Goal: Task Accomplishment & Management: Manage account settings

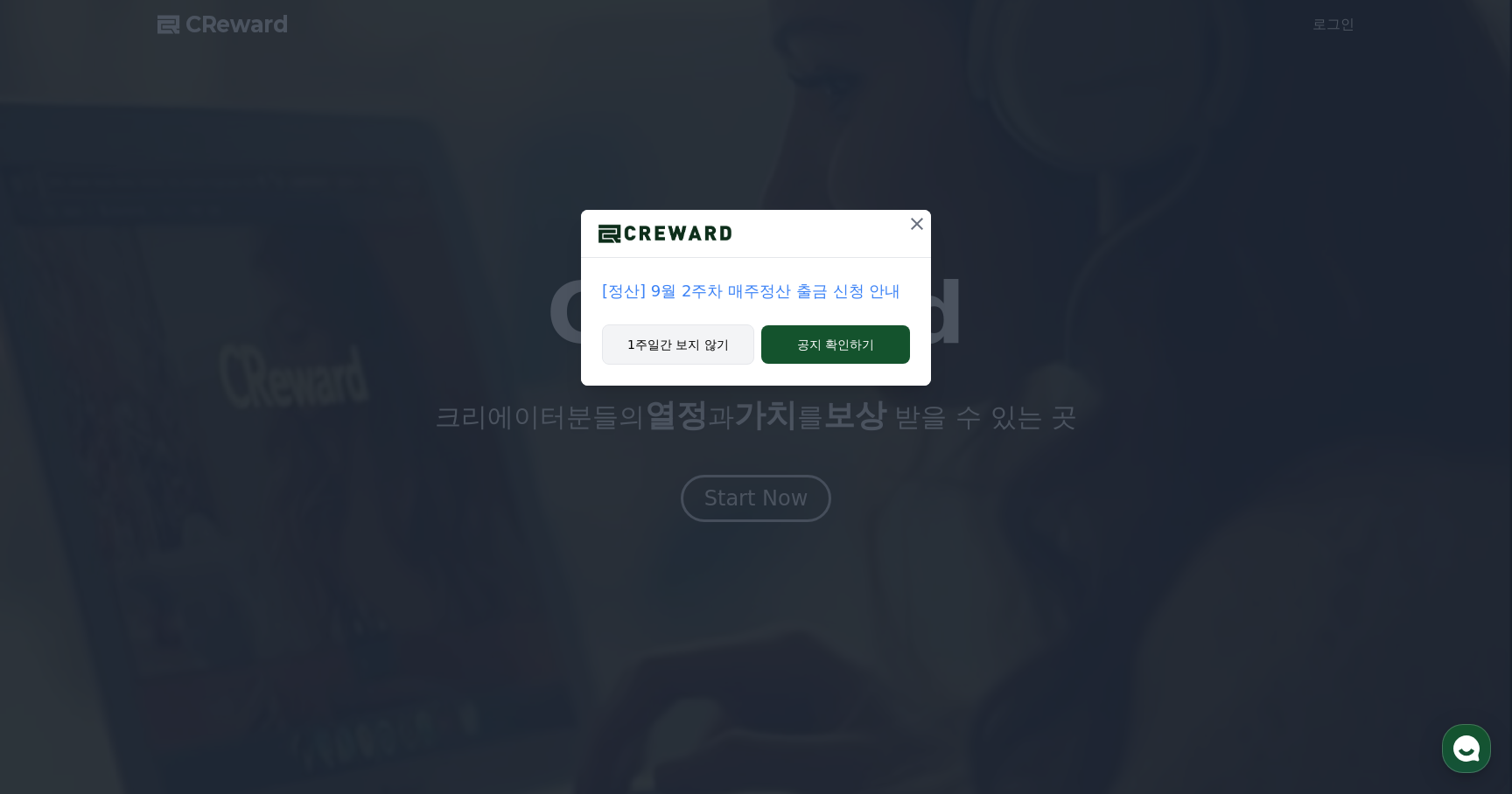
click at [719, 342] on button "1주일간 보지 않기" at bounding box center [678, 345] width 153 height 41
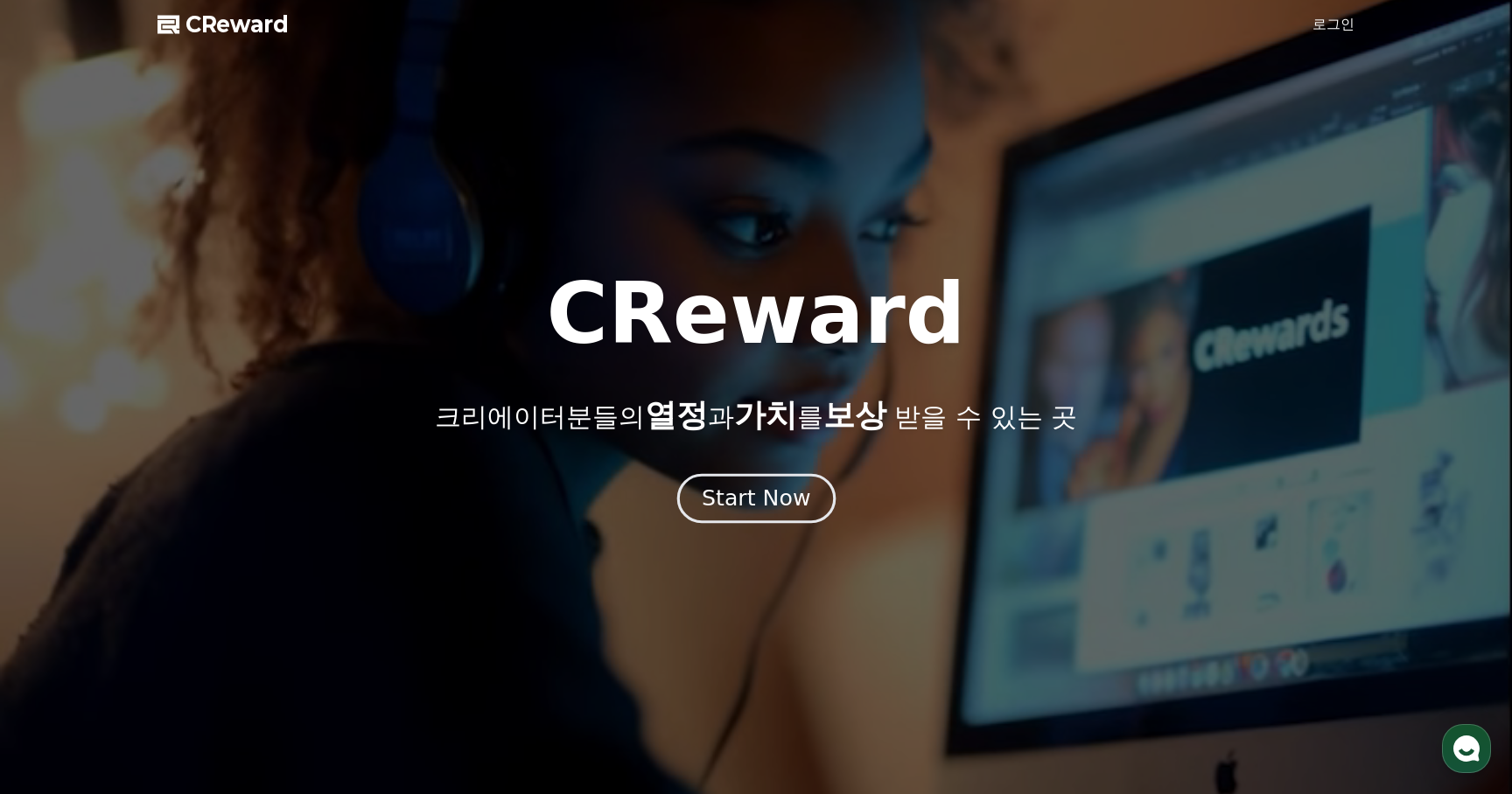
click at [757, 503] on div "Start Now" at bounding box center [756, 499] width 108 height 30
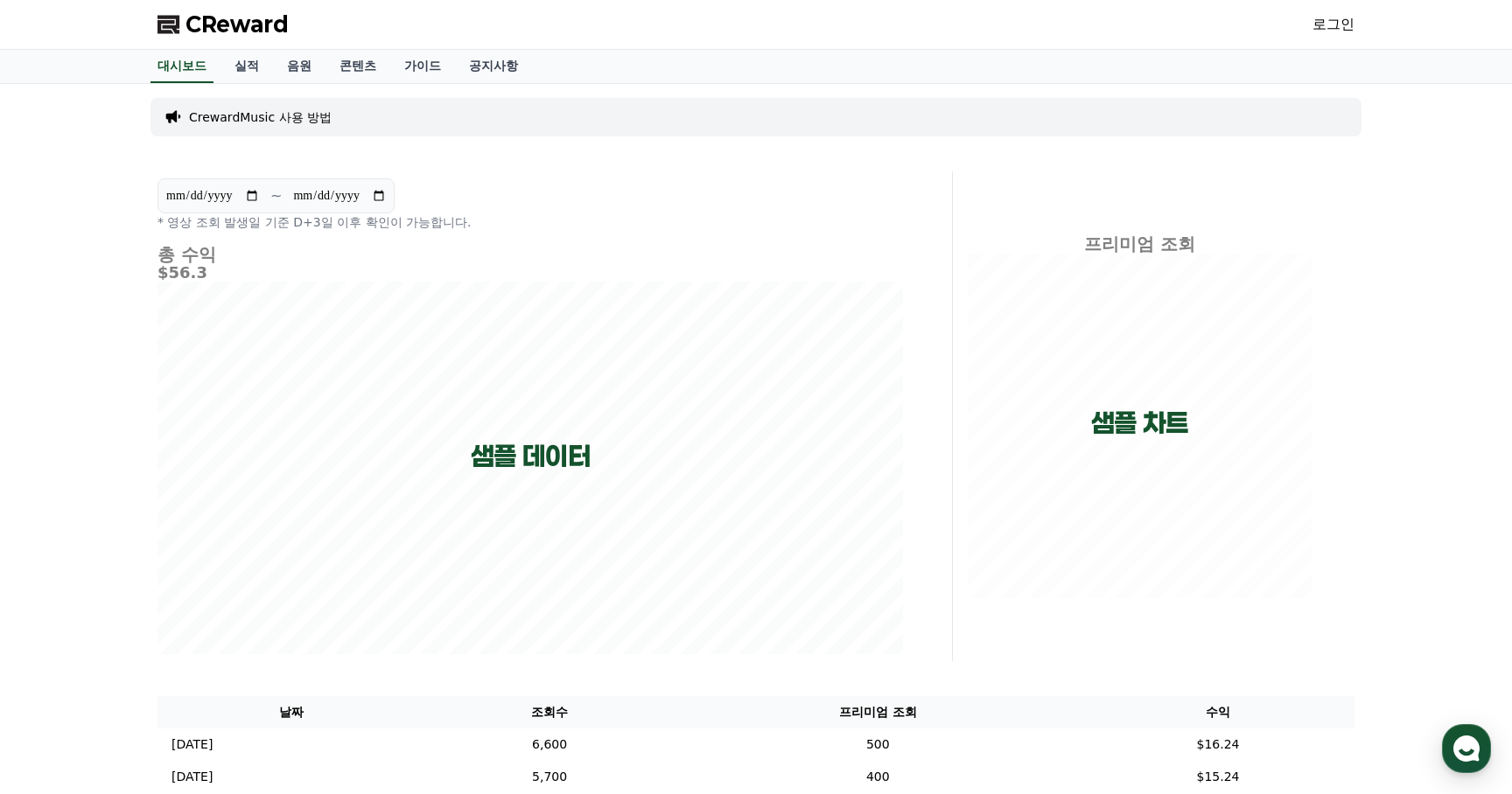
click at [1326, 19] on link "로그인" at bounding box center [1334, 25] width 42 height 21
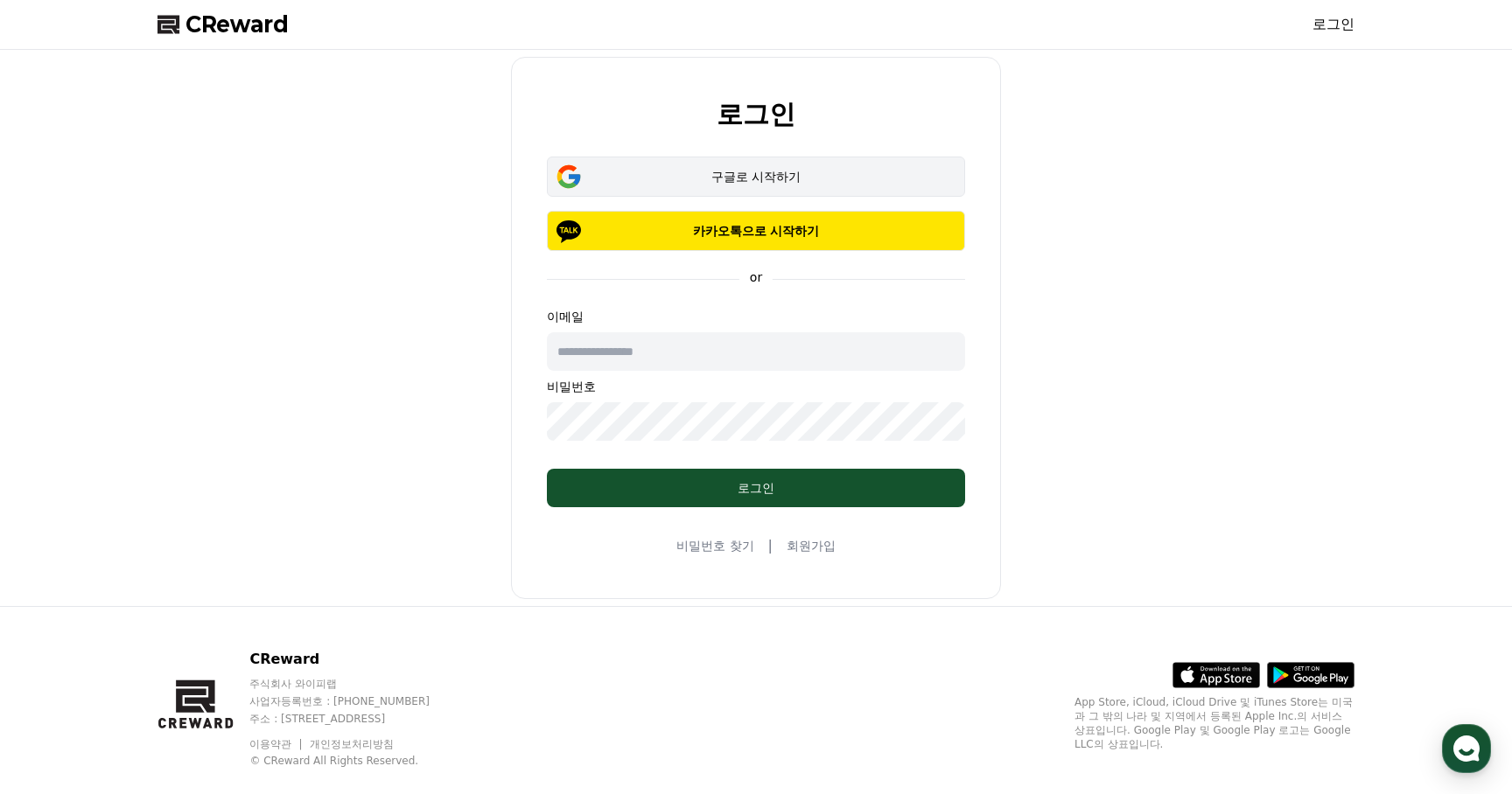
click at [801, 180] on div "구글로 시작하기" at bounding box center [756, 177] width 368 height 18
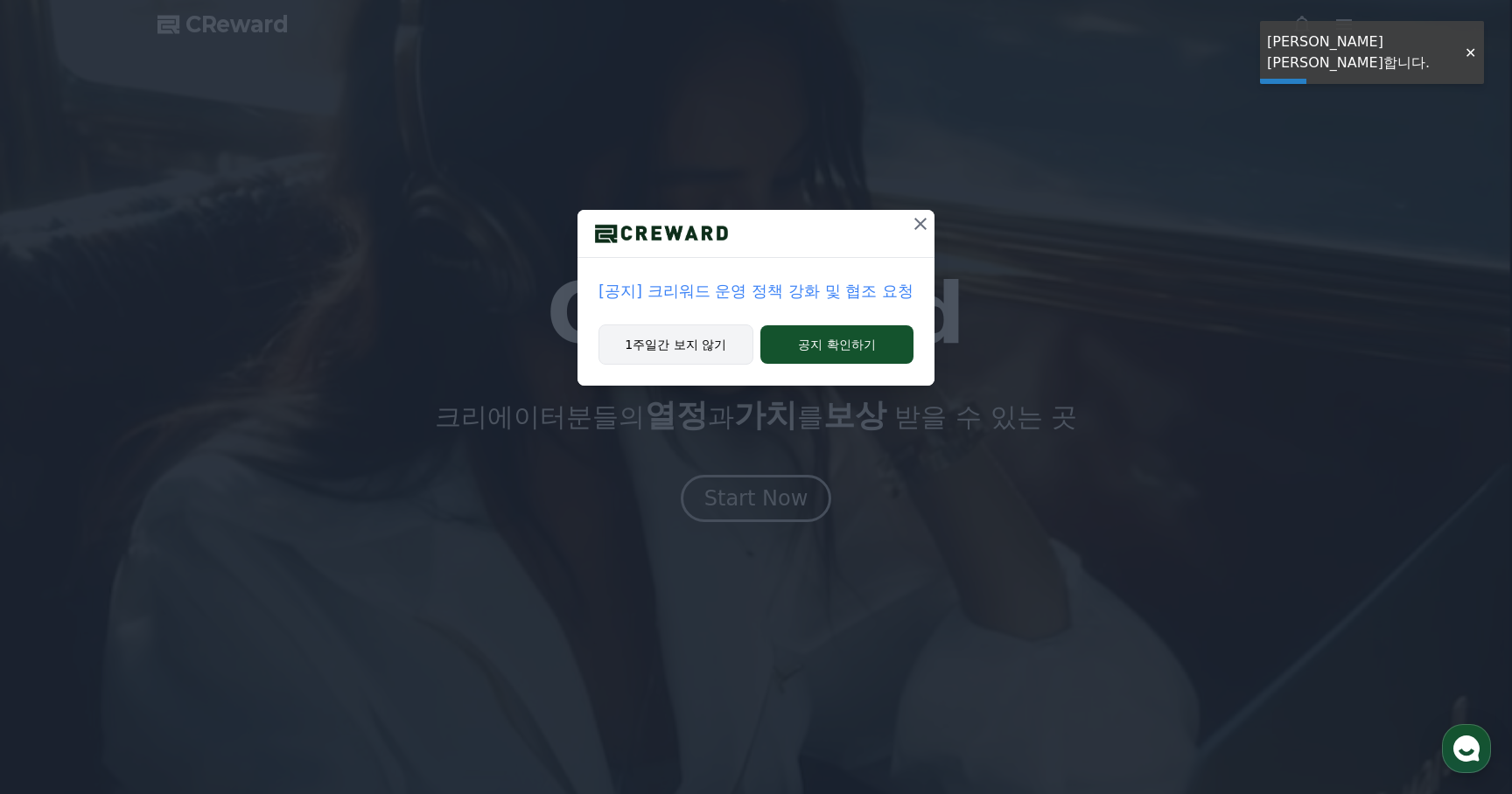
click at [688, 342] on button "1주일간 보지 않기" at bounding box center [676, 345] width 155 height 41
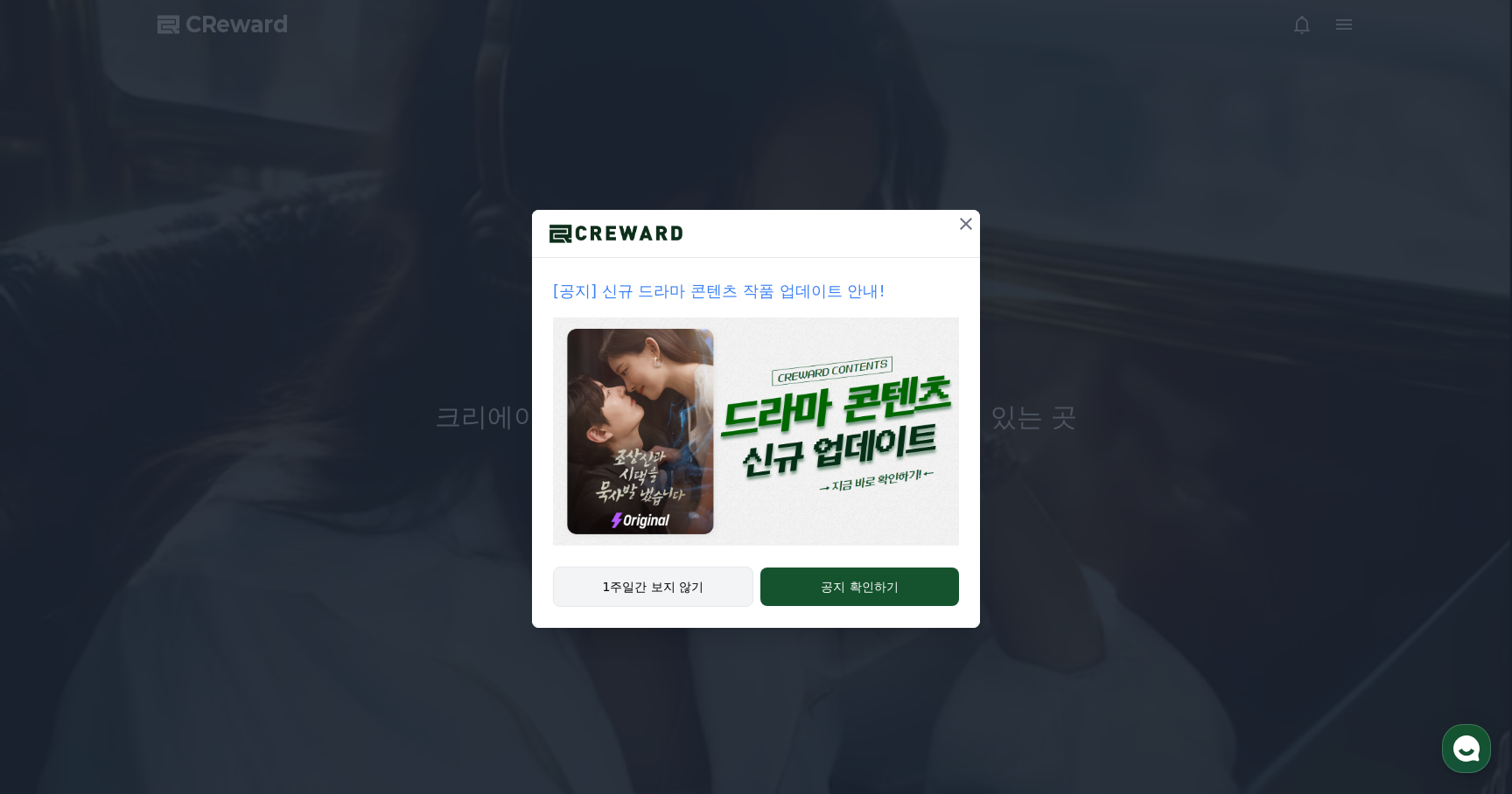
click at [673, 585] on button "1주일간 보지 않기" at bounding box center [652, 587] width 200 height 41
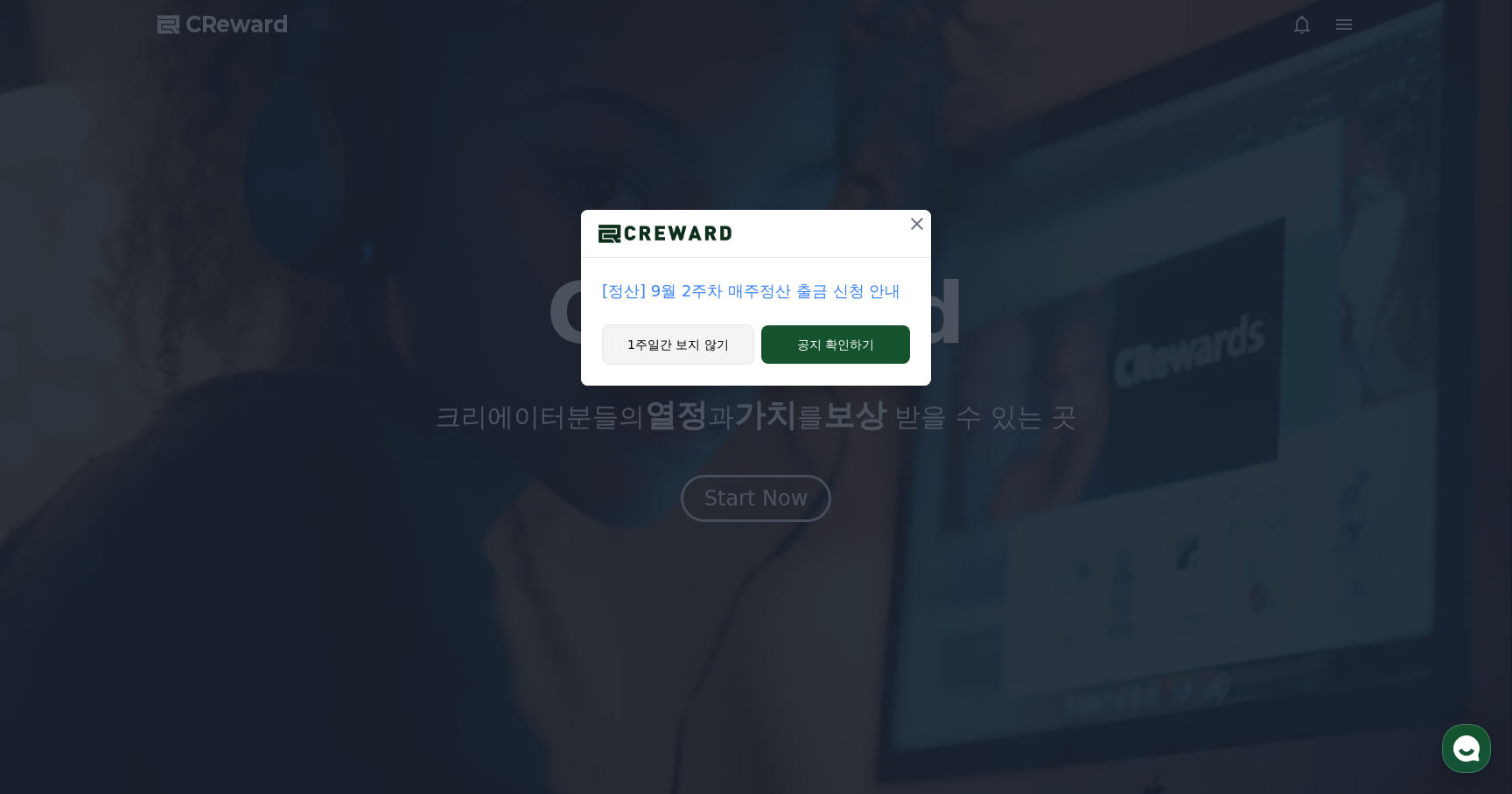
click at [713, 345] on button "1주일간 보지 않기" at bounding box center [678, 345] width 153 height 41
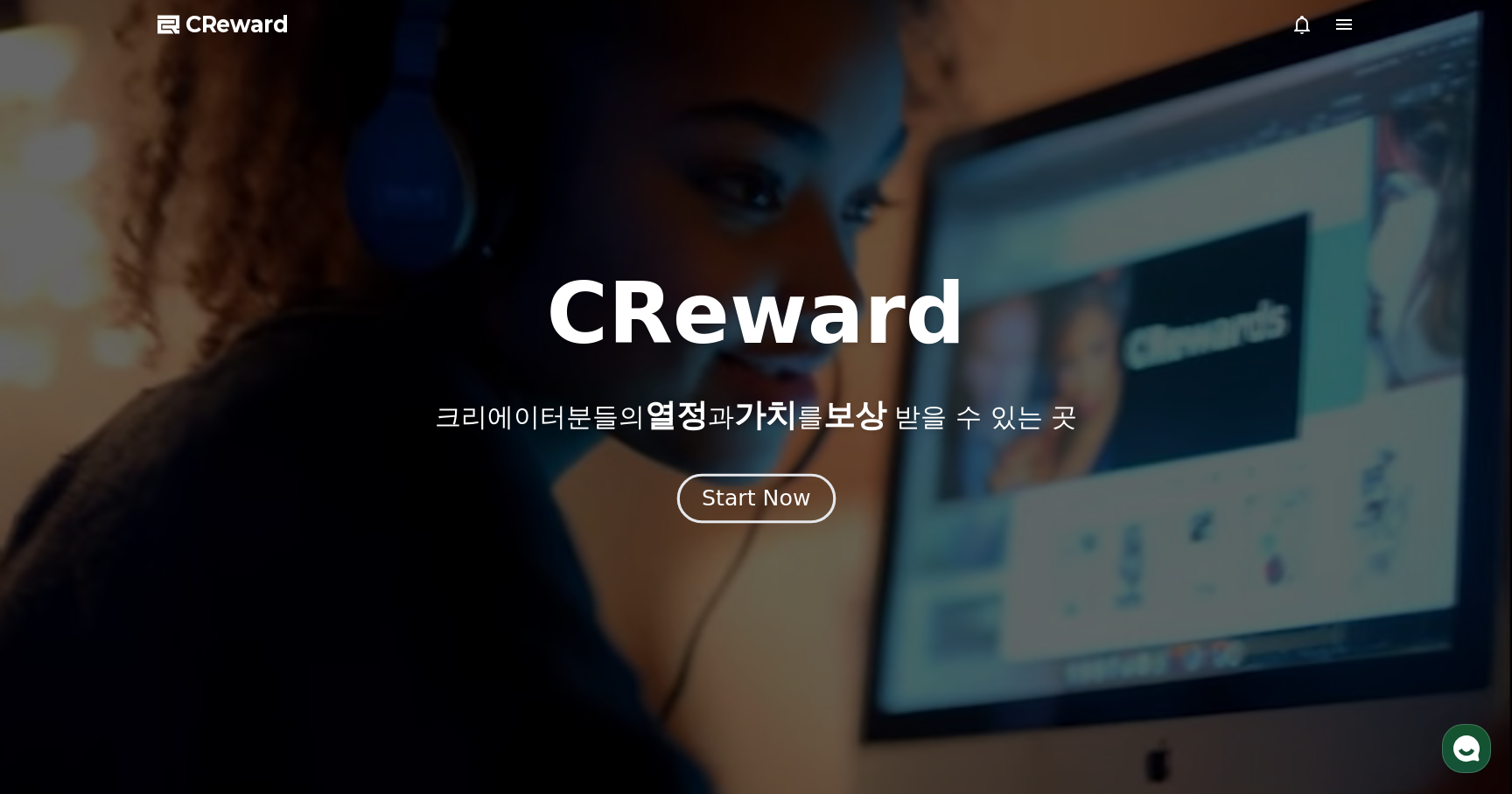
click at [764, 507] on div "Start Now" at bounding box center [756, 499] width 108 height 30
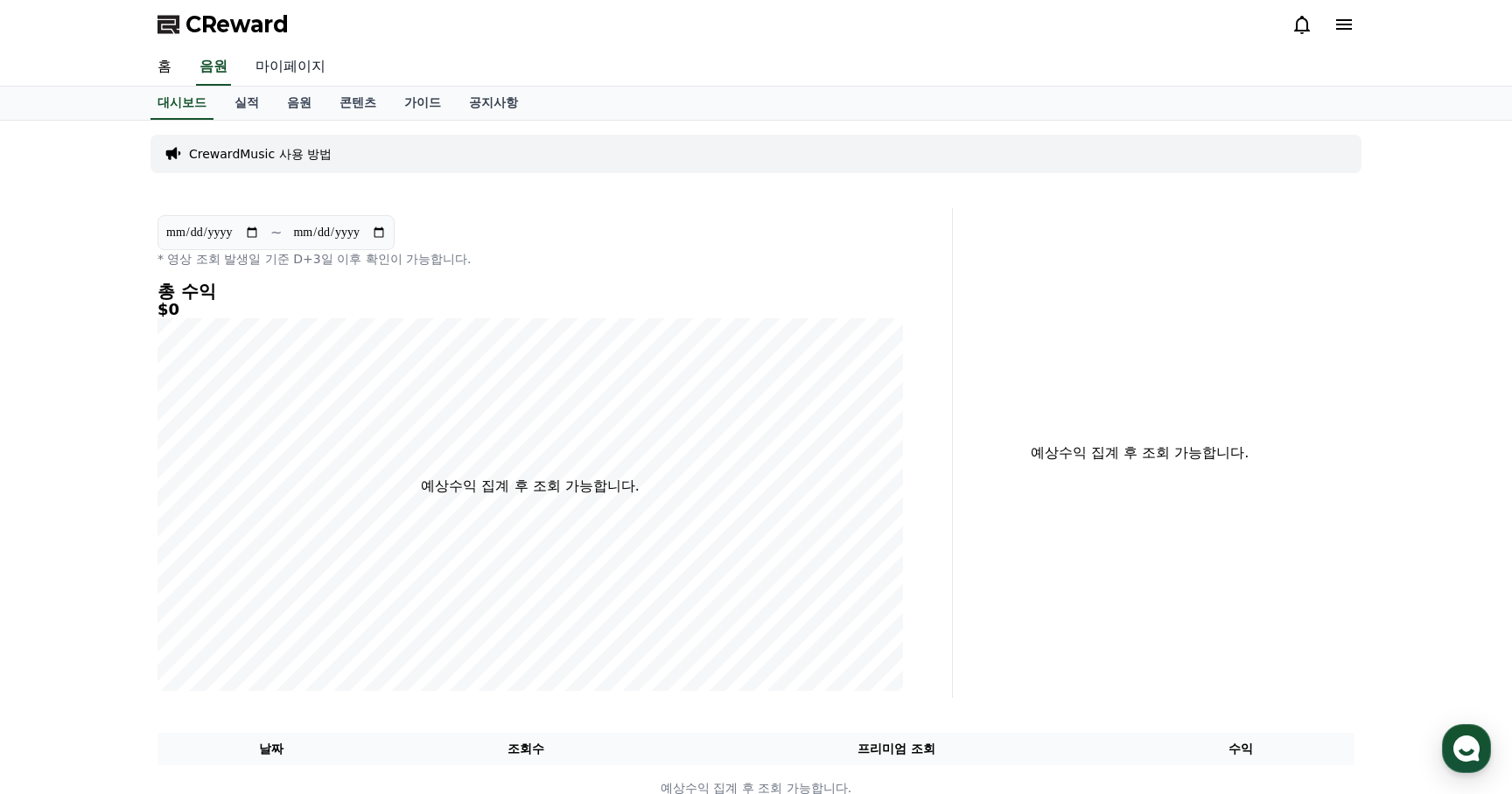
click at [290, 56] on link "마이페이지" at bounding box center [290, 68] width 98 height 37
select select "**********"
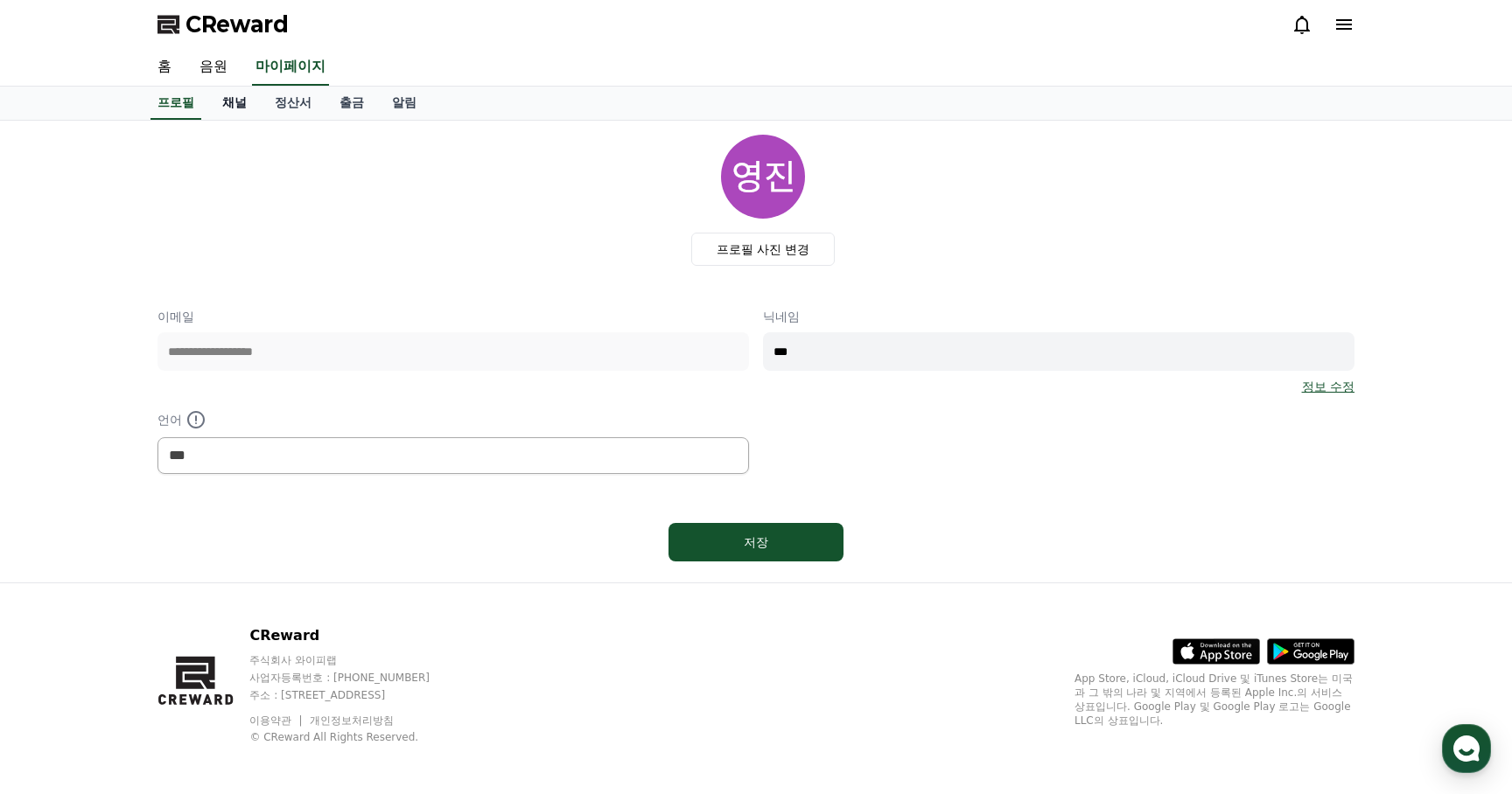
click at [230, 106] on link "채널" at bounding box center [235, 103] width 53 height 33
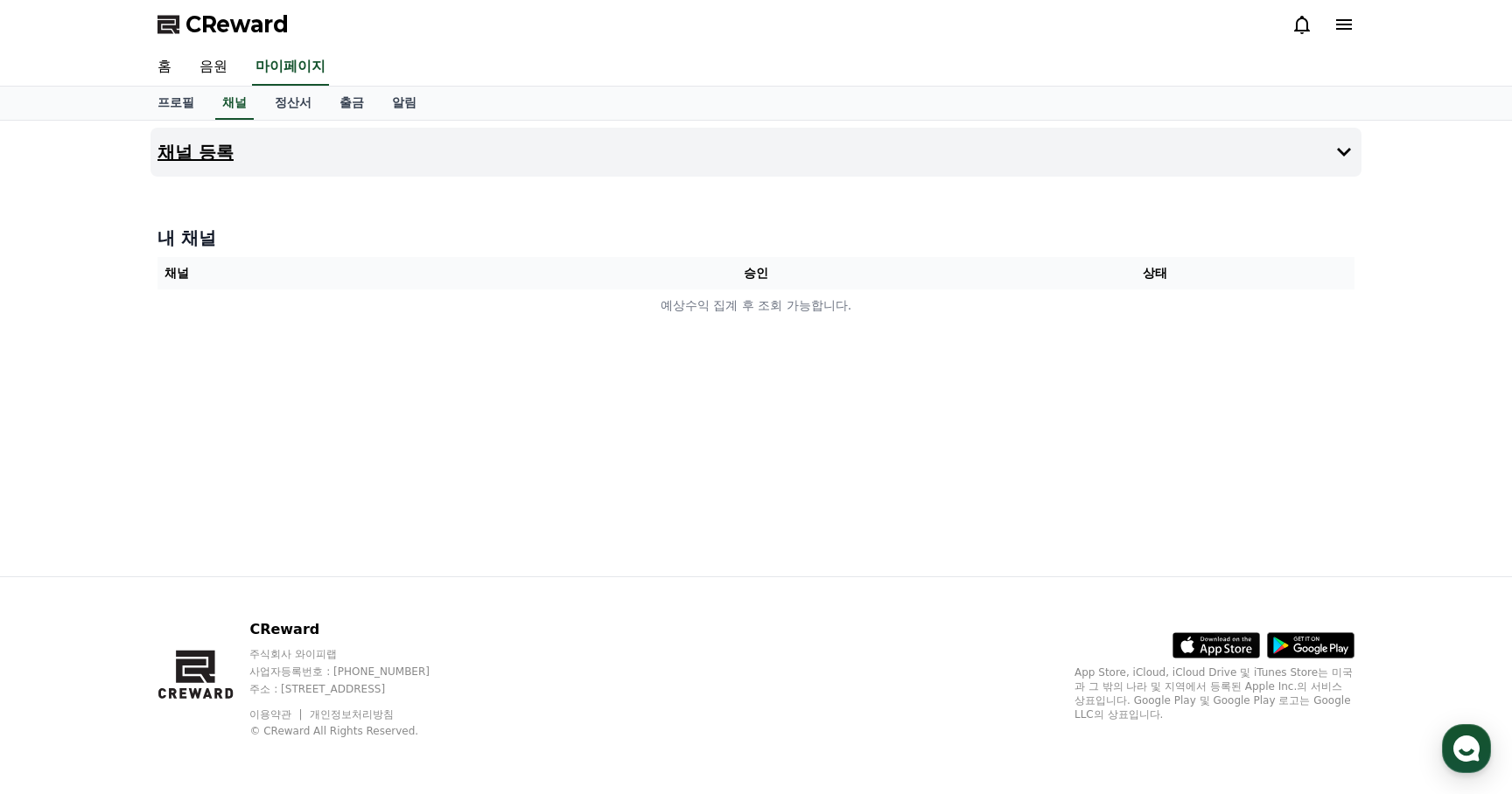
click at [742, 162] on button "채널 등록" at bounding box center [756, 152] width 1210 height 49
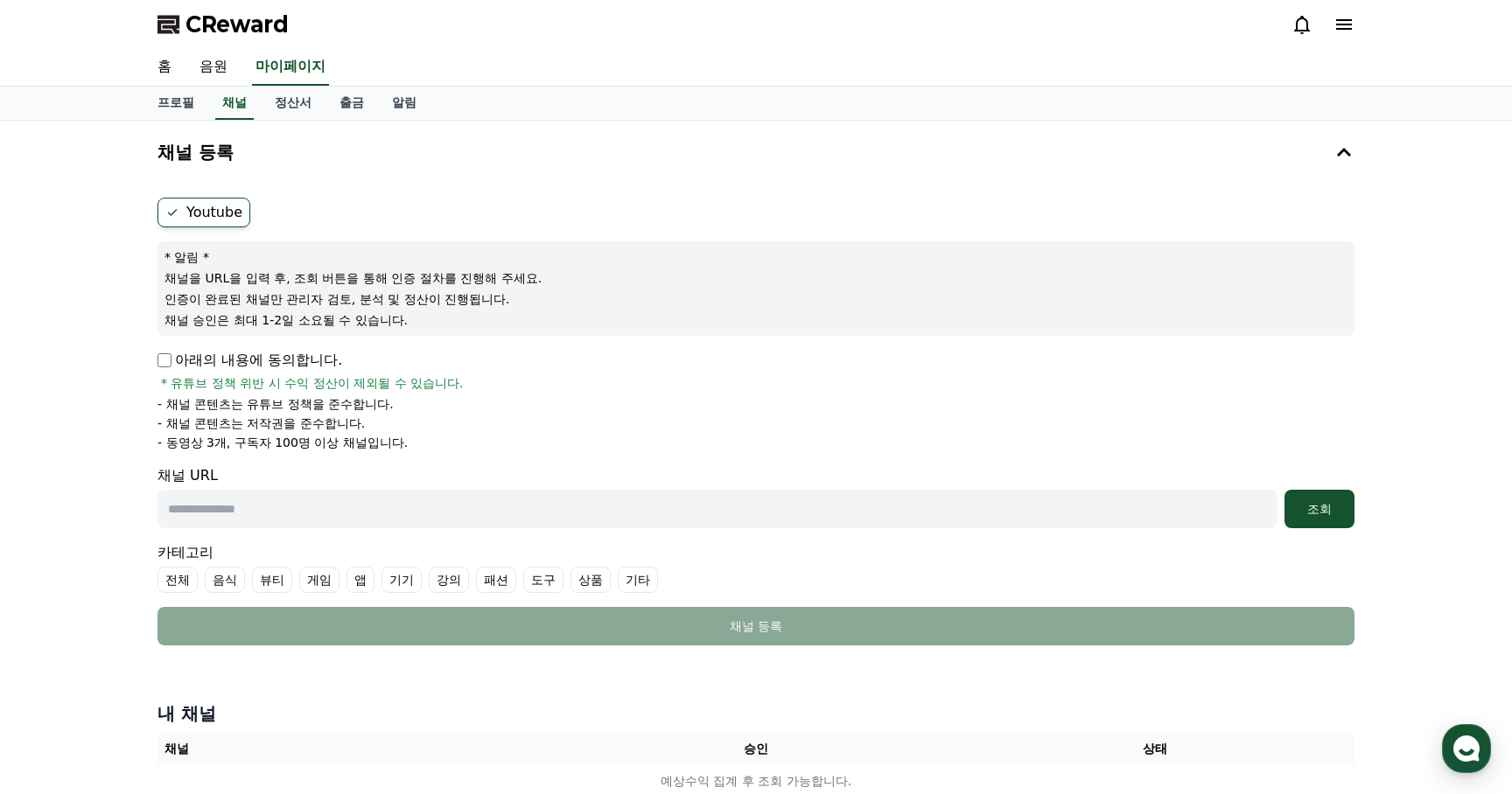
click at [475, 509] on input "text" at bounding box center [718, 509] width 1120 height 39
paste input "**********"
type input "**********"
click at [1315, 501] on div "조회" at bounding box center [1320, 509] width 56 height 18
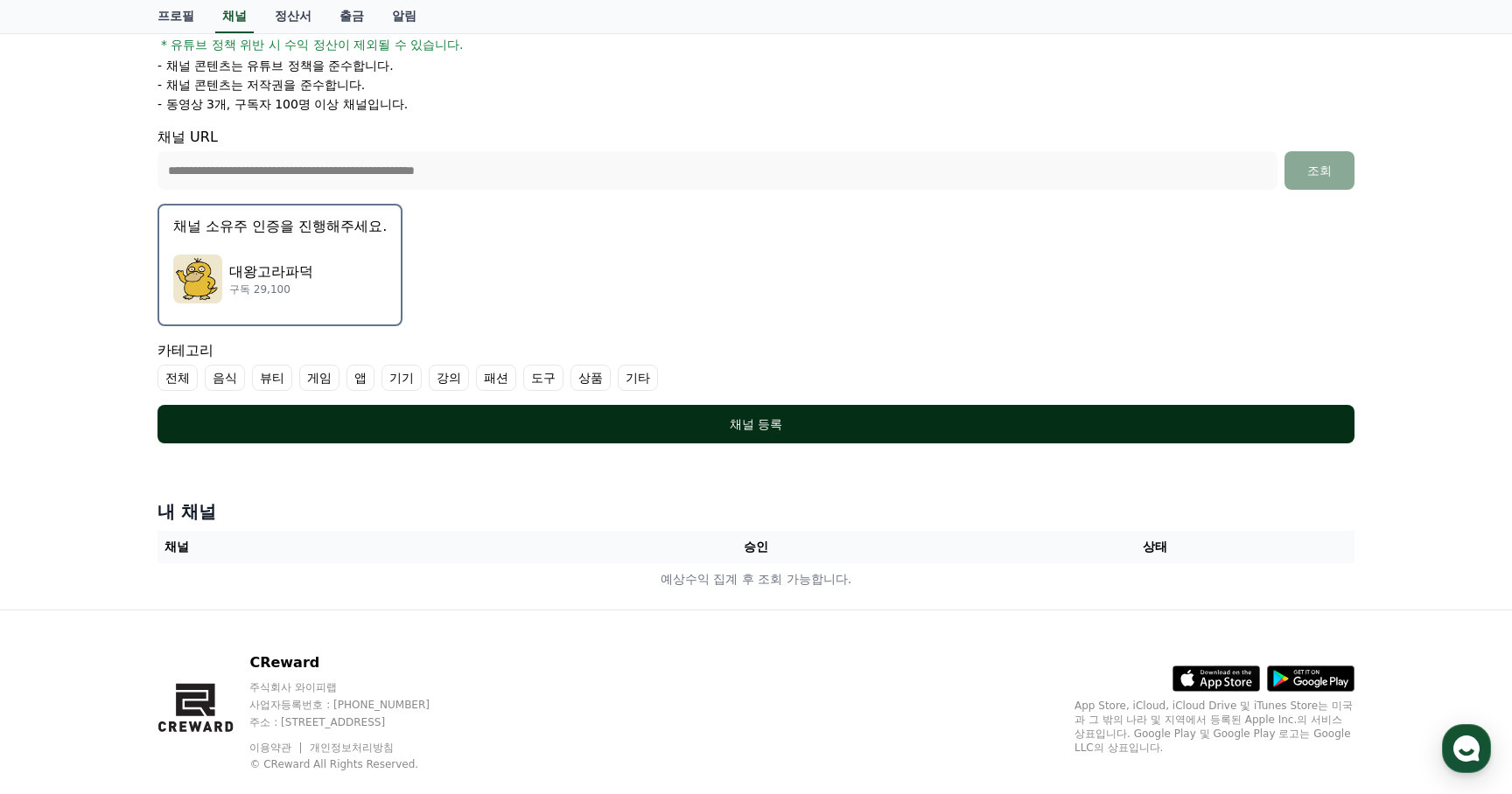
scroll to position [345, 0]
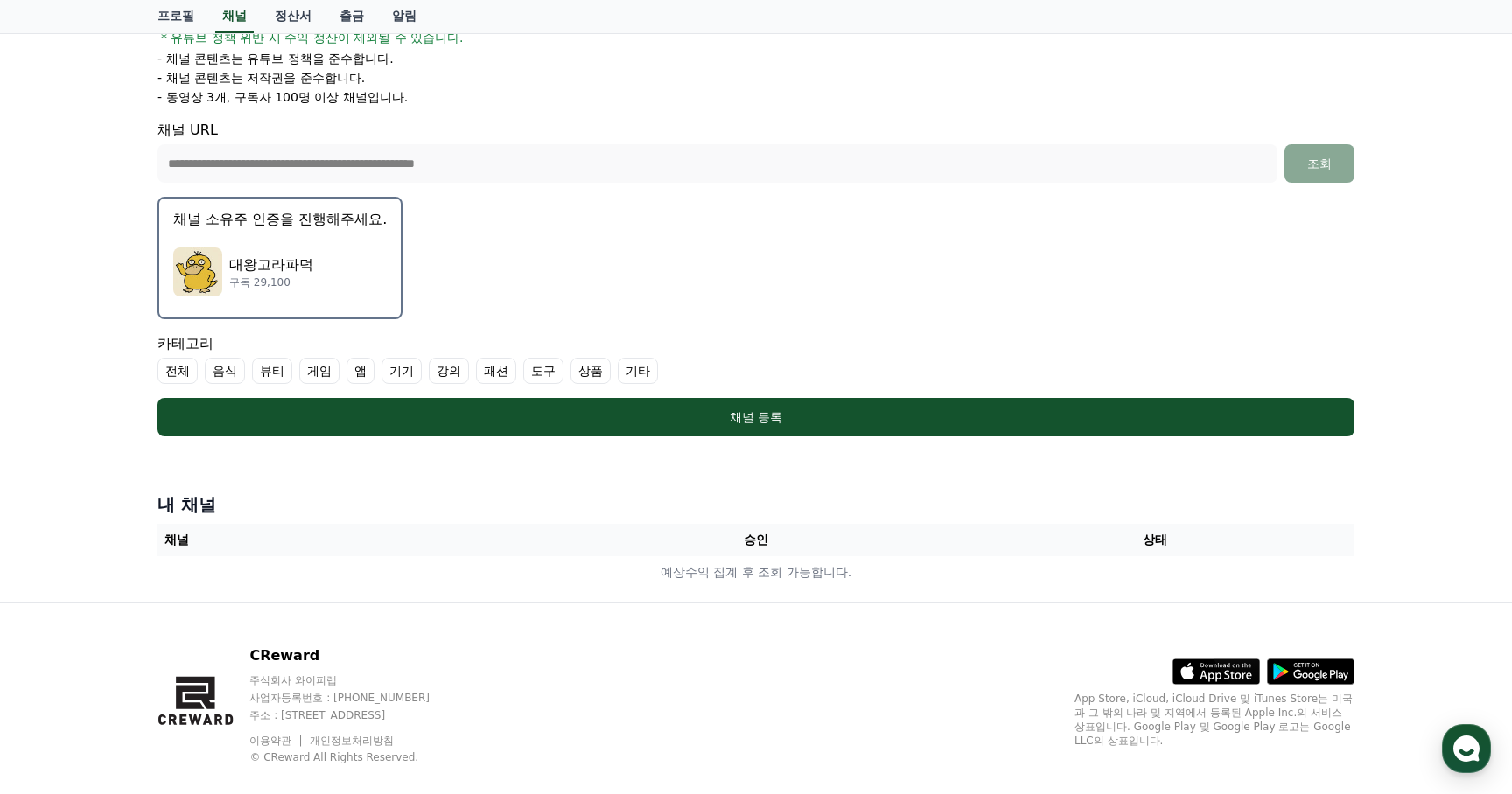
click at [182, 371] on label "전체" at bounding box center [178, 371] width 41 height 26
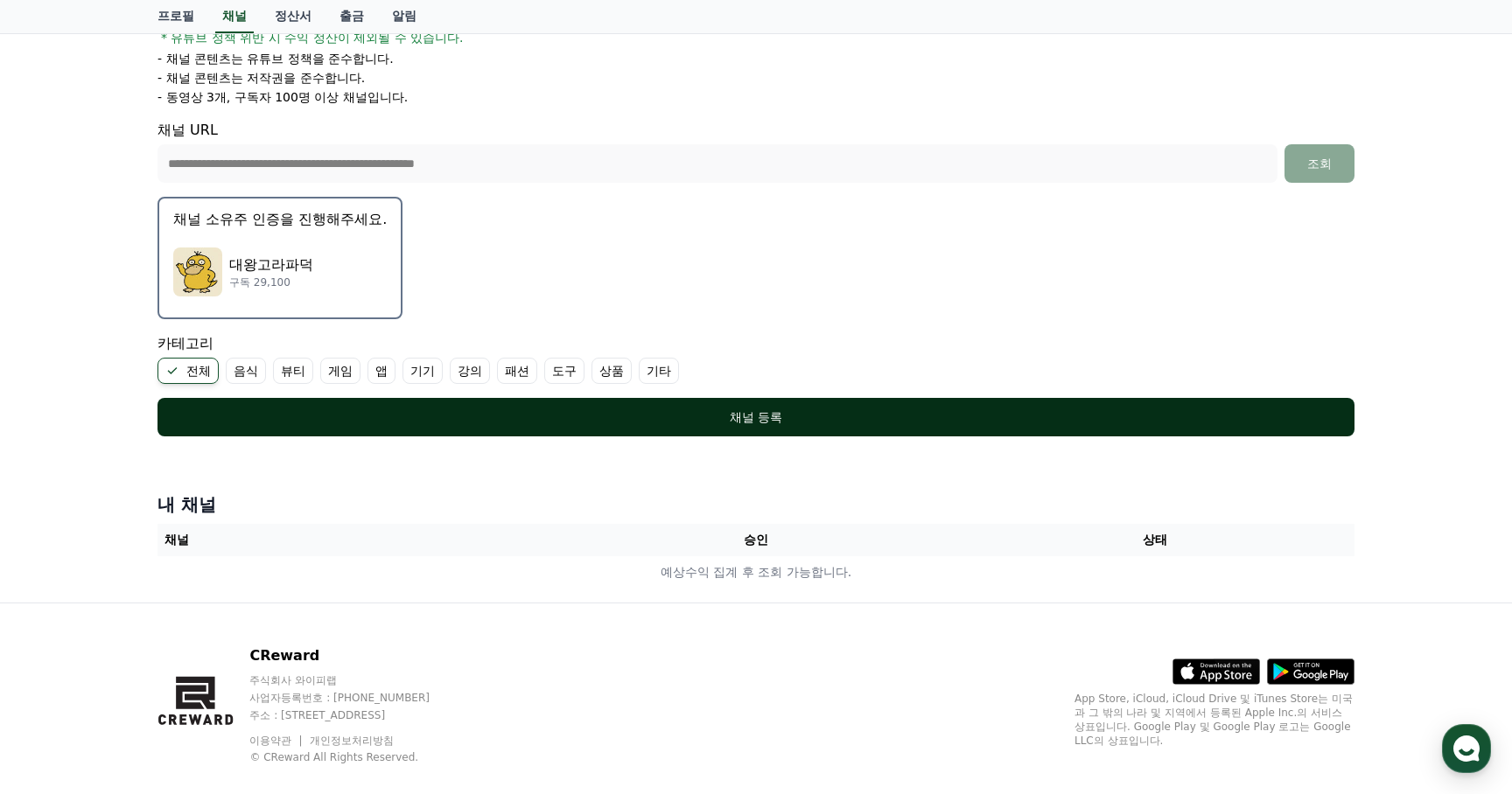
click at [259, 412] on div "채널 등록" at bounding box center [756, 417] width 1127 height 18
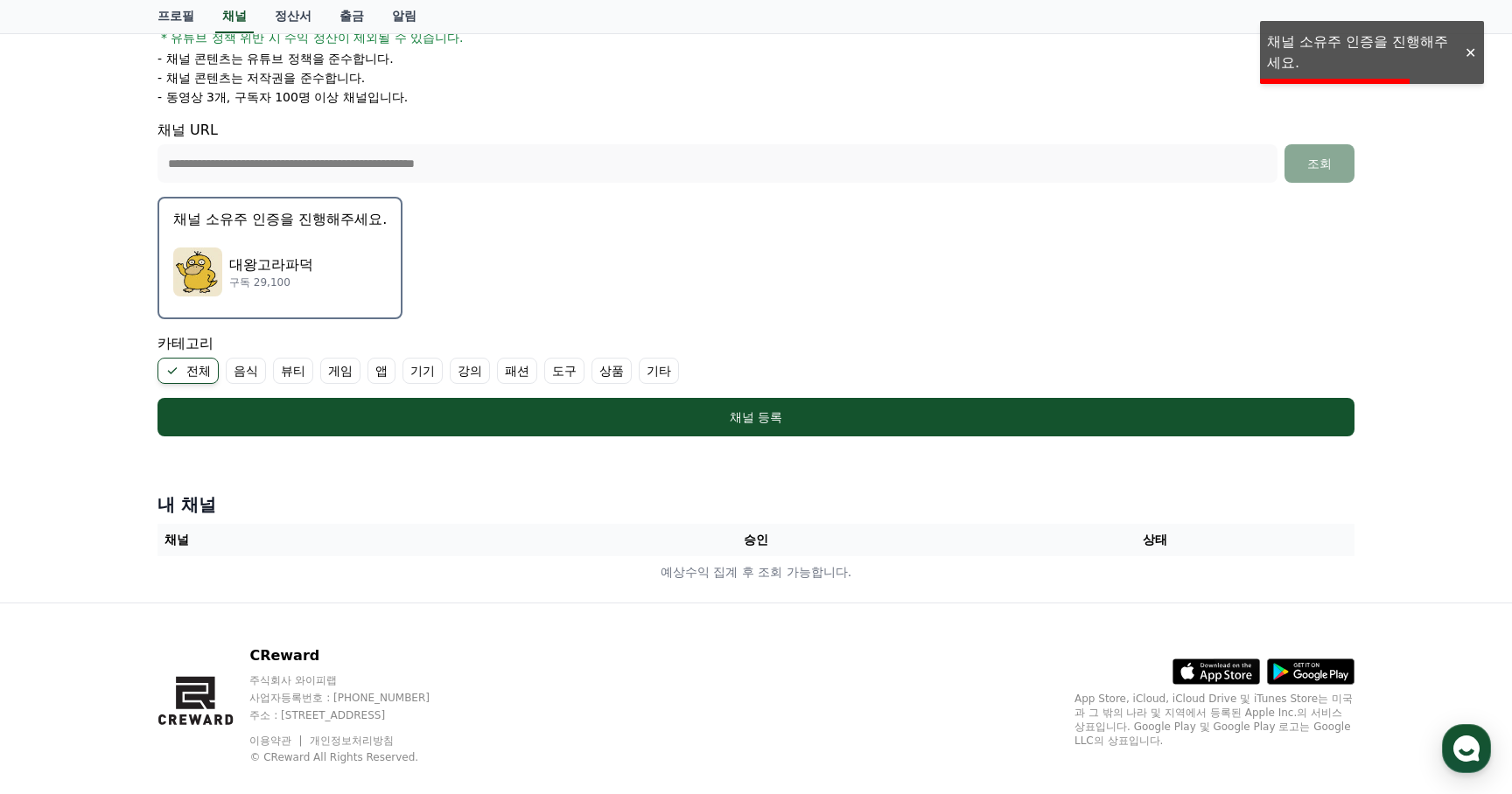
click at [268, 280] on p "구독 29,100" at bounding box center [271, 283] width 84 height 14
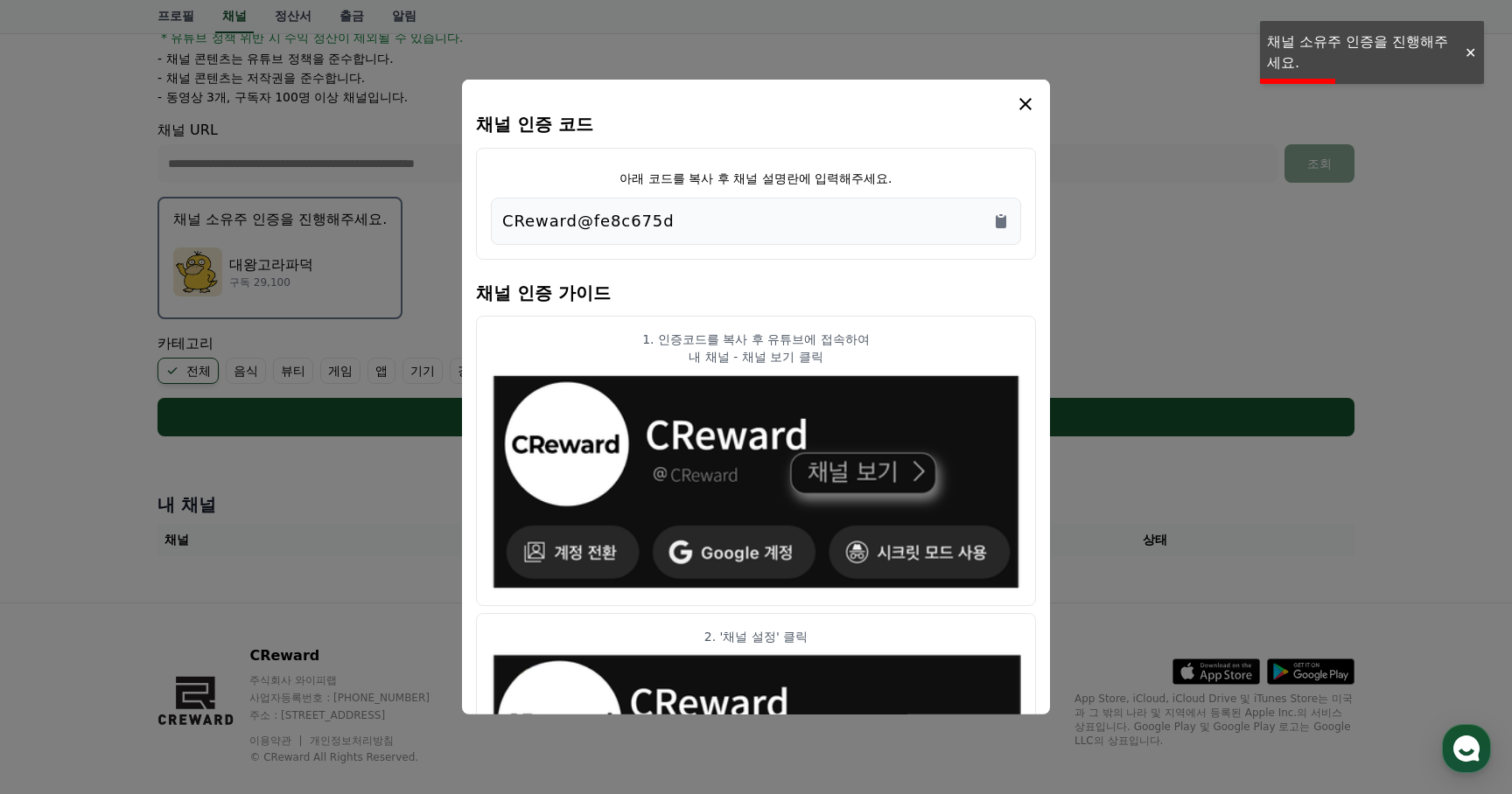
click at [801, 223] on div "CReward@fe8c675d" at bounding box center [756, 221] width 508 height 25
click at [1001, 219] on icon "Copy to clipboard" at bounding box center [1001, 221] width 11 height 13
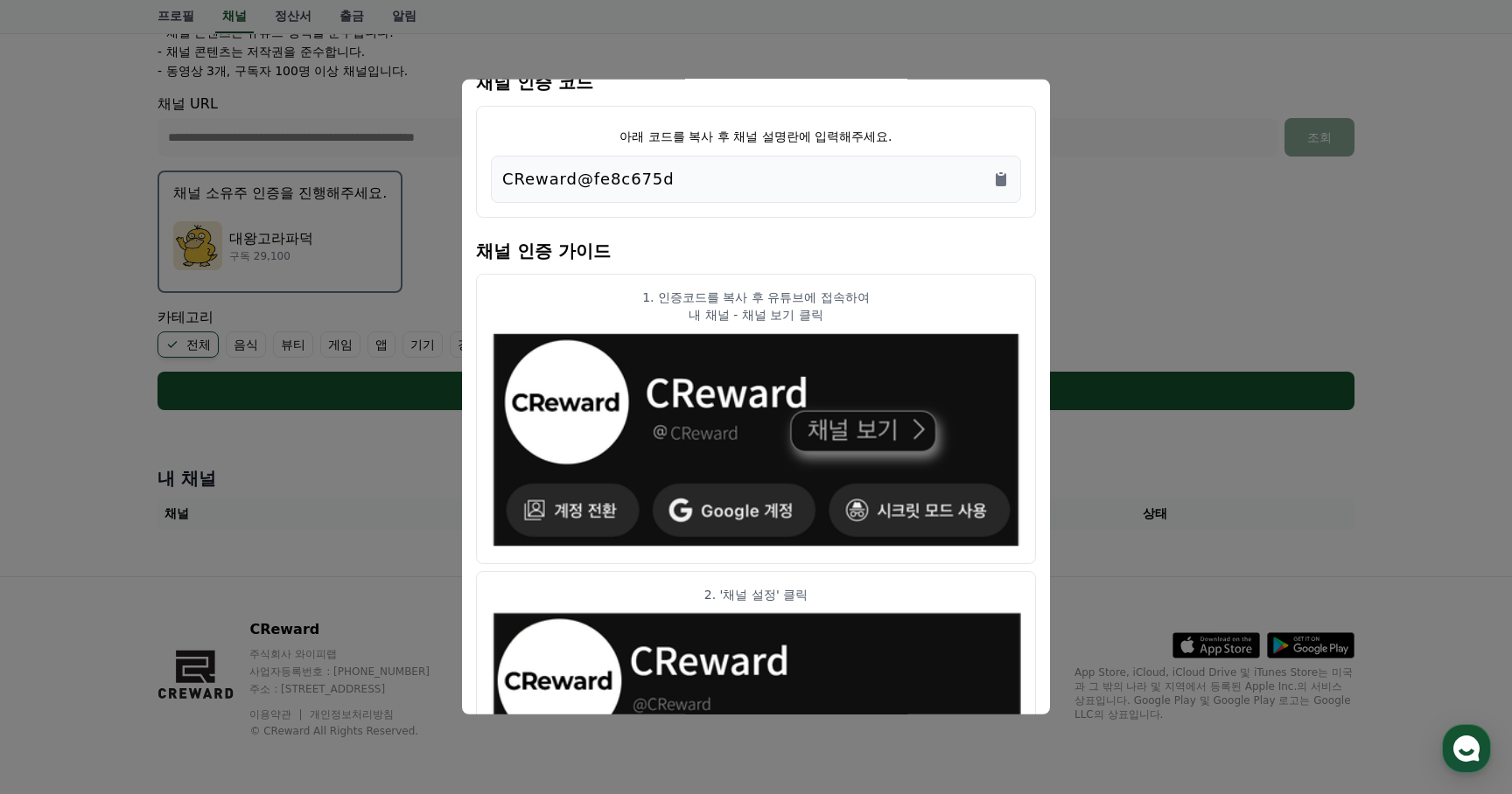
scroll to position [0, 0]
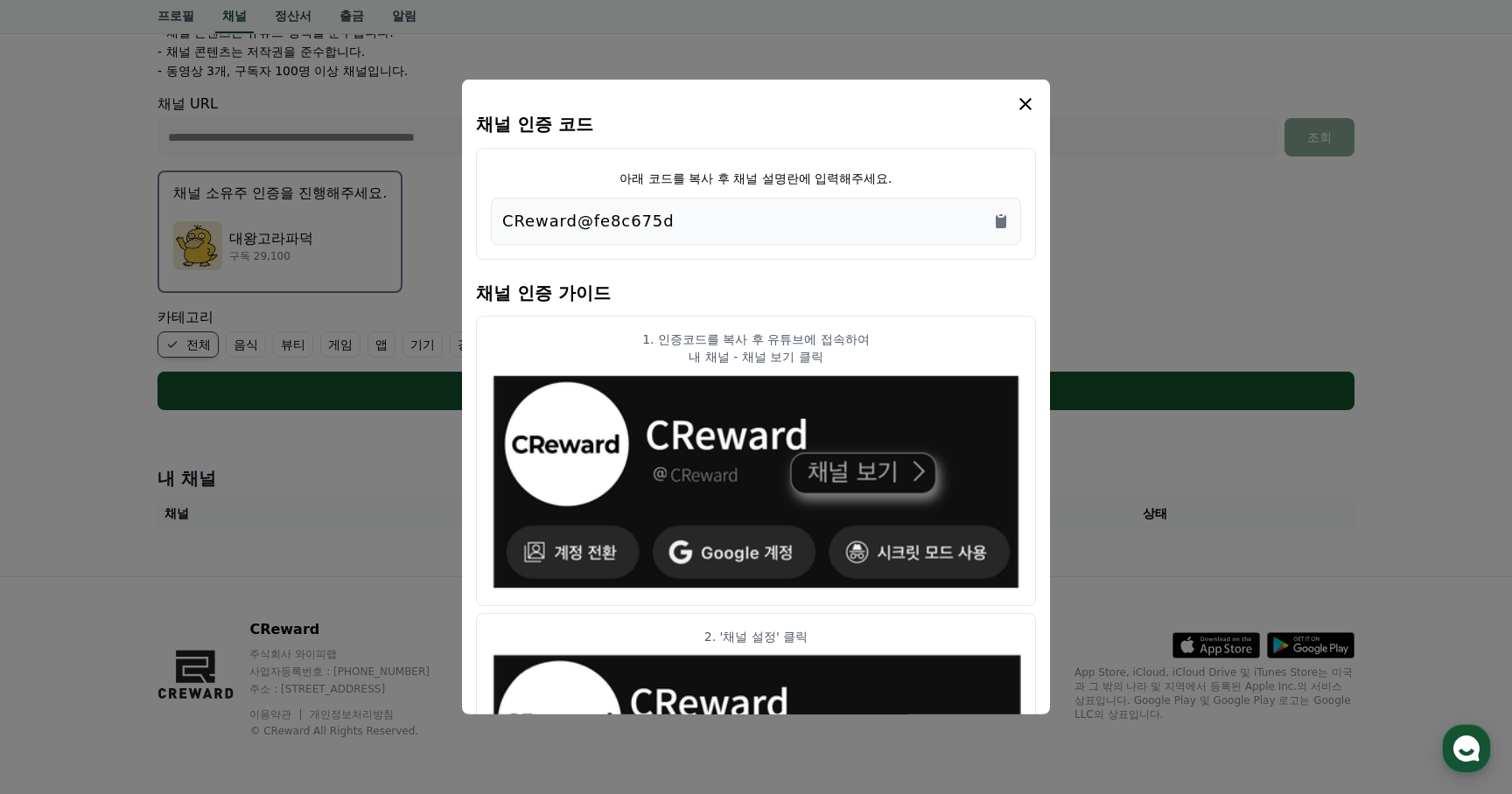
click at [1028, 100] on icon "modal" at bounding box center [1025, 104] width 12 height 12
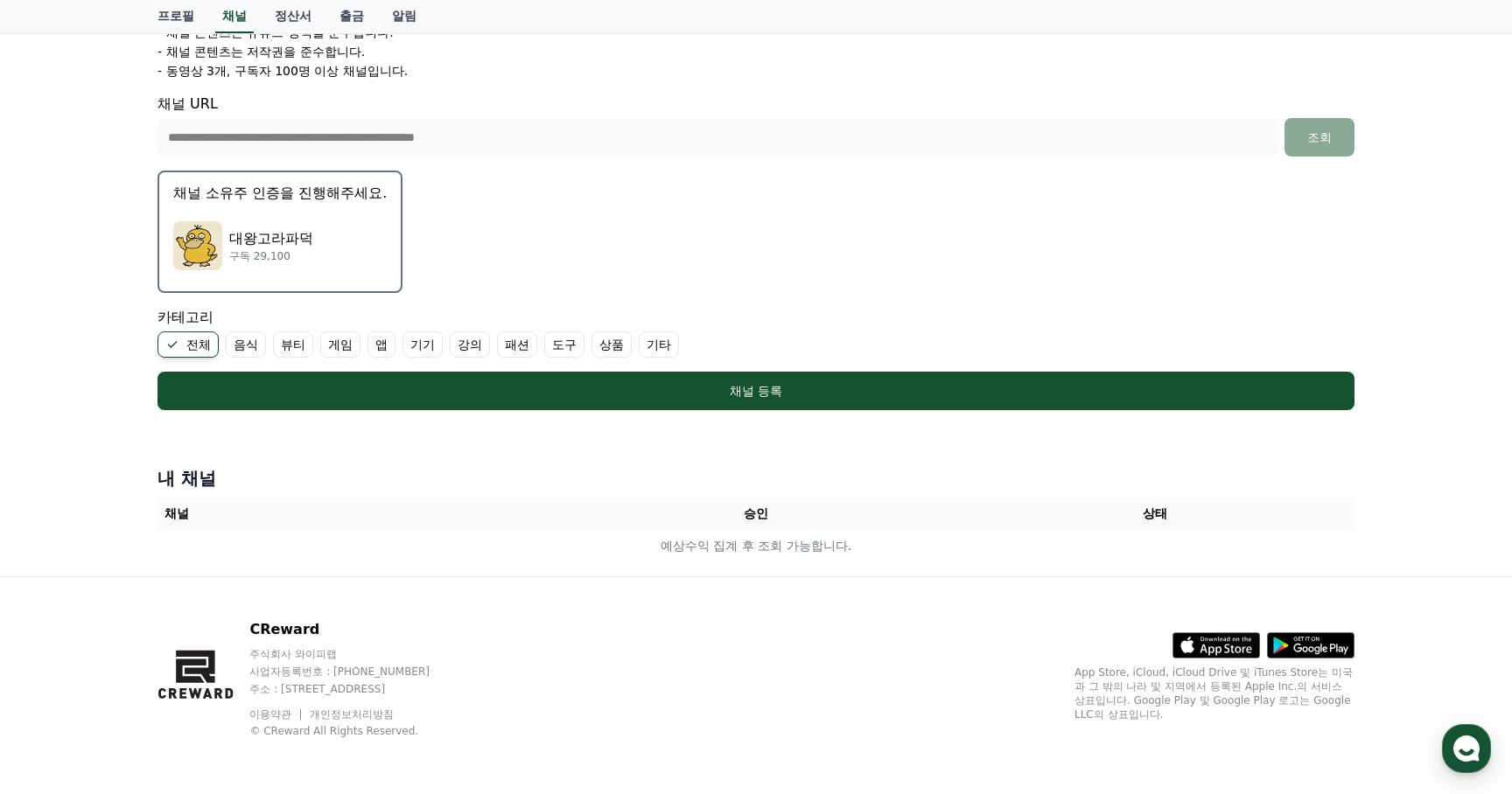
click at [638, 336] on label "기타" at bounding box center [659, 345] width 41 height 26
click at [175, 344] on icon at bounding box center [173, 345] width 14 height 14
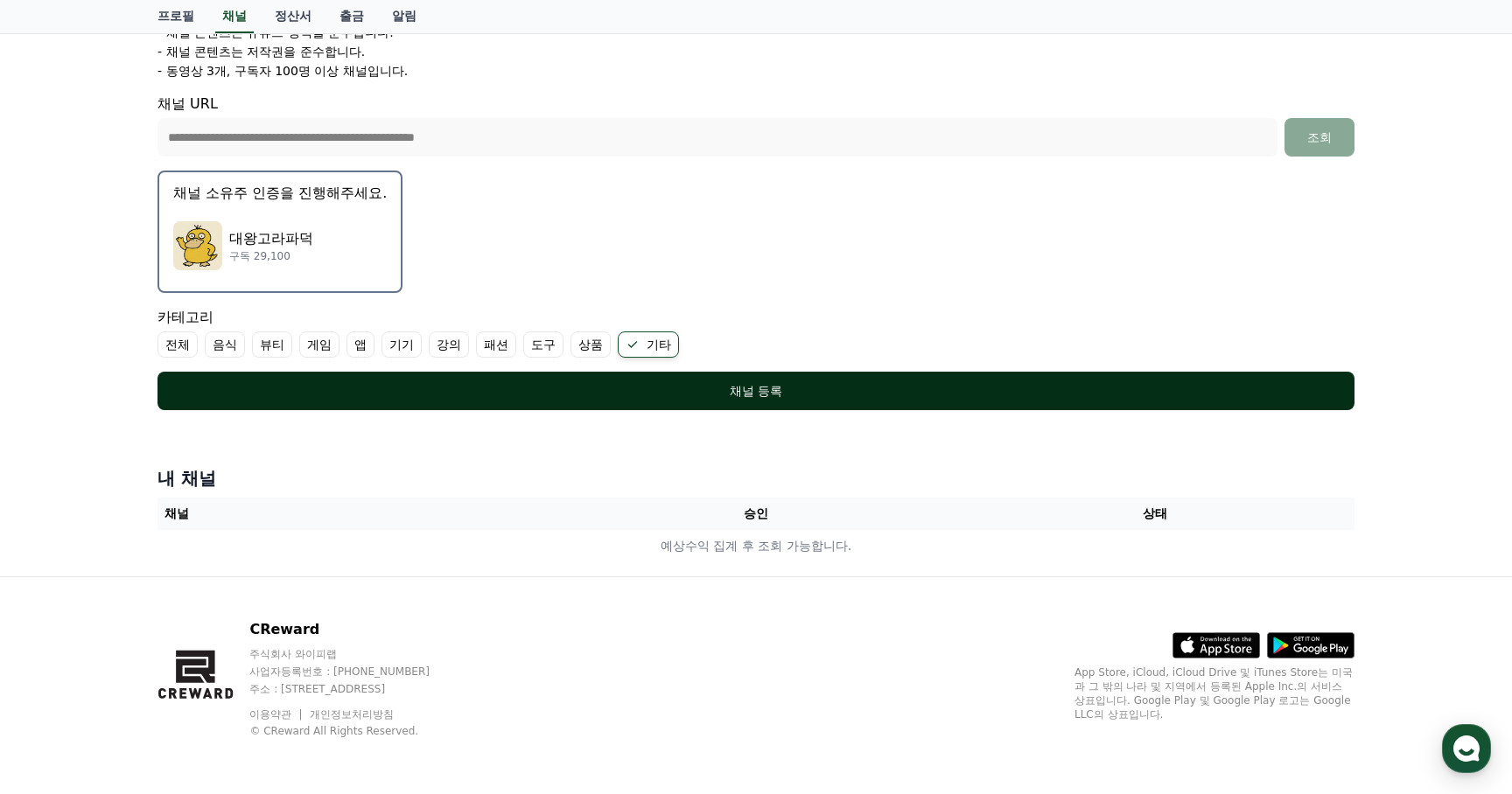
click at [409, 382] on div "채널 등록" at bounding box center [756, 391] width 1127 height 18
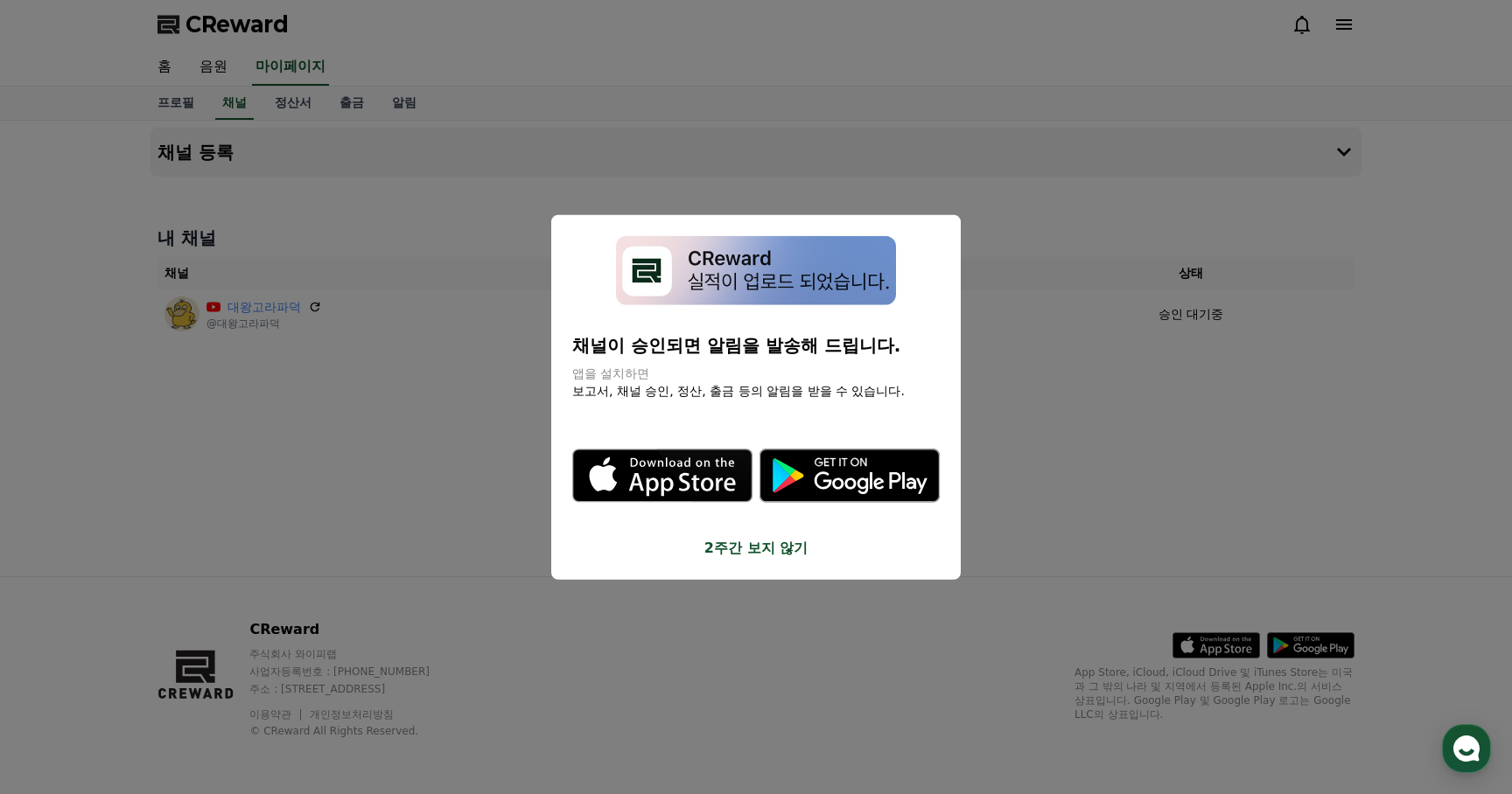
click at [771, 545] on button "2주간 보지 않기" at bounding box center [756, 547] width 368 height 21
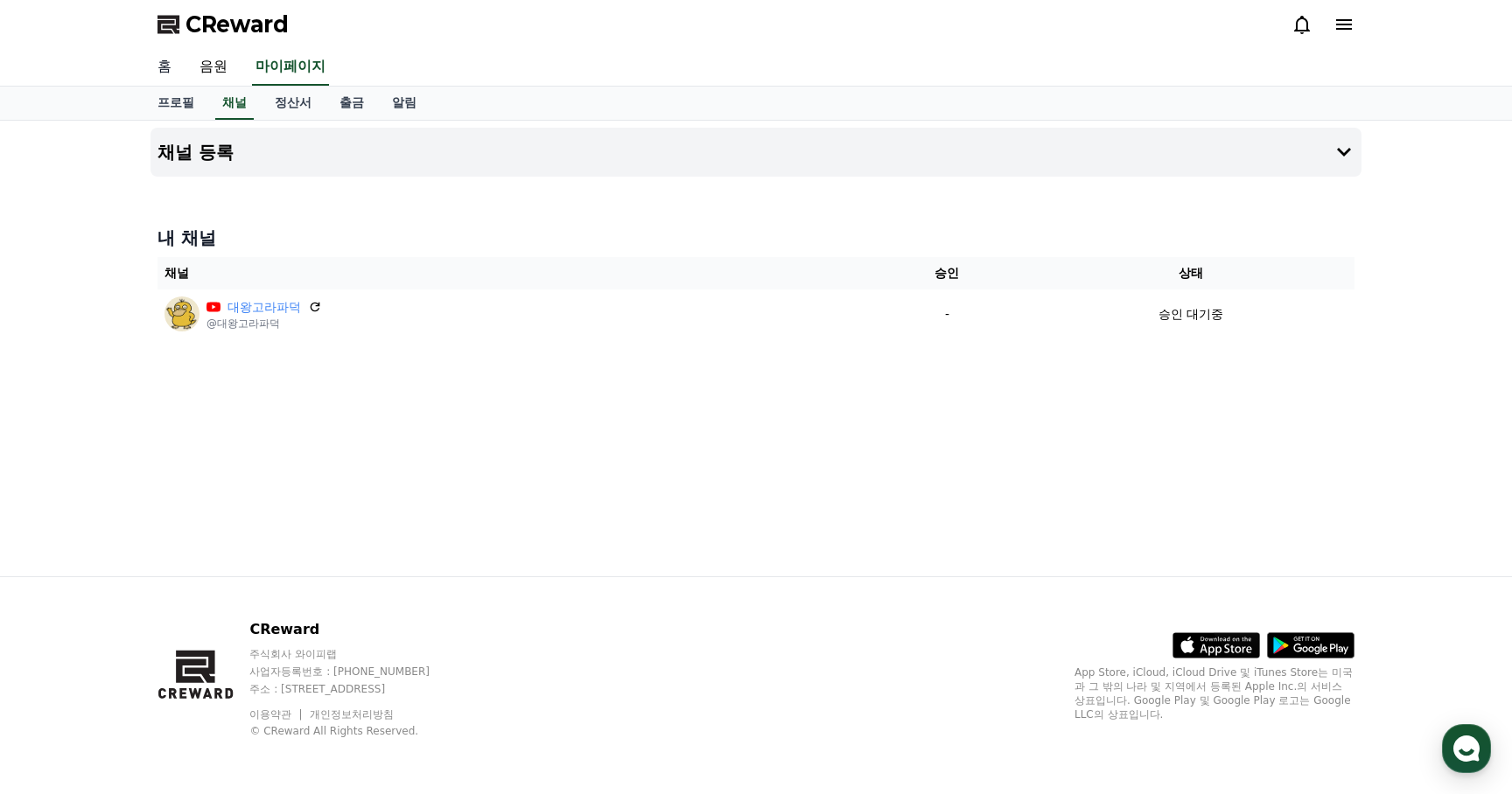
click at [170, 74] on link "홈" at bounding box center [165, 68] width 42 height 37
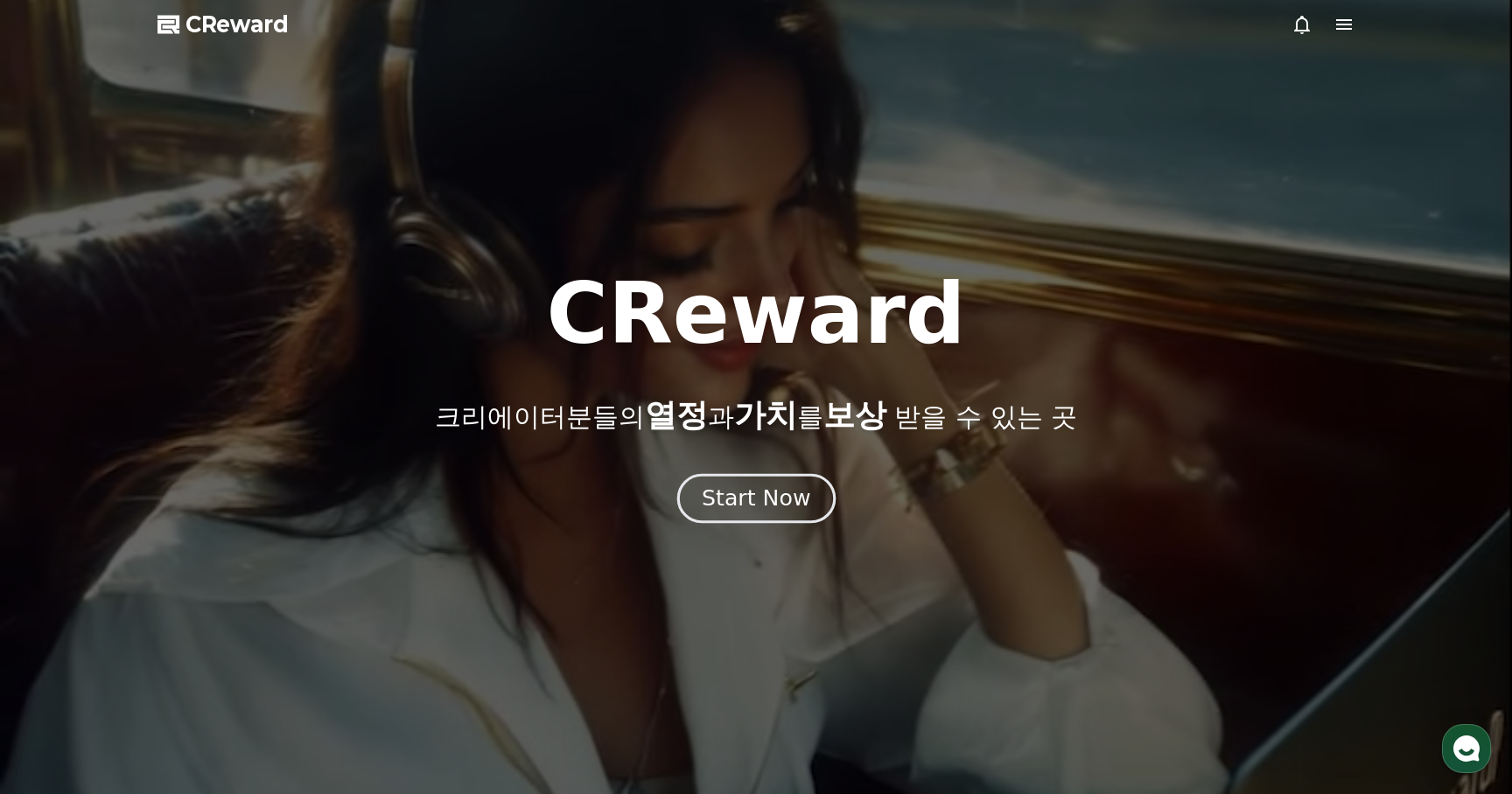
click at [771, 500] on div "Start Now" at bounding box center [756, 499] width 108 height 30
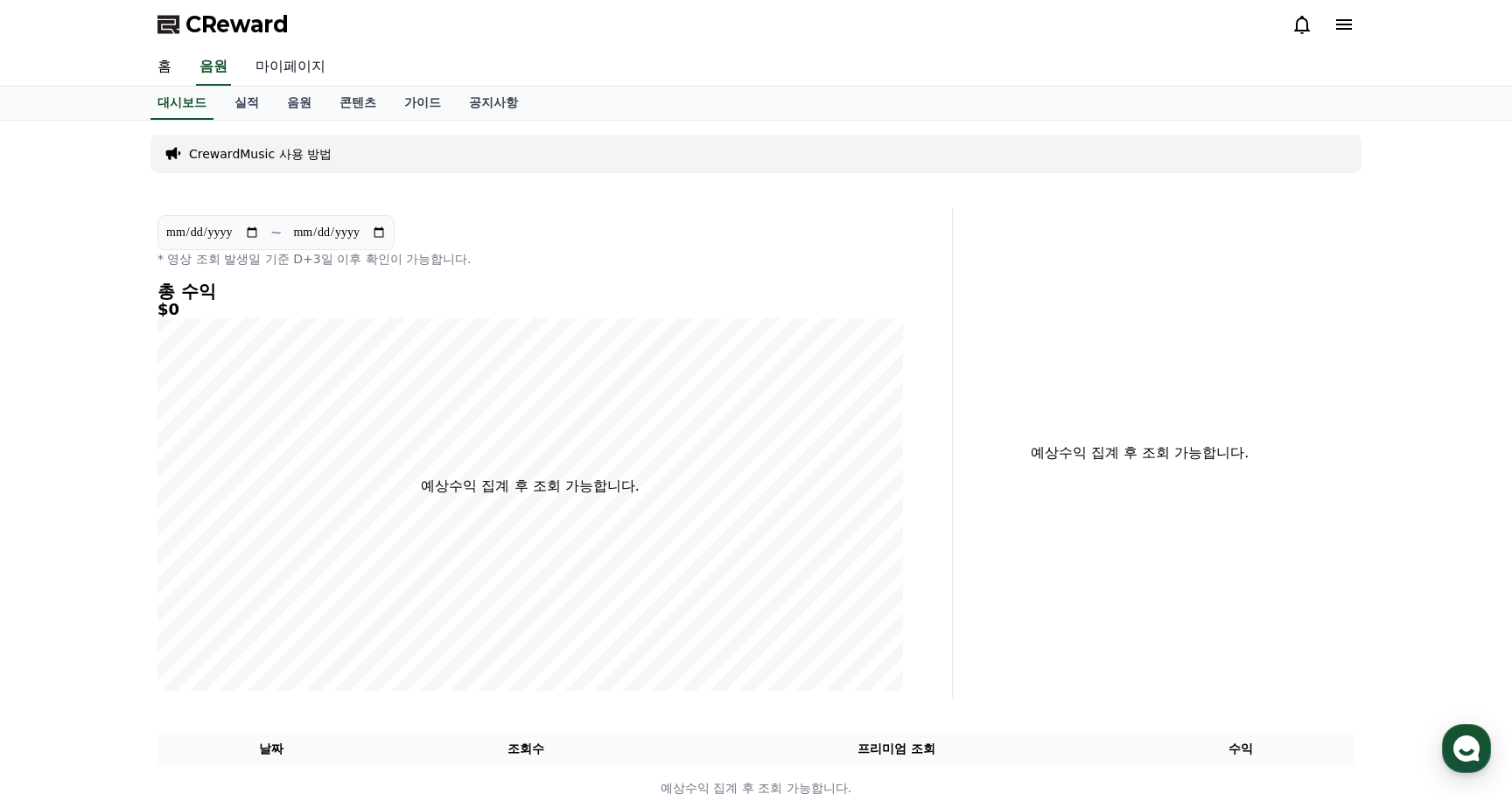
click at [291, 64] on link "마이페이지" at bounding box center [290, 68] width 98 height 37
select select "**********"
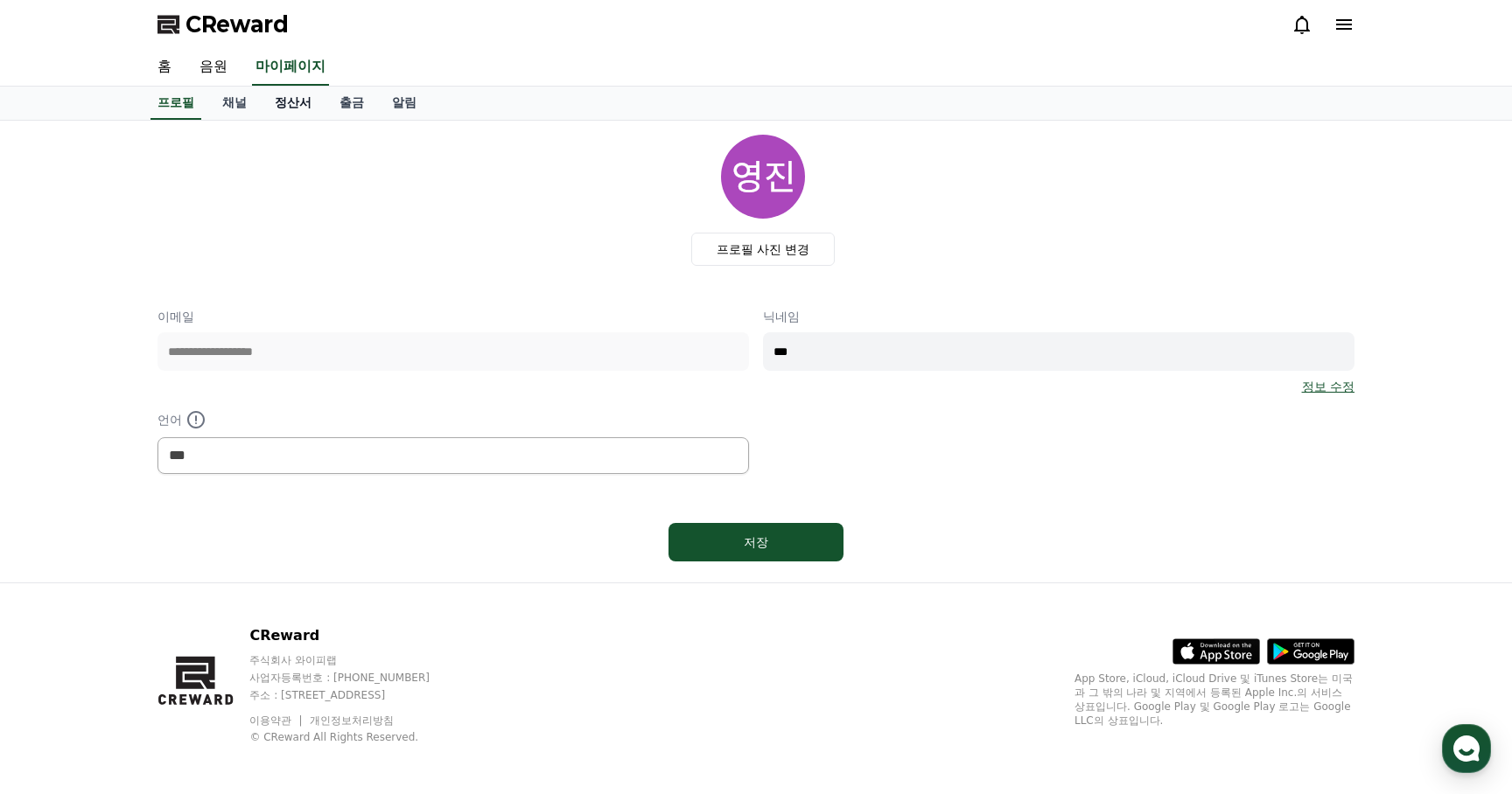
click at [300, 100] on link "정산서" at bounding box center [293, 103] width 64 height 33
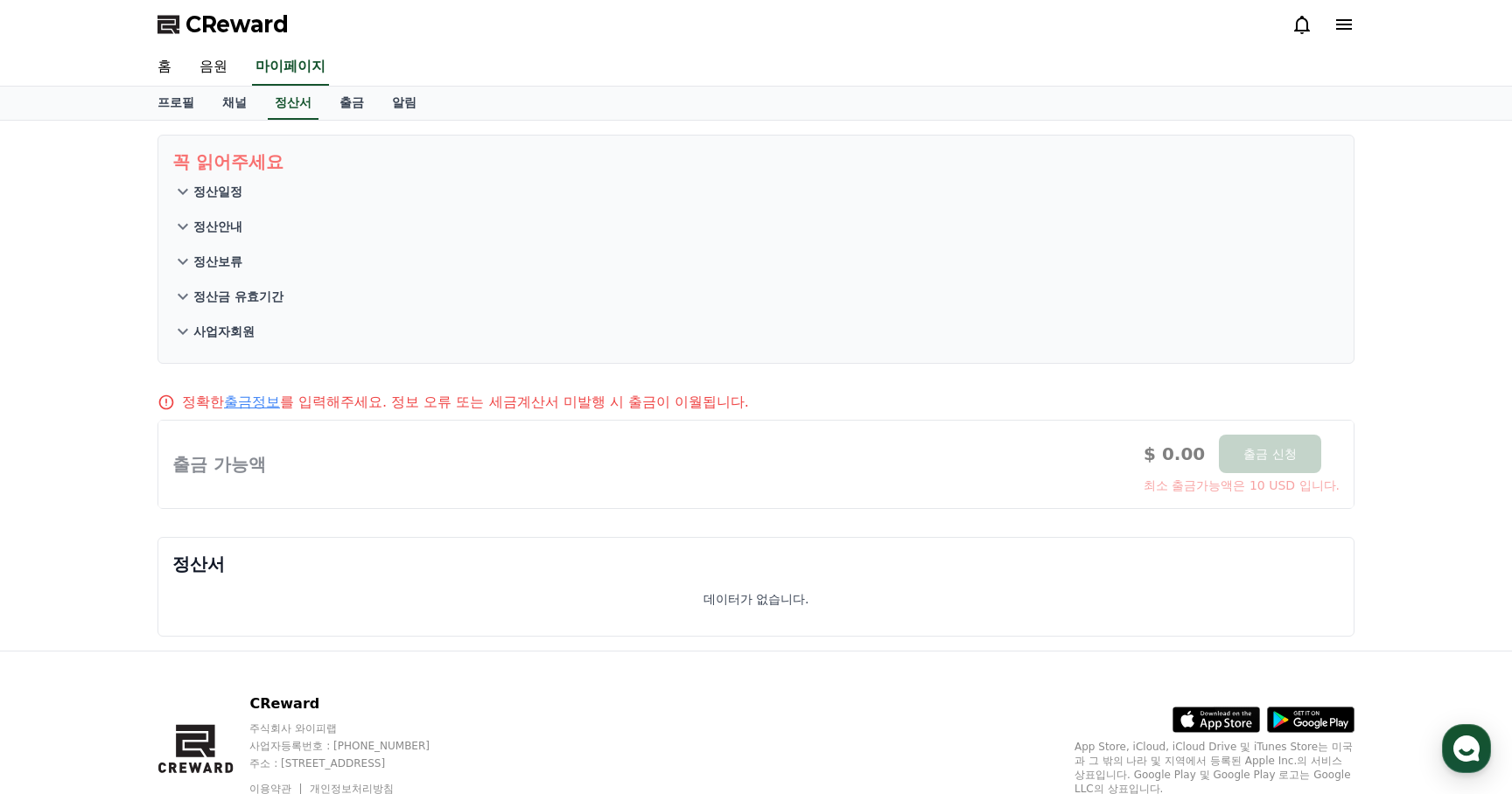
click at [214, 209] on button "정산안내" at bounding box center [756, 226] width 1167 height 35
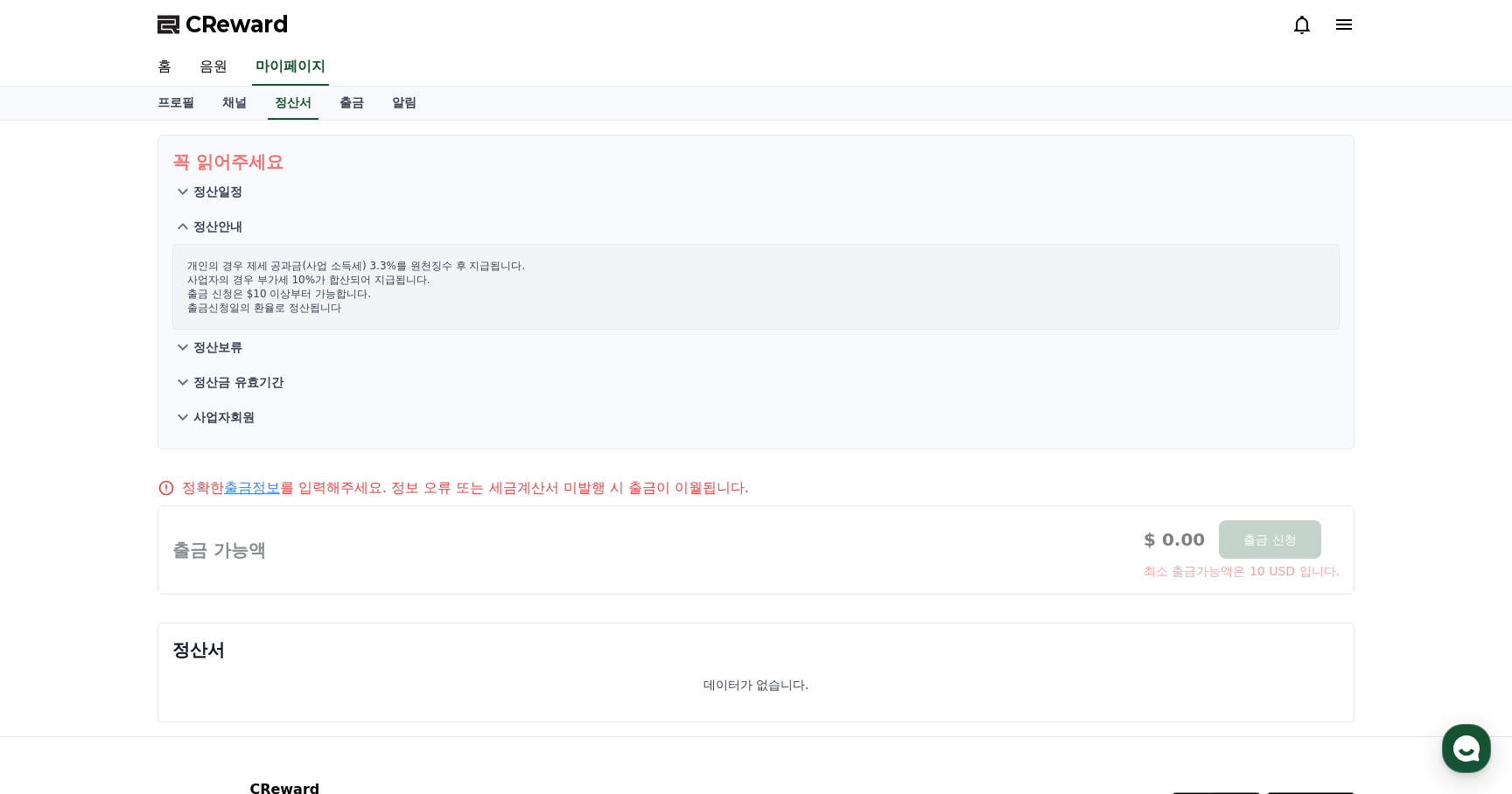
click at [220, 194] on p "정산일정" at bounding box center [218, 191] width 49 height 18
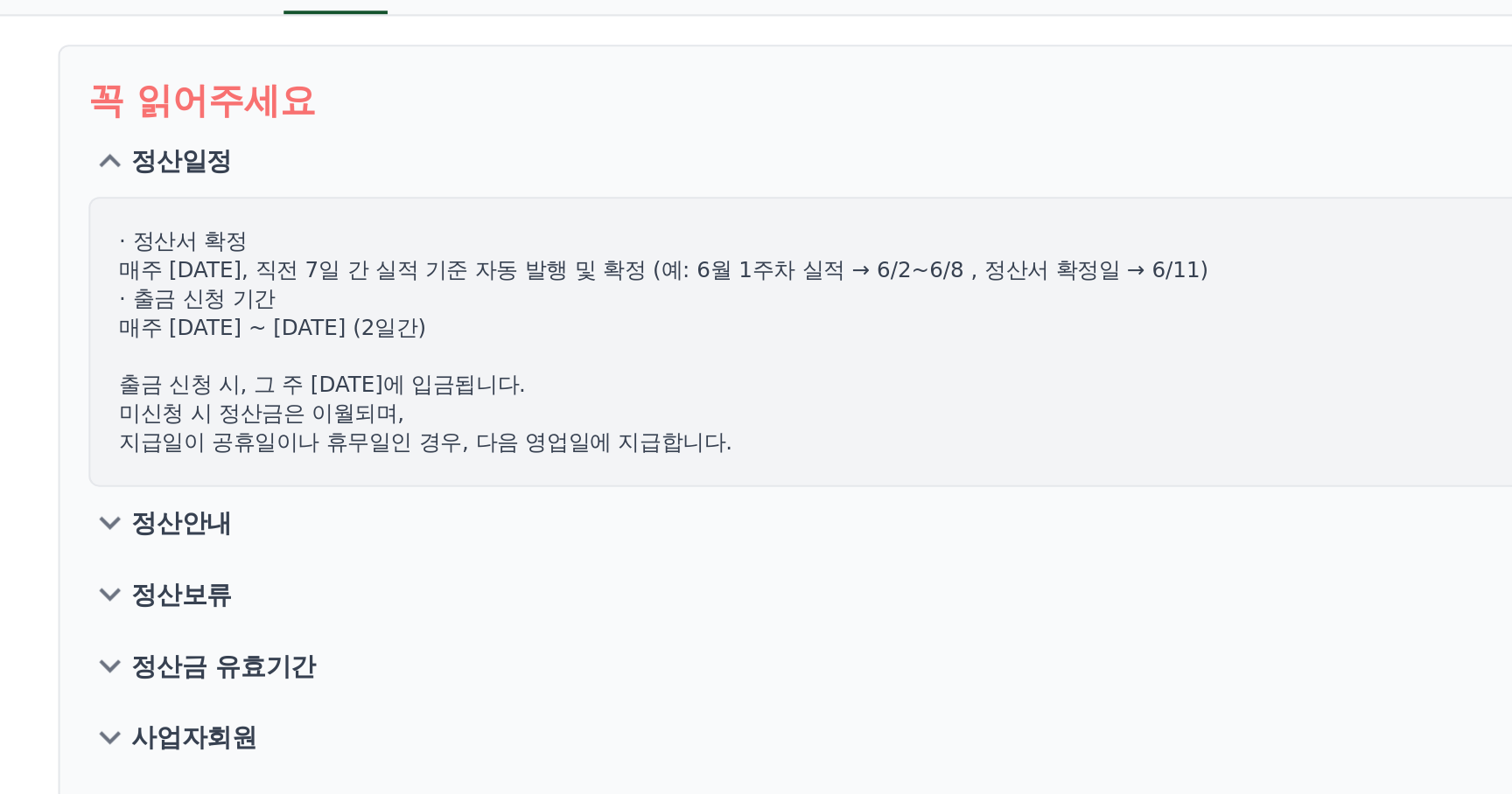
click at [233, 359] on button "정산안내" at bounding box center [756, 368] width 1167 height 35
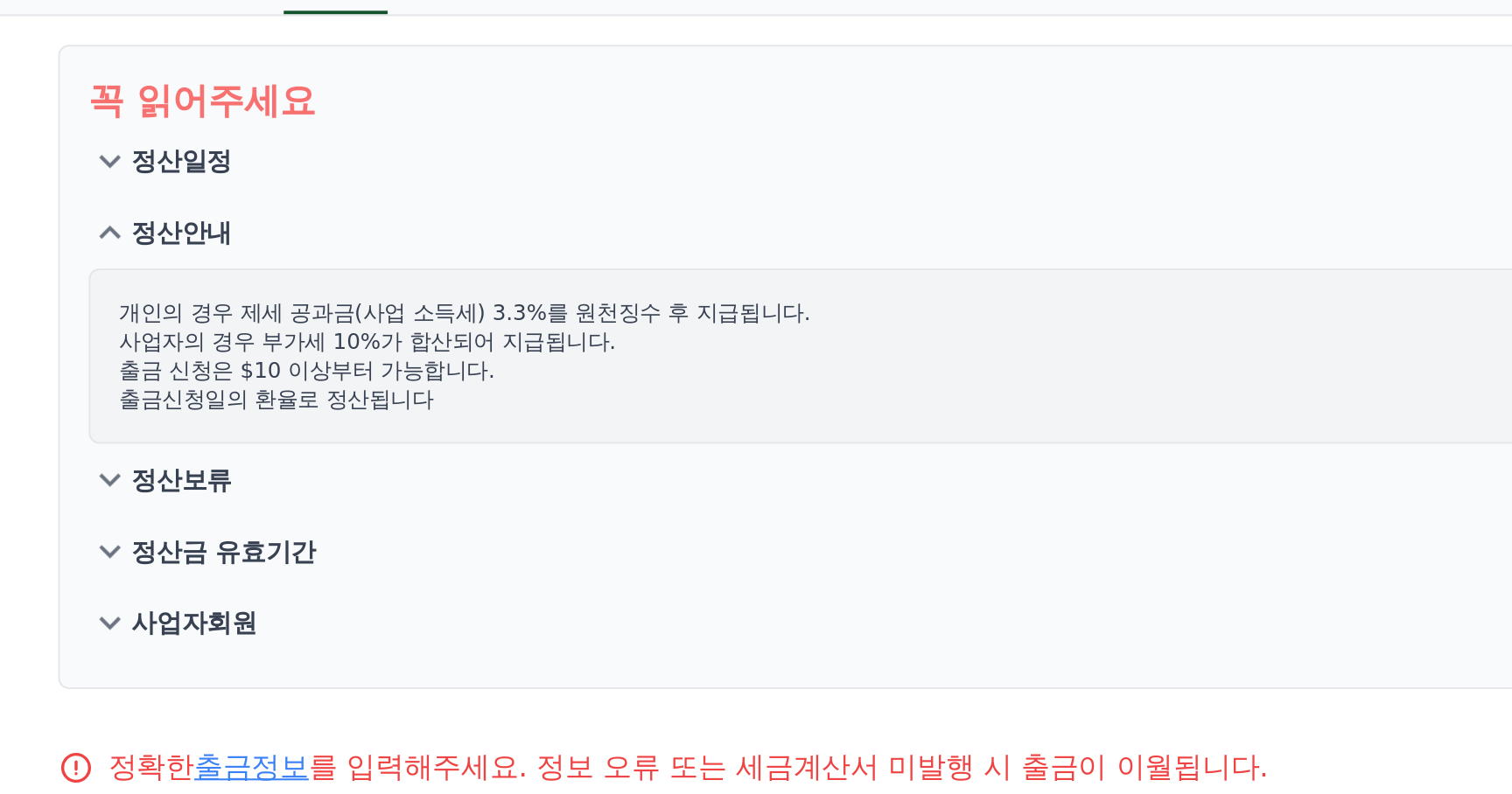
click at [230, 346] on p "정산보류" at bounding box center [218, 347] width 49 height 18
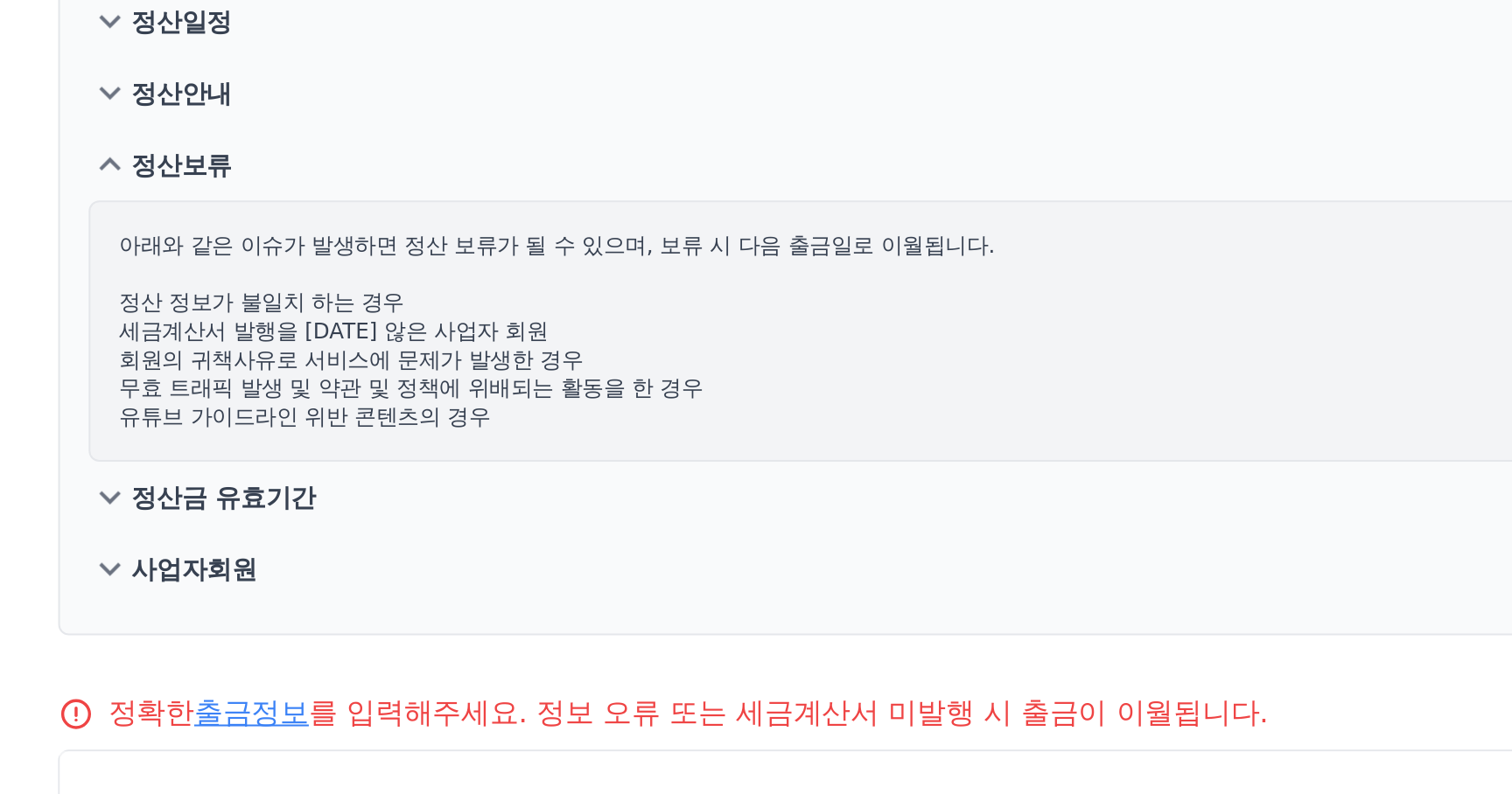
click at [256, 427] on p "정산금 유효기간" at bounding box center [238, 424] width 90 height 18
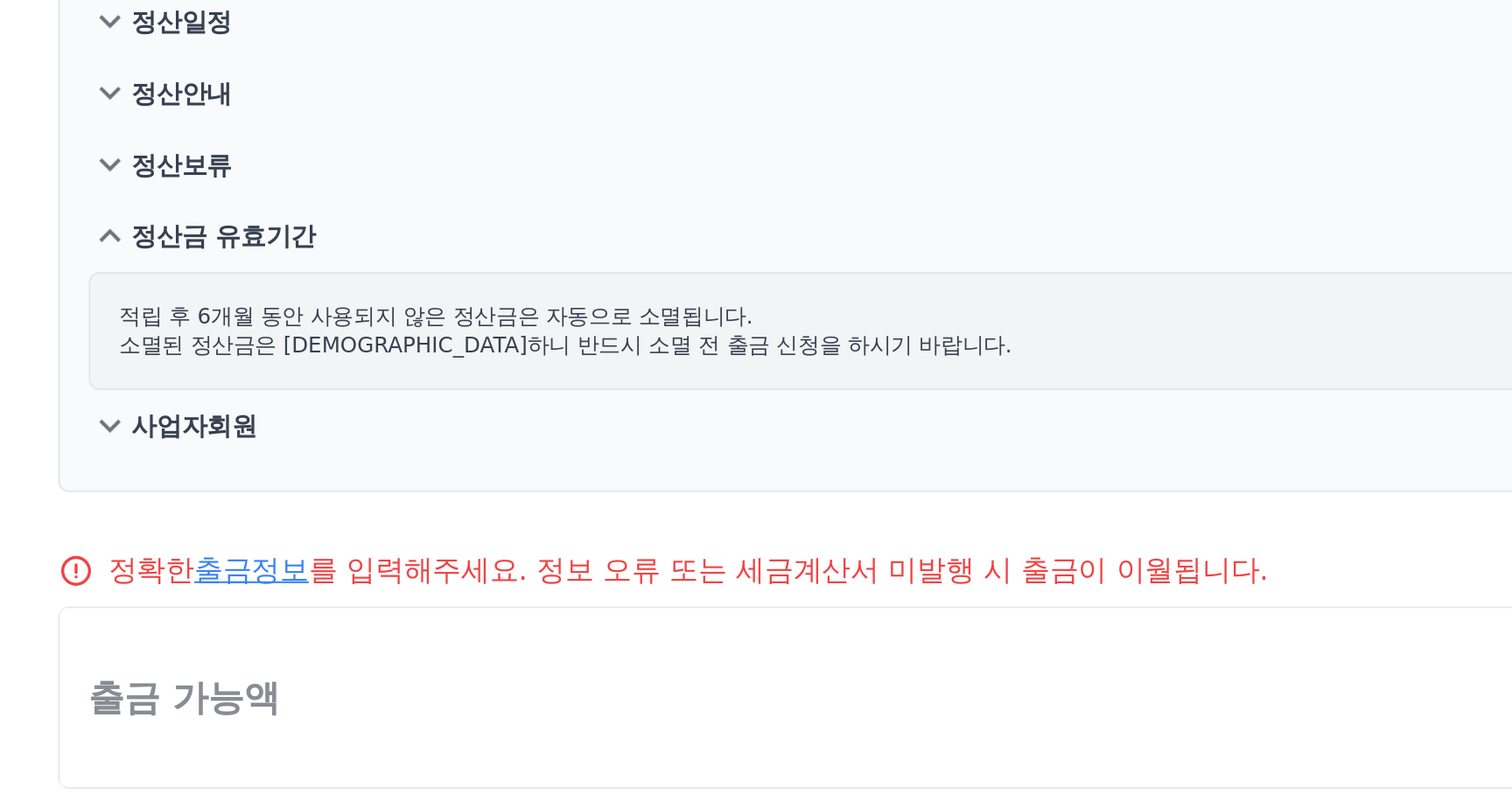
click at [242, 397] on p "사업자회원" at bounding box center [223, 390] width 61 height 18
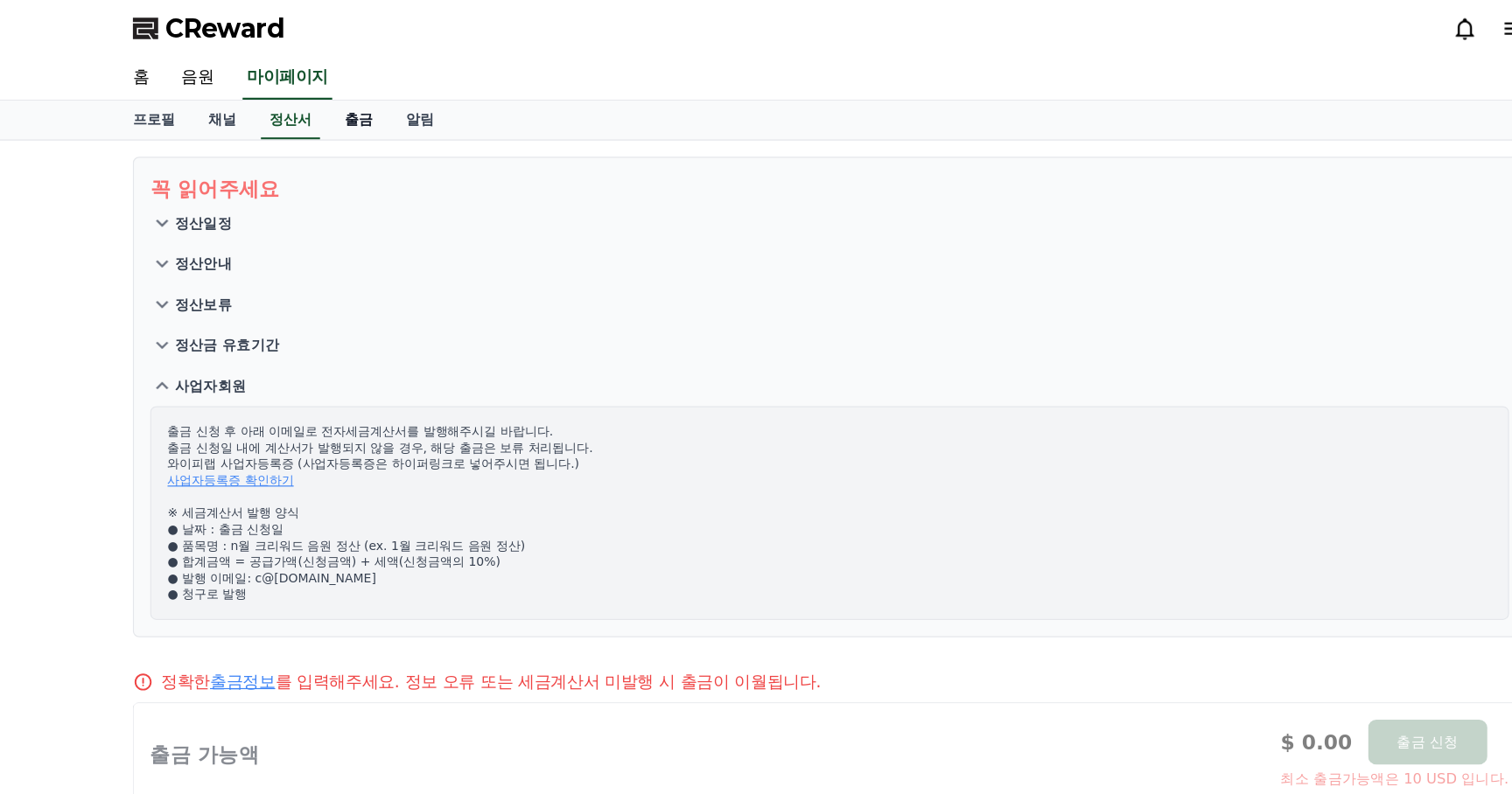
click at [335, 99] on link "출금" at bounding box center [352, 103] width 53 height 33
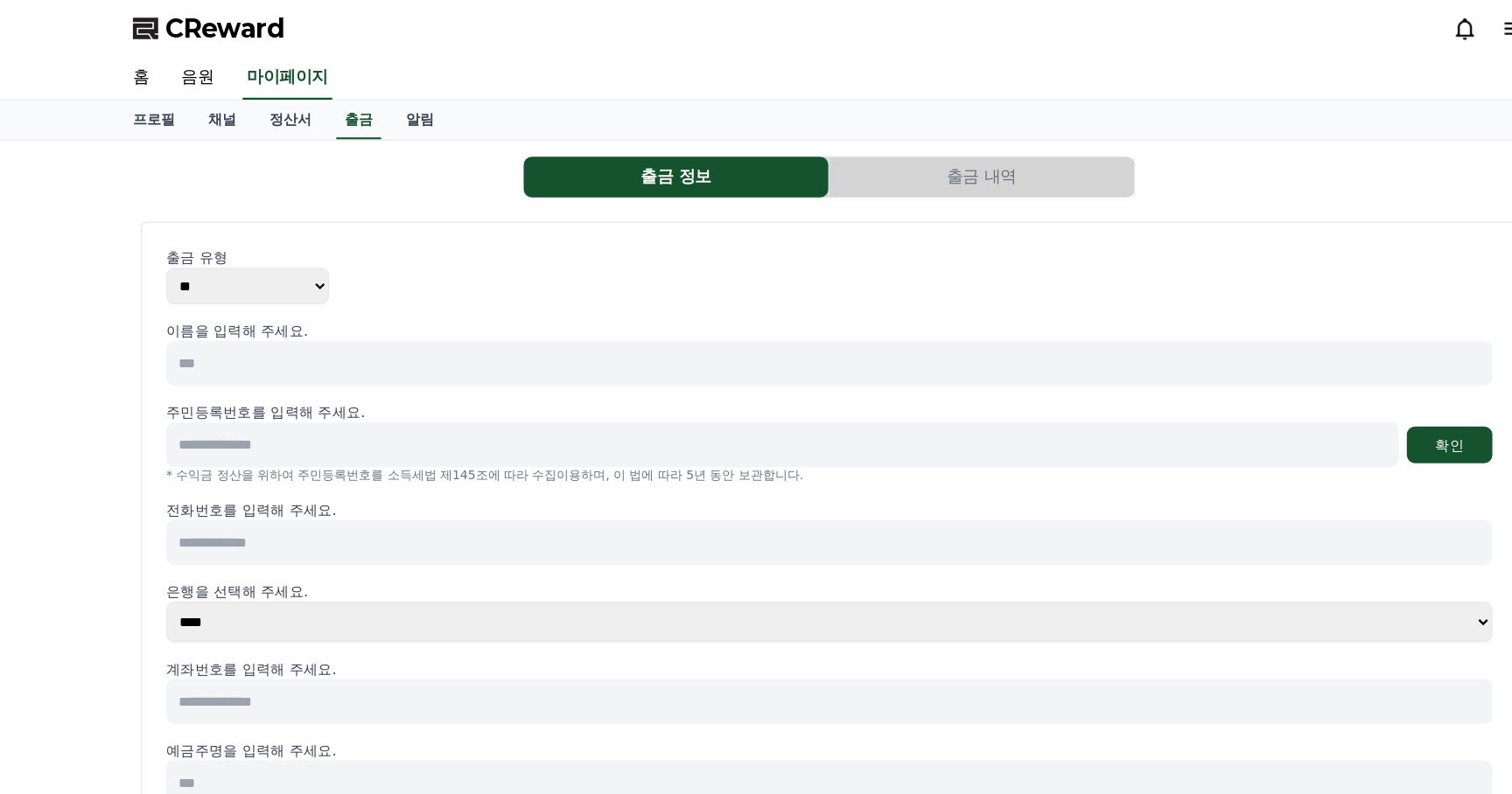
click at [294, 244] on select "** ***" at bounding box center [256, 246] width 140 height 32
click at [329, 313] on input at bounding box center [756, 312] width 1139 height 39
type input "***"
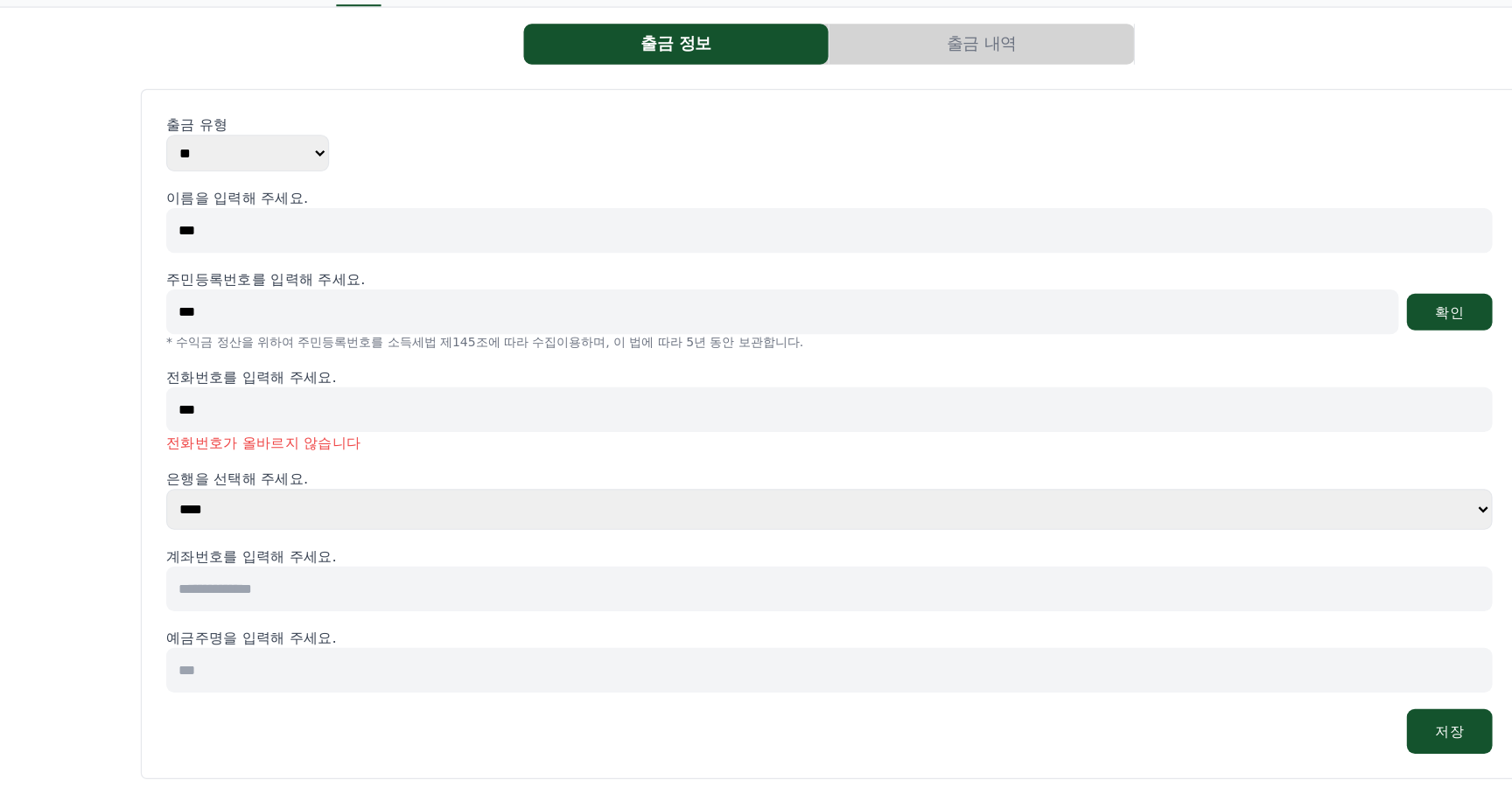
scroll to position [4, 0]
drag, startPoint x: 233, startPoint y: 371, endPoint x: 43, endPoint y: 371, distance: 190.0
click at [43, 371] on div "출금 정보 출금 내역 출금 유형 ** *** 이름을 입력해 주세요. *** 주민등록번호를 입력해 주세요. *** 확인 * 수익금 정산을 위하여…" at bounding box center [756, 459] width 1512 height 684
type input "**********"
click at [1287, 373] on button "확인" at bounding box center [1288, 379] width 73 height 32
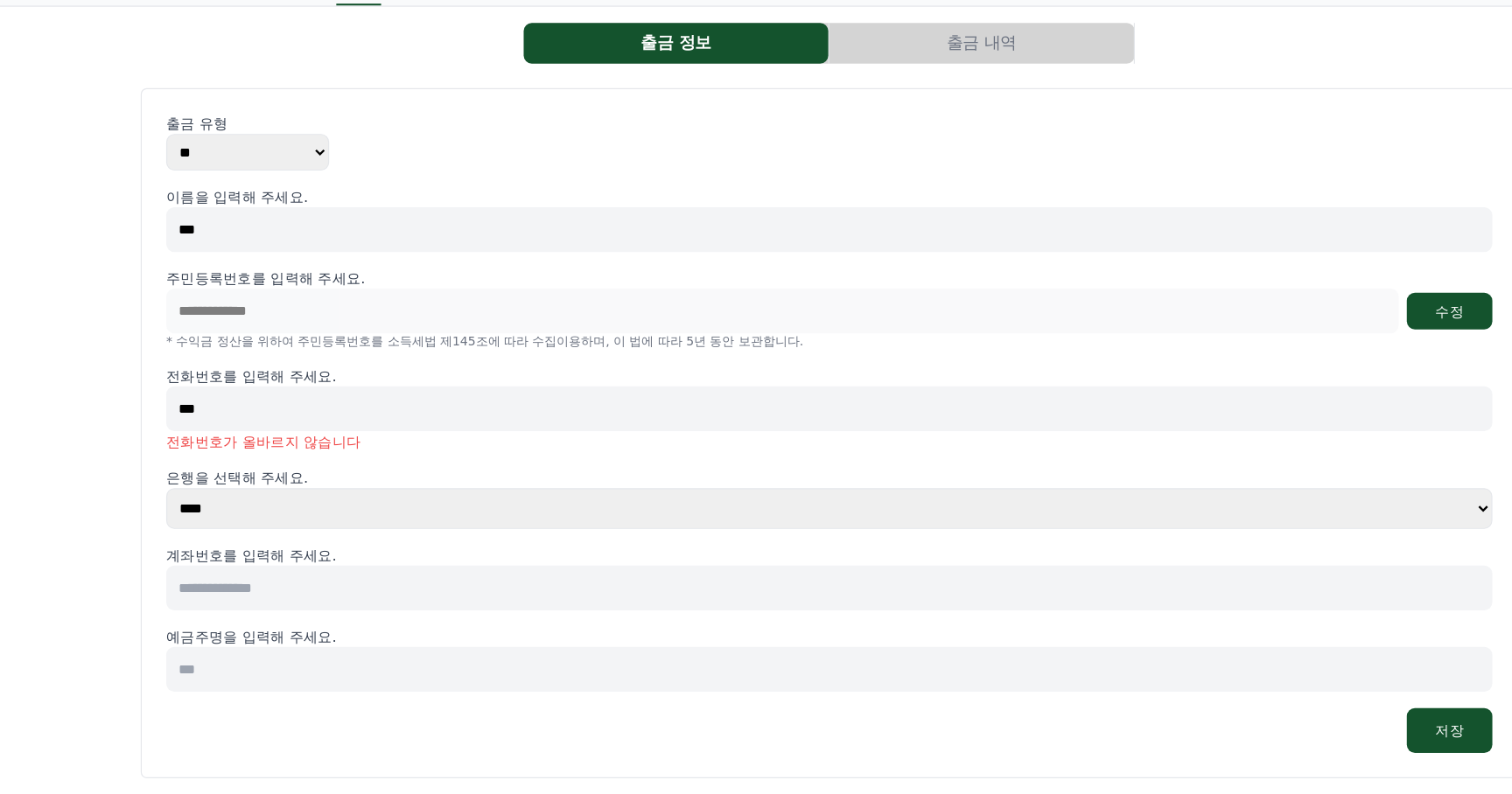
drag, startPoint x: 272, startPoint y: 463, endPoint x: 111, endPoint y: 461, distance: 161.0
click at [111, 461] on div "**********" at bounding box center [756, 459] width 1512 height 684
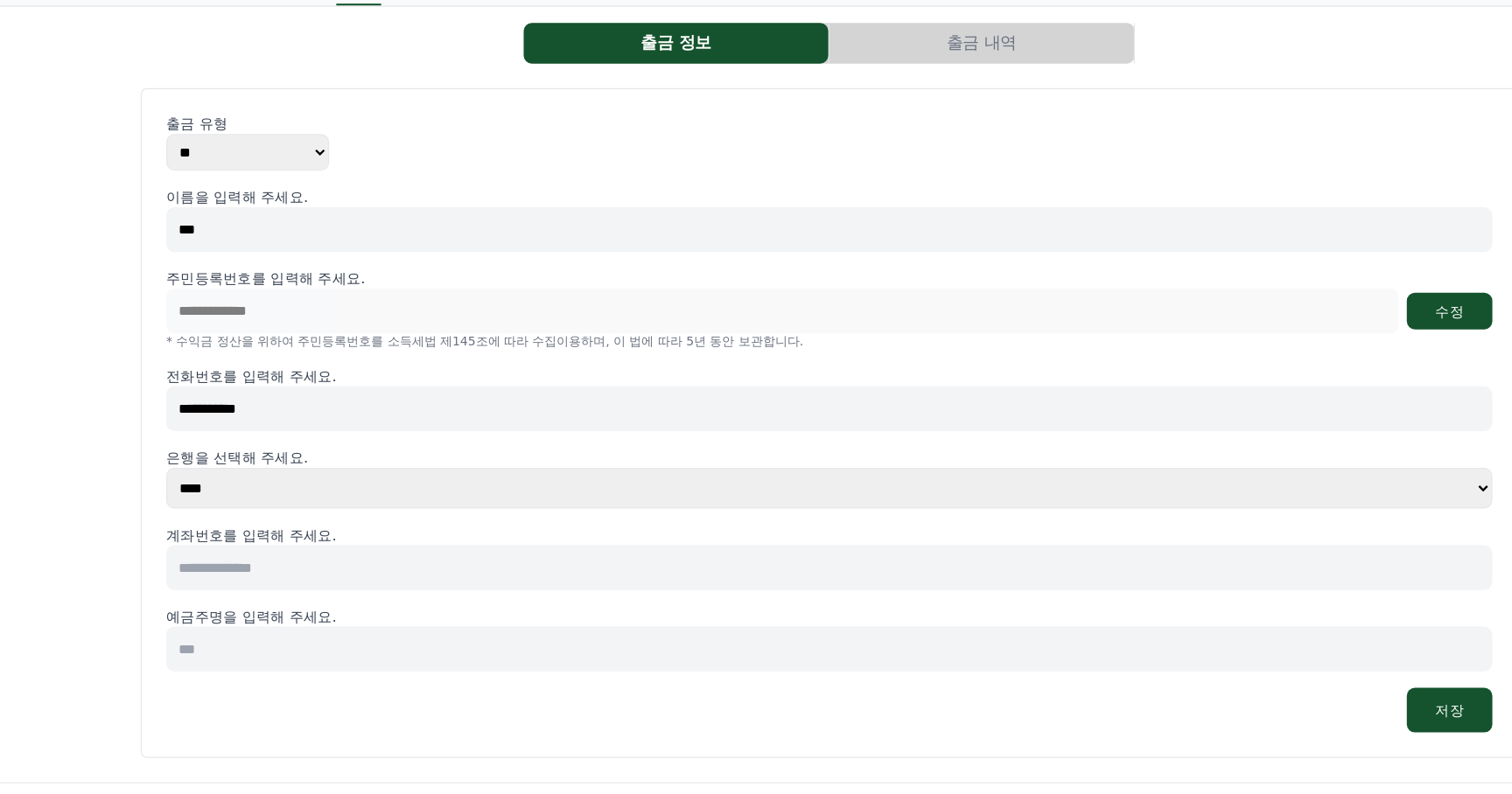
type input "**********"
click at [278, 524] on select "**** **** **** **** **** **** **** ** ** ** ** **** *** **** **** *****" at bounding box center [756, 531] width 1139 height 35
select select "********"
click at [186, 514] on select "**** **** **** **** **** **** **** ** ** ** ** **** *** **** **** *****" at bounding box center [756, 531] width 1139 height 35
click at [309, 600] on input at bounding box center [756, 599] width 1139 height 39
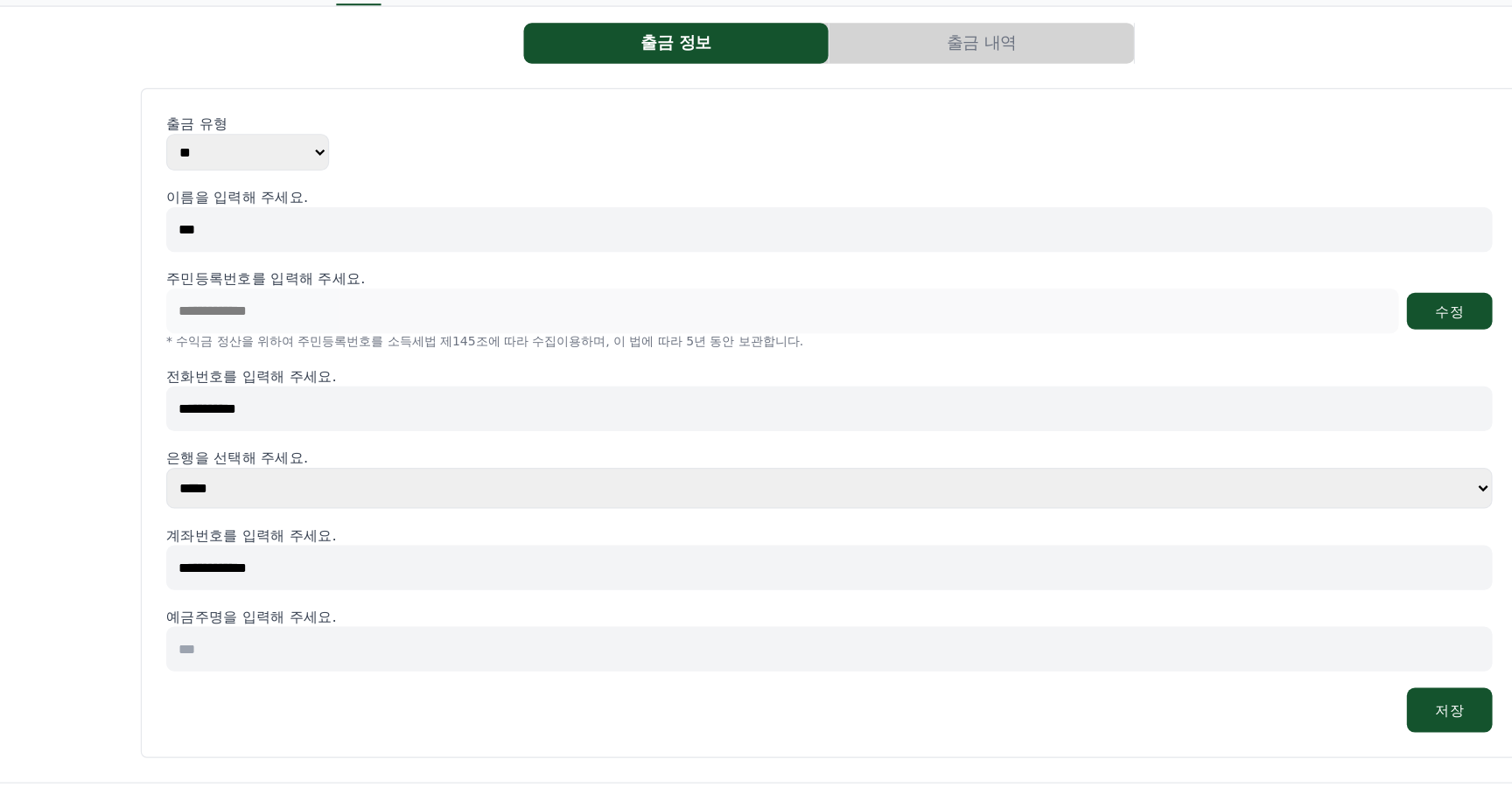
type input "**********"
type input "***"
click at [1285, 722] on button "저장" at bounding box center [1288, 722] width 73 height 39
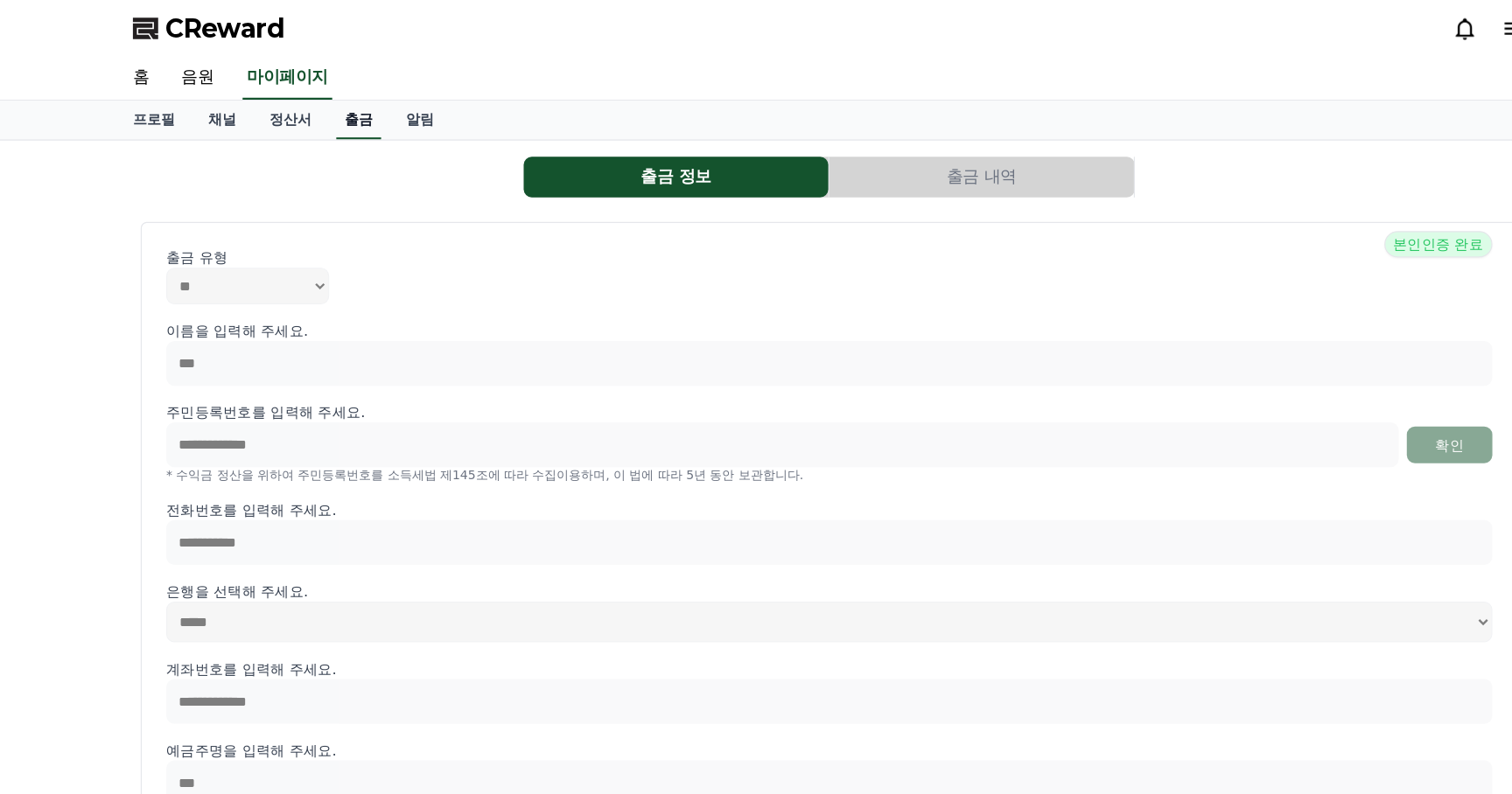
click at [334, 107] on link "출금" at bounding box center [352, 103] width 39 height 33
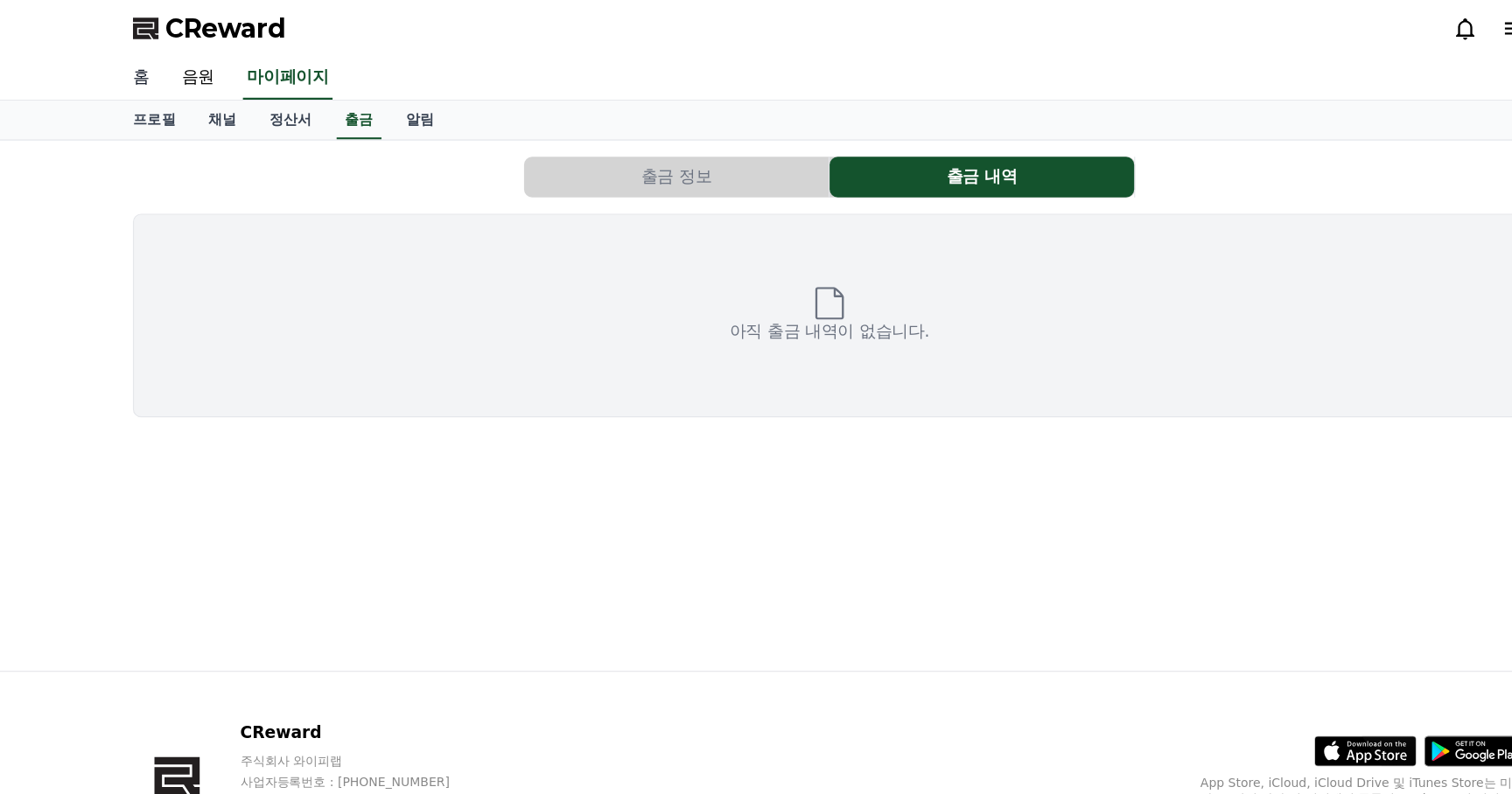
click at [170, 67] on link "홈" at bounding box center [165, 68] width 42 height 37
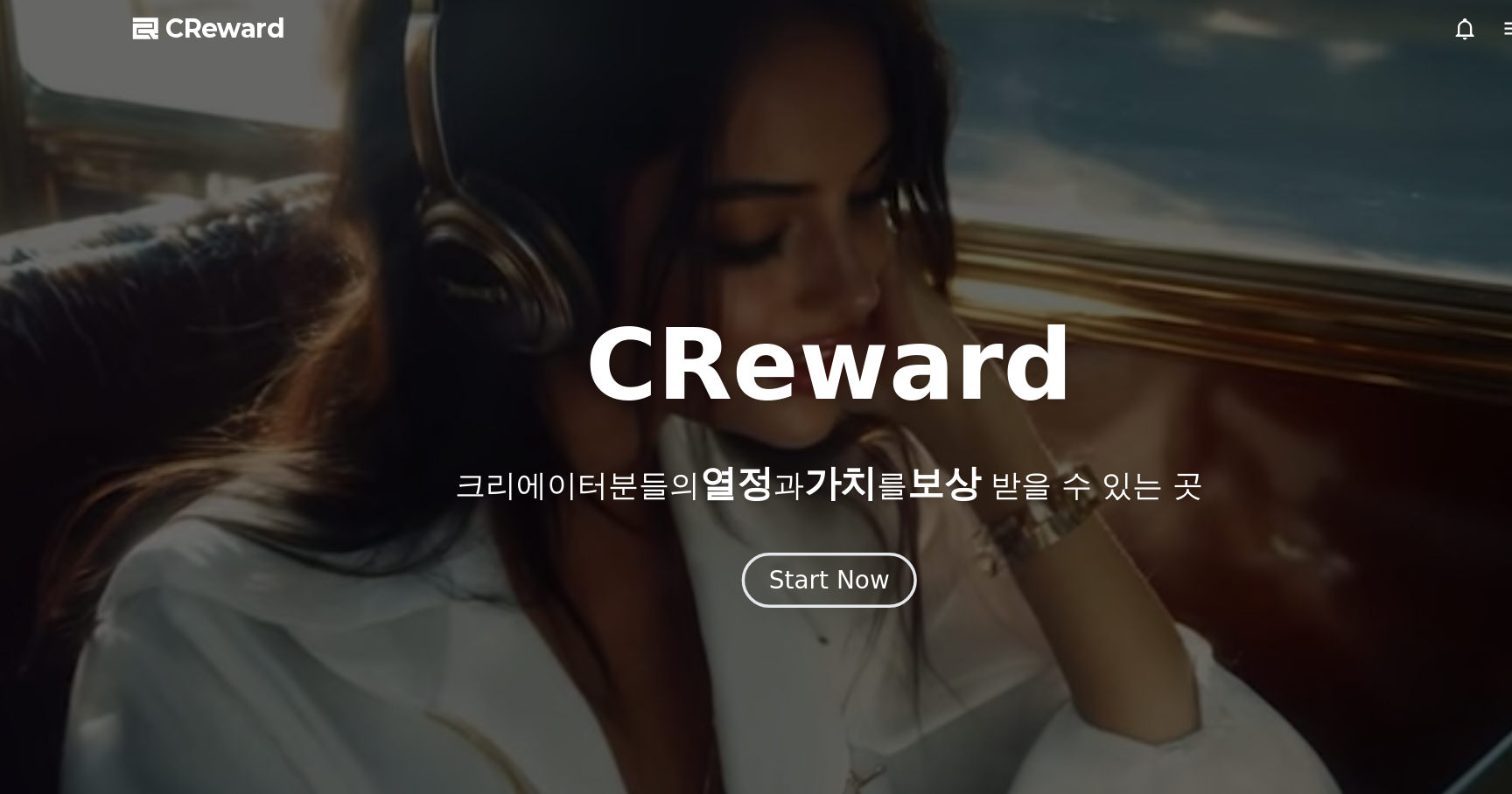
click at [739, 524] on div at bounding box center [756, 397] width 1512 height 794
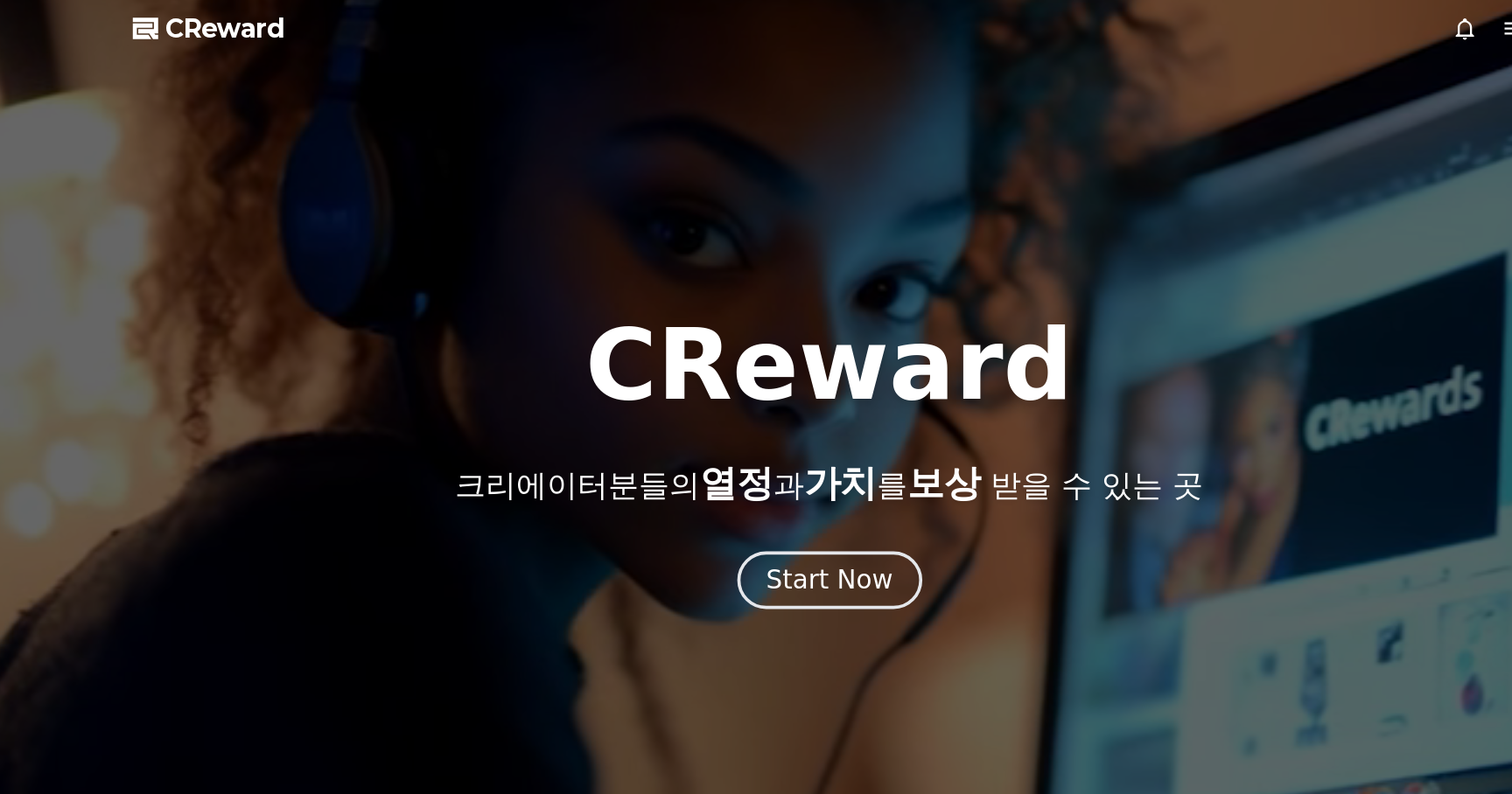
click at [745, 505] on div "Start Now" at bounding box center [756, 499] width 108 height 30
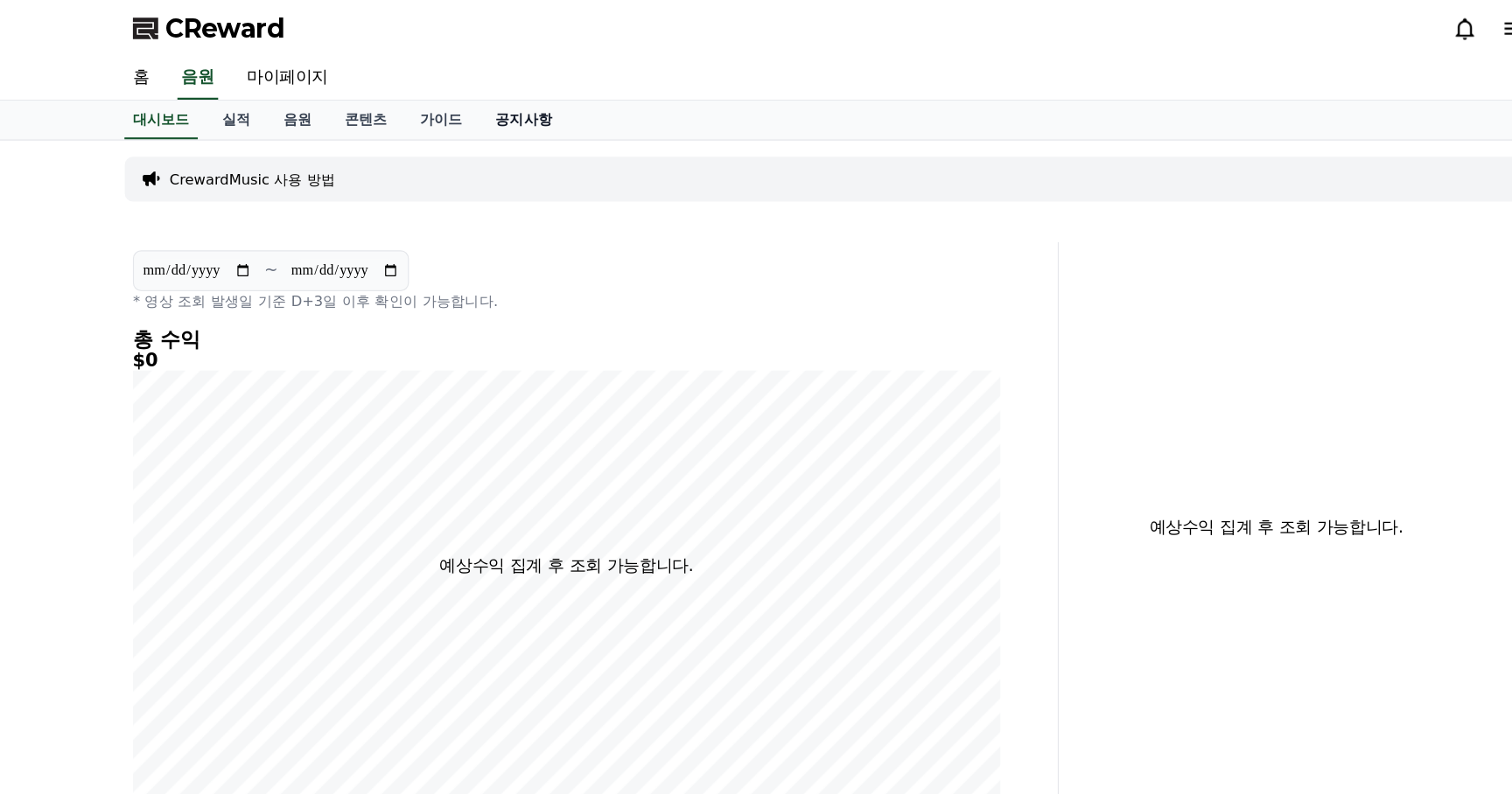
click at [462, 95] on link "공지사항" at bounding box center [493, 103] width 77 height 33
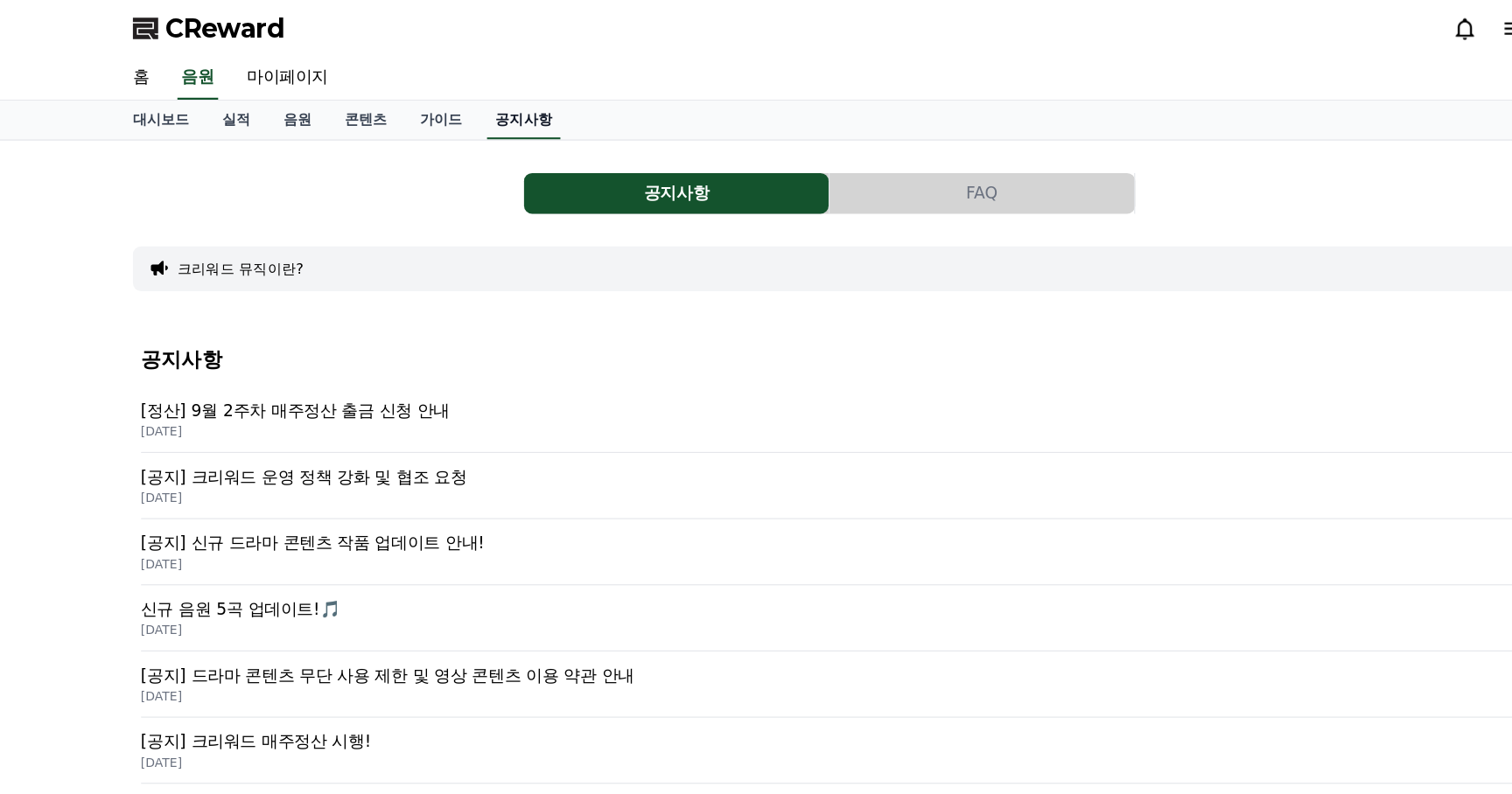
click at [464, 101] on link "공지사항" at bounding box center [493, 103] width 63 height 33
click at [375, 415] on p "[공지] 크리워드 운영 정책 강화 및 협조 요청" at bounding box center [756, 411] width 1183 height 21
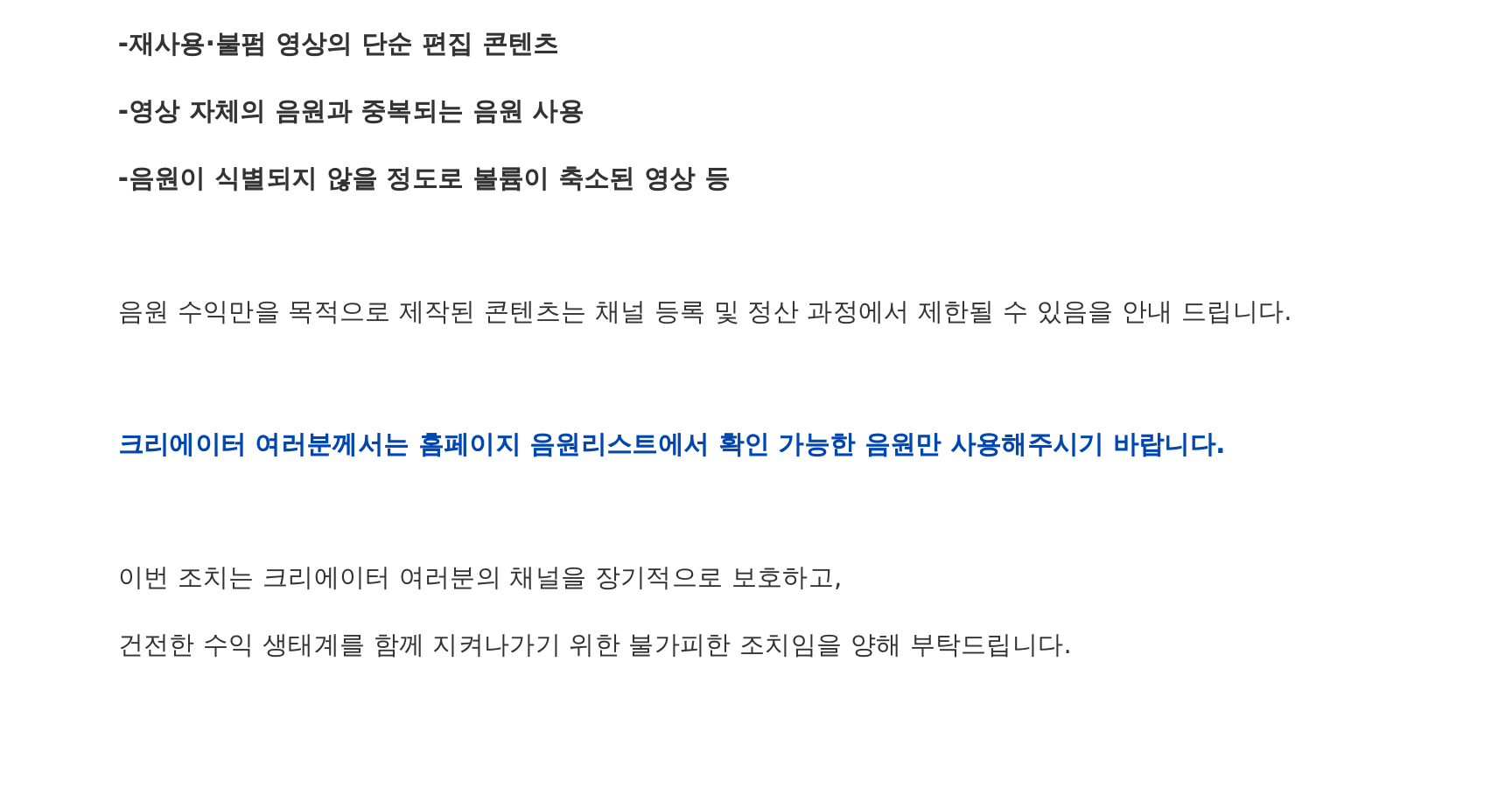
scroll to position [292, 0]
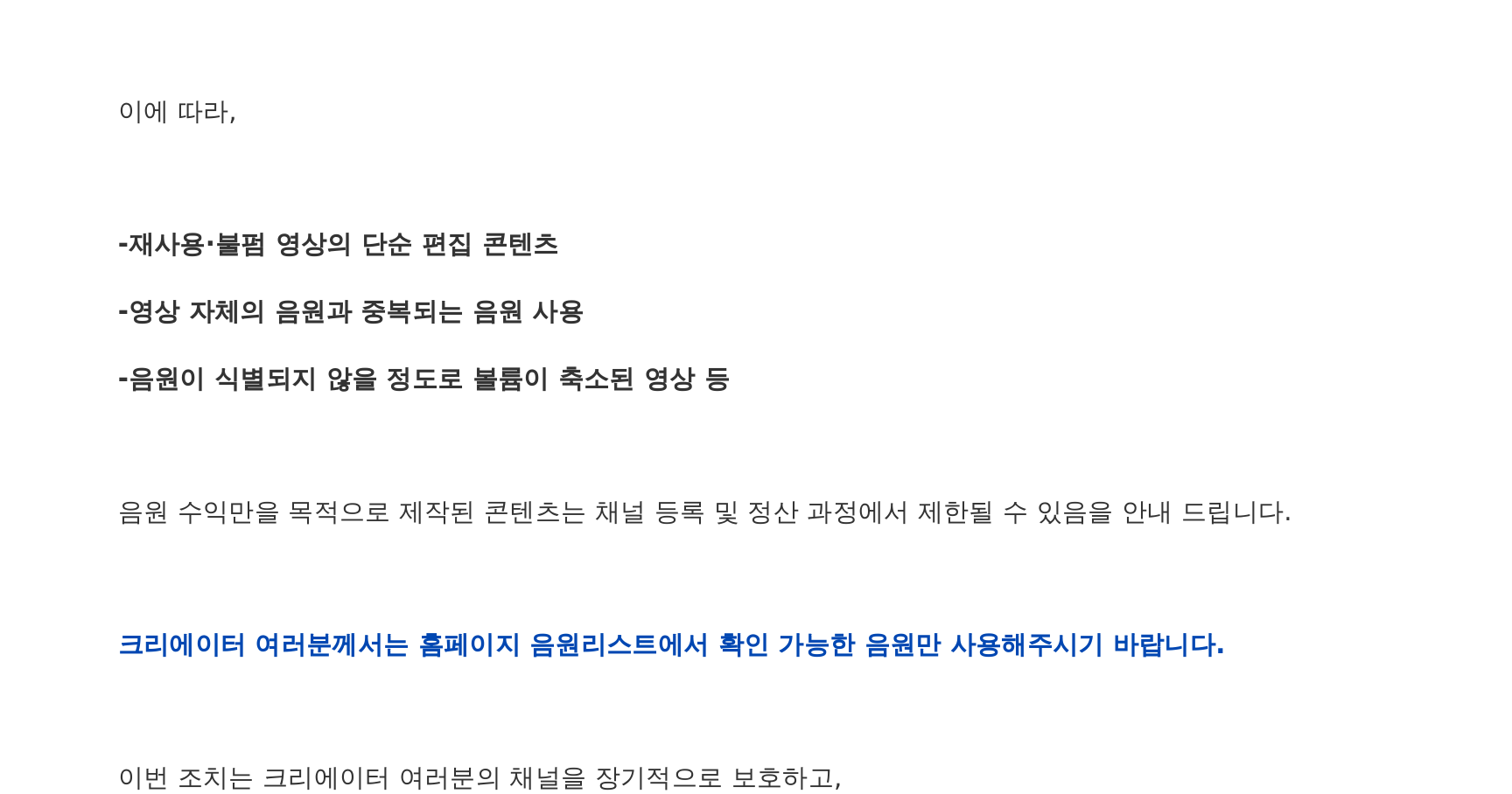
drag, startPoint x: 318, startPoint y: 382, endPoint x: 365, endPoint y: 459, distance: 90.2
click at [365, 459] on div "안녕하세요, 크리워드입니다. 항상 저희와 함께해주시는 크리에이터 여러분께 감사드립니다. 최근 변화하는 시장 환경에 따라, 크리워드 또한 플랫폼…" at bounding box center [756, 603] width 1162 height 1113
click at [368, 506] on div "안녕하세요, 크리워드입니다. 항상 저희와 함께해주시는 크리에이터 여러분께 감사드립니다. 최근 변화하는 시장 환경에 따라, 크리워드 또한 플랫폼…" at bounding box center [756, 603] width 1162 height 1113
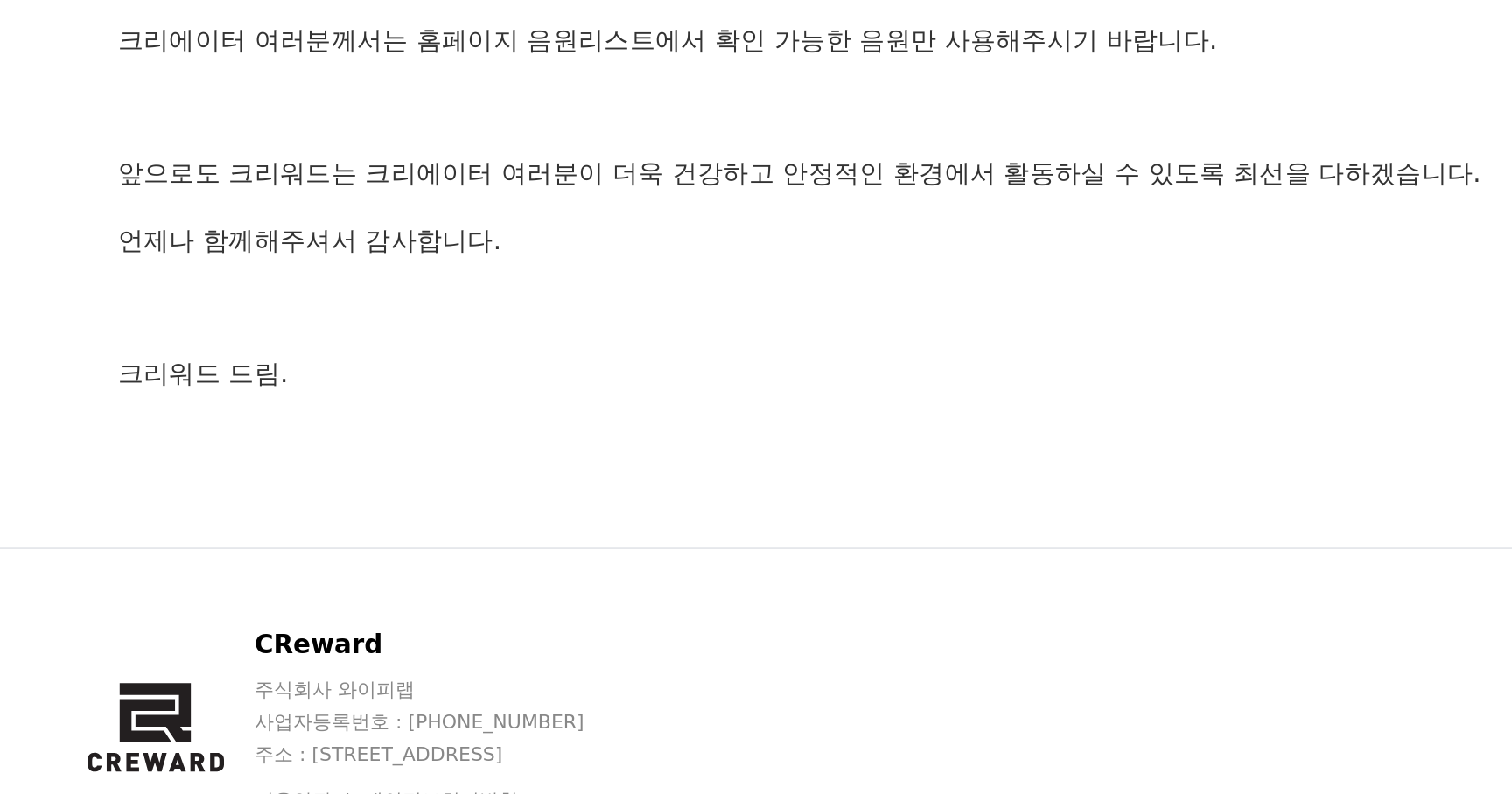
scroll to position [937, 0]
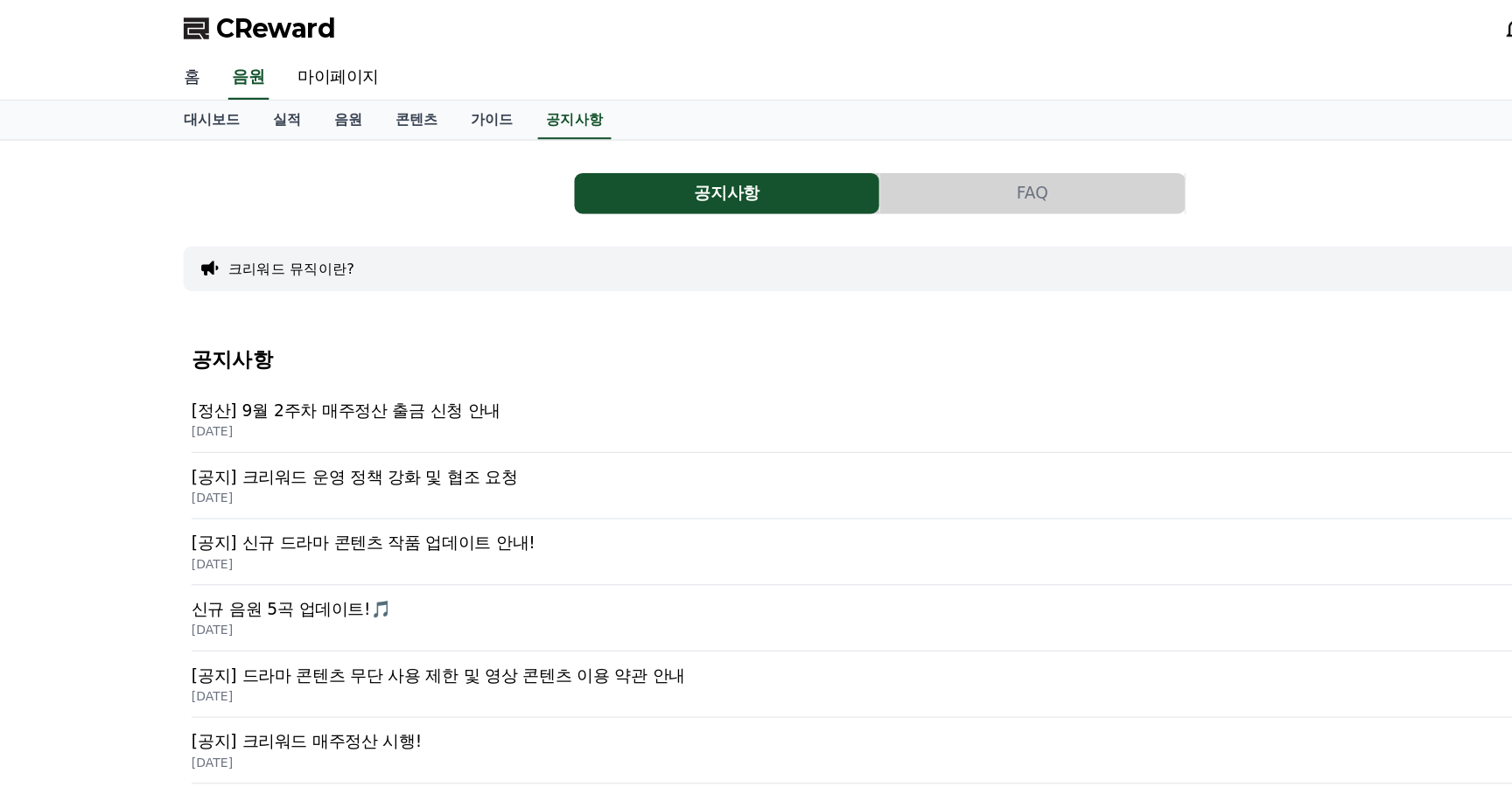
click at [160, 58] on link "홈" at bounding box center [165, 68] width 42 height 37
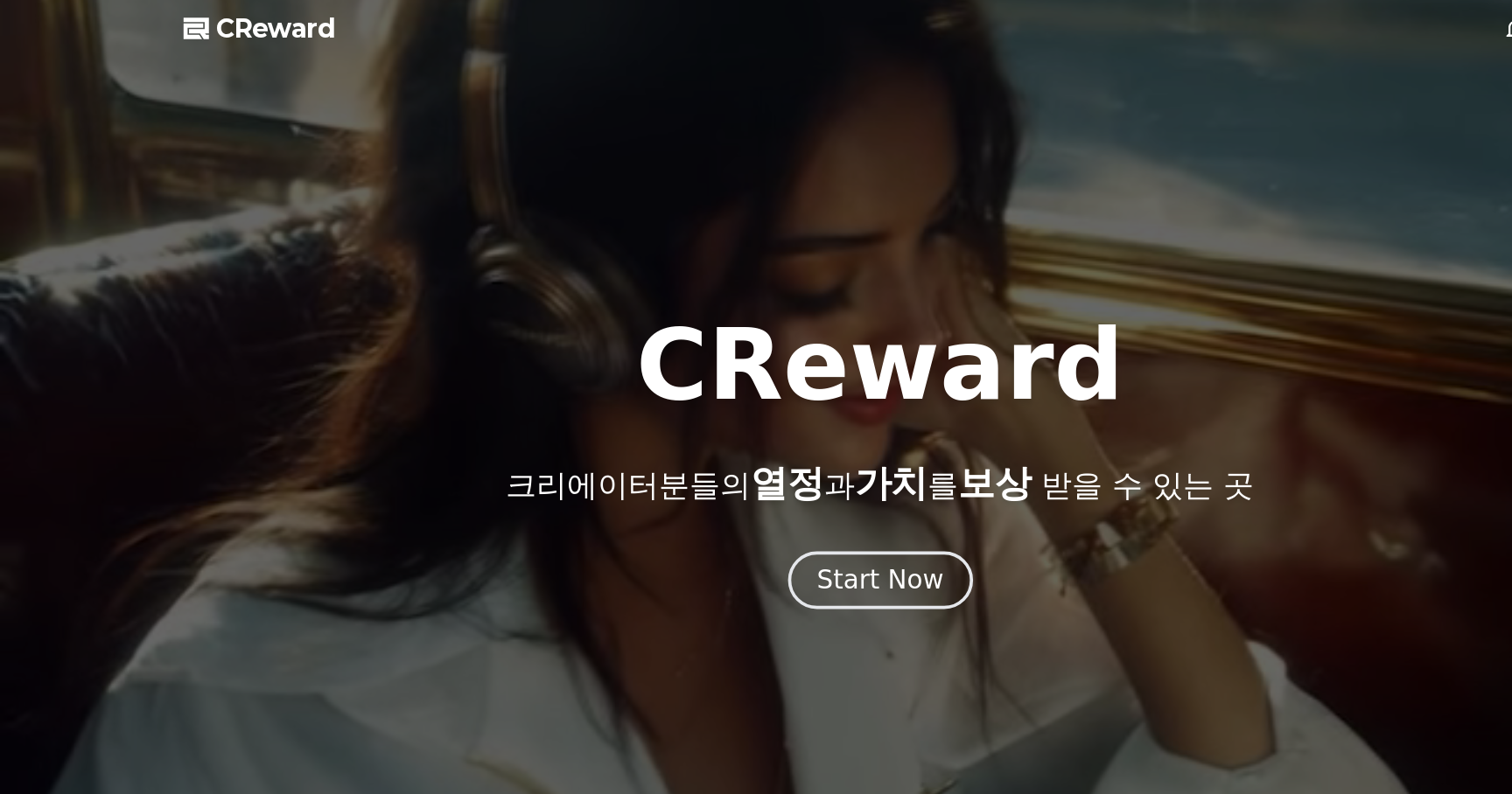
click at [752, 501] on div "Start Now" at bounding box center [756, 499] width 108 height 30
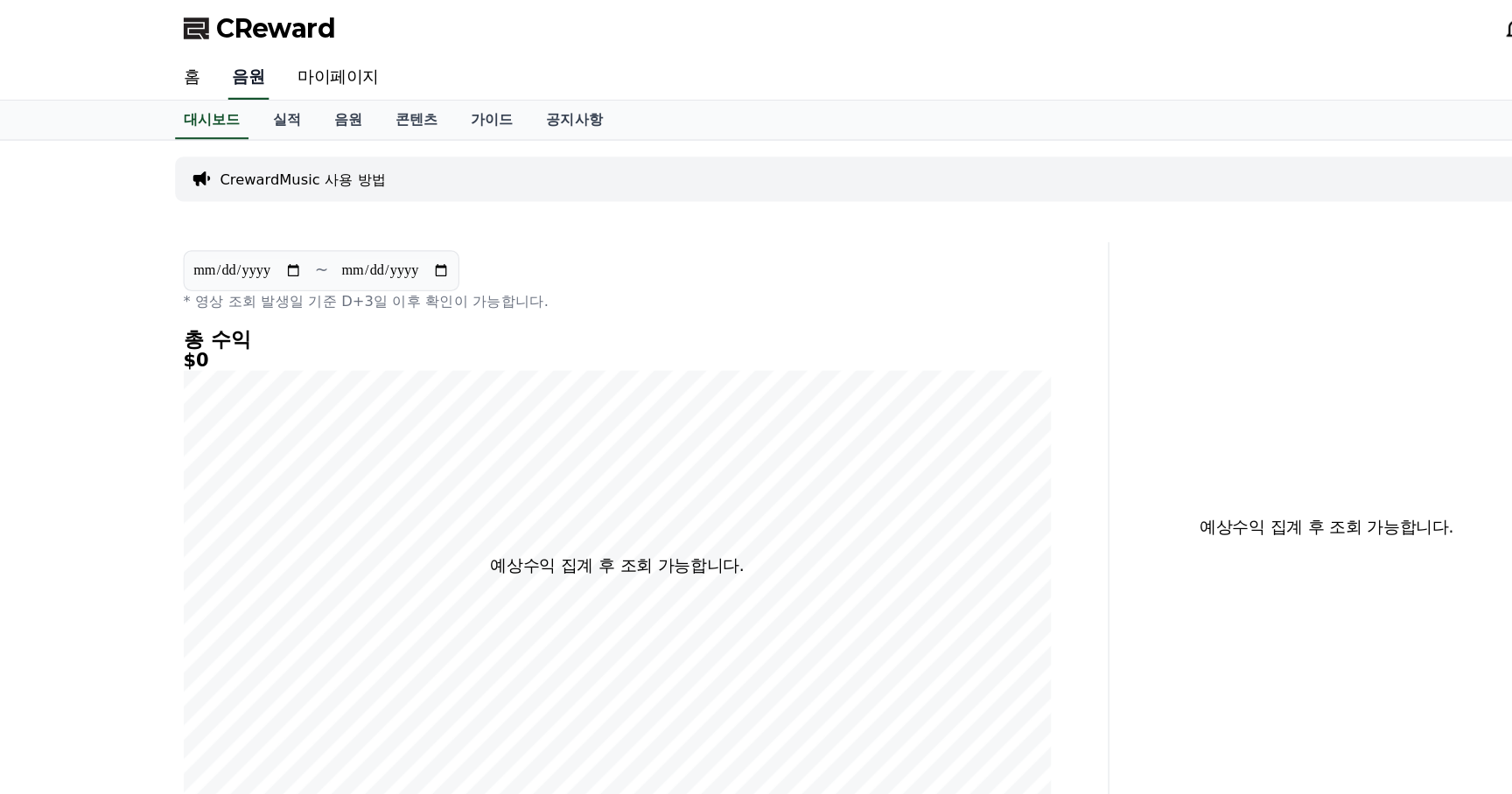
click at [209, 68] on link "음원" at bounding box center [213, 68] width 35 height 37
click at [287, 103] on link "음원" at bounding box center [300, 103] width 53 height 33
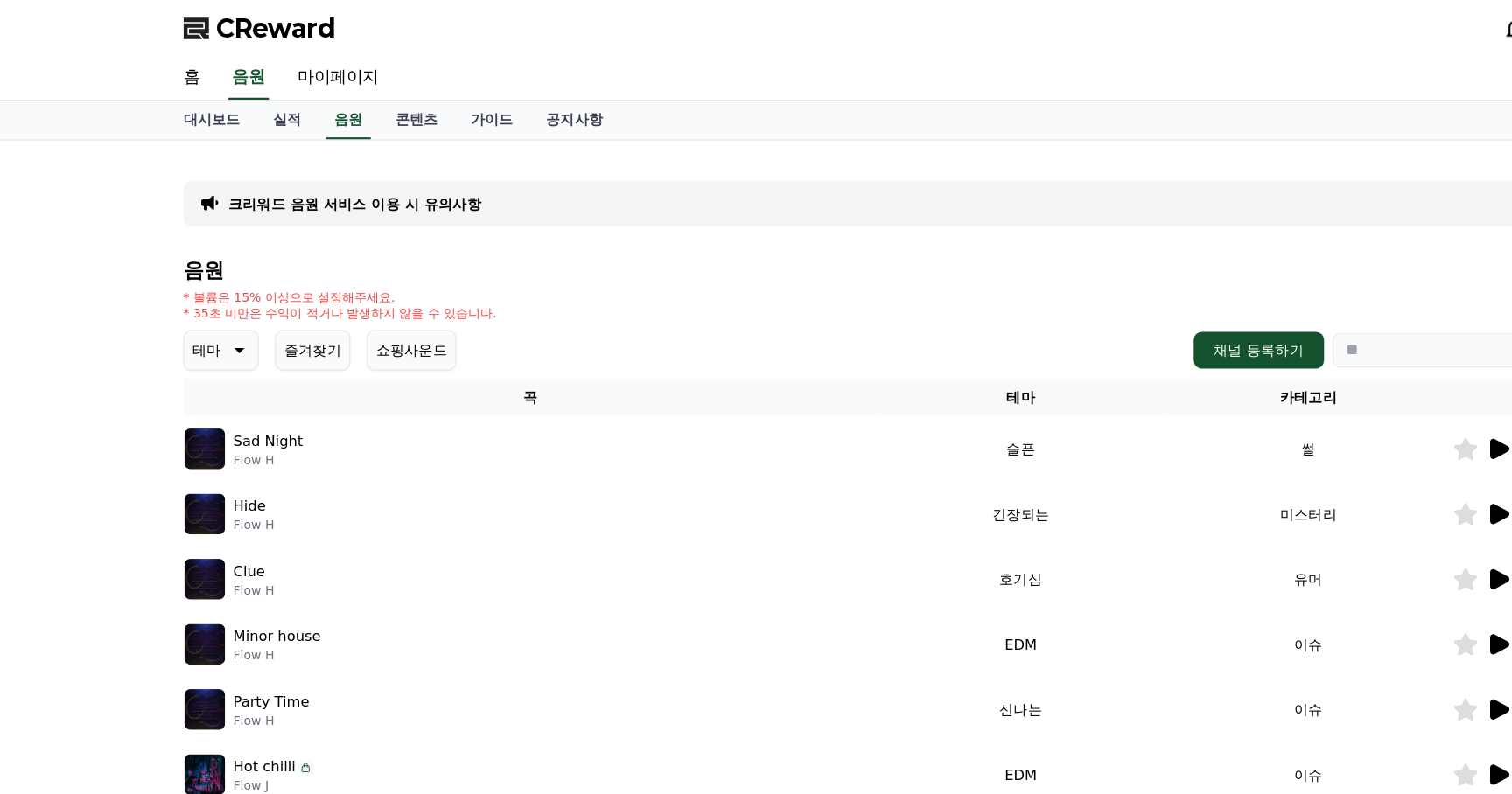
click at [199, 298] on icon at bounding box center [204, 301] width 21 height 21
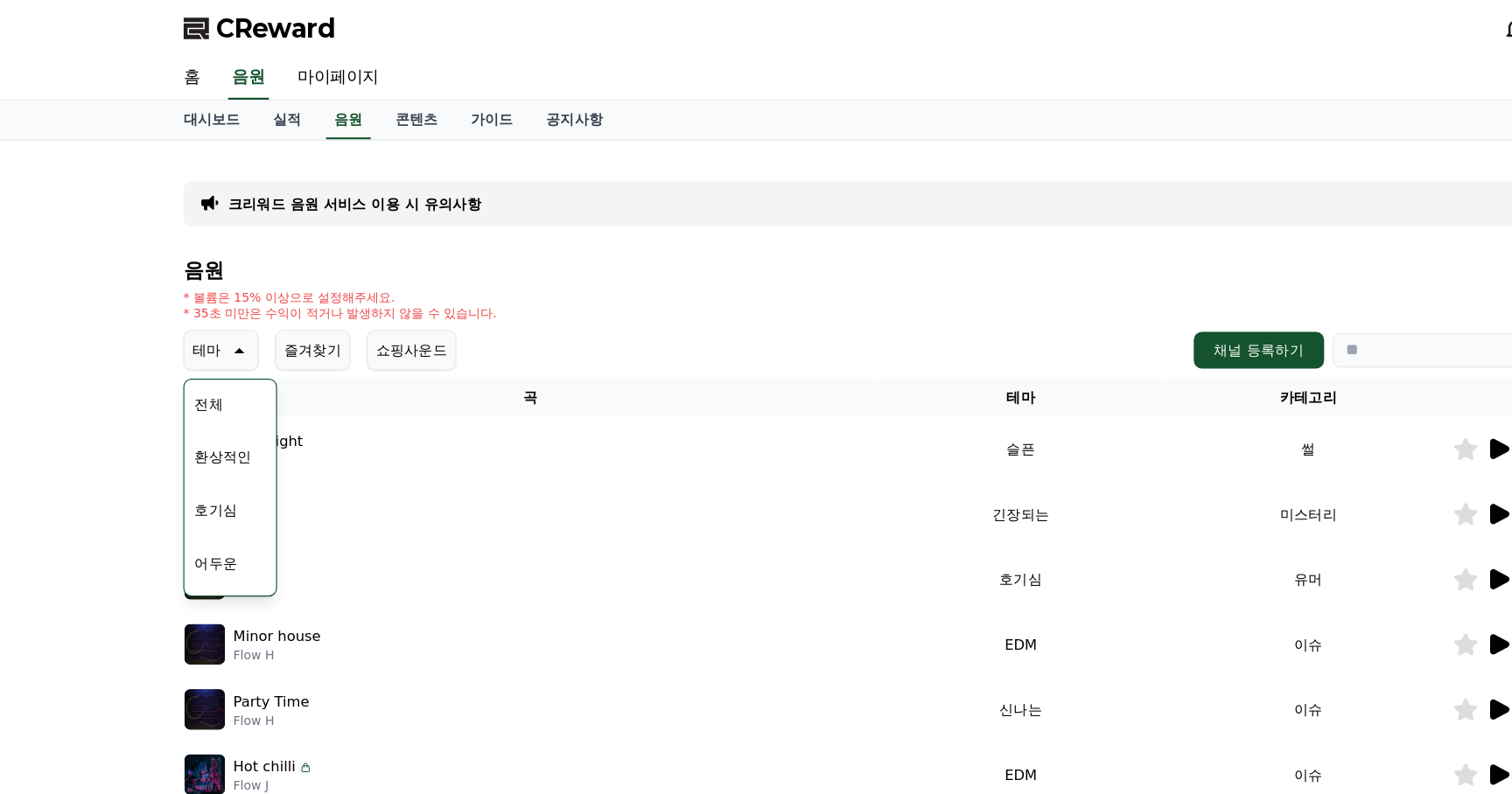
click at [195, 478] on button "어두운" at bounding box center [186, 484] width 51 height 39
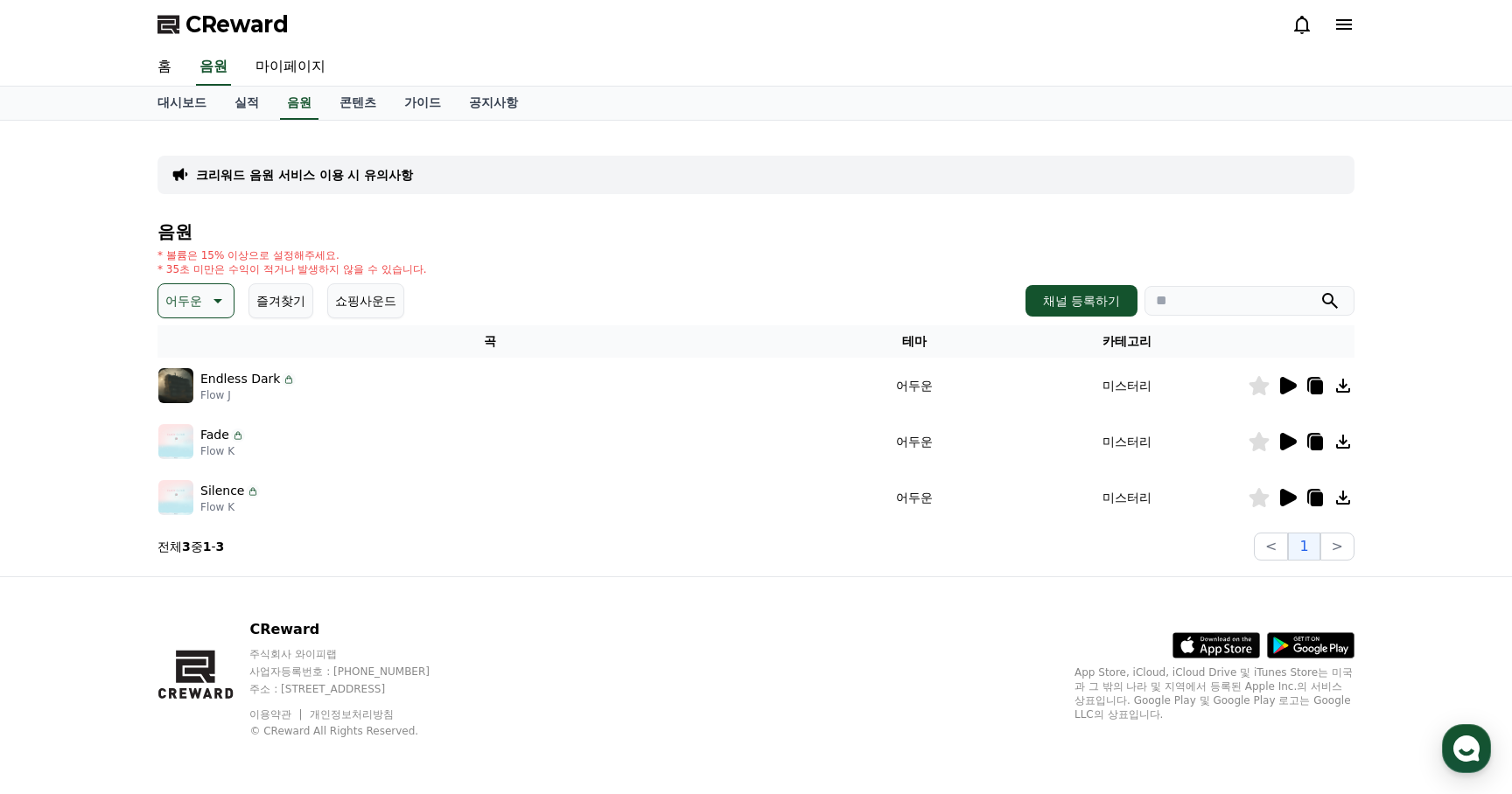
click at [180, 390] on img at bounding box center [176, 386] width 35 height 35
click at [1288, 389] on icon at bounding box center [1288, 386] width 17 height 18
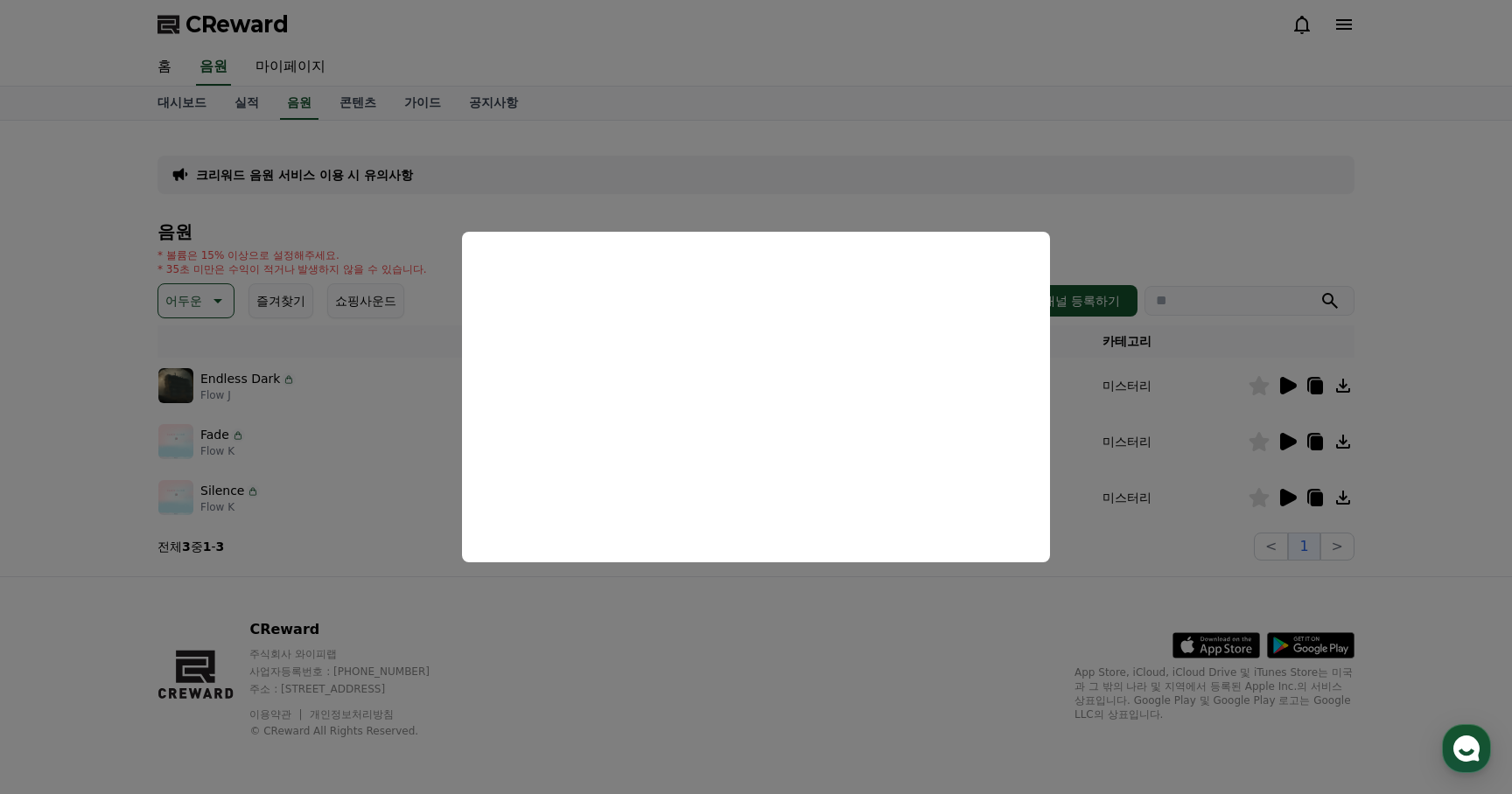
click at [1067, 611] on button "close modal" at bounding box center [756, 397] width 1512 height 794
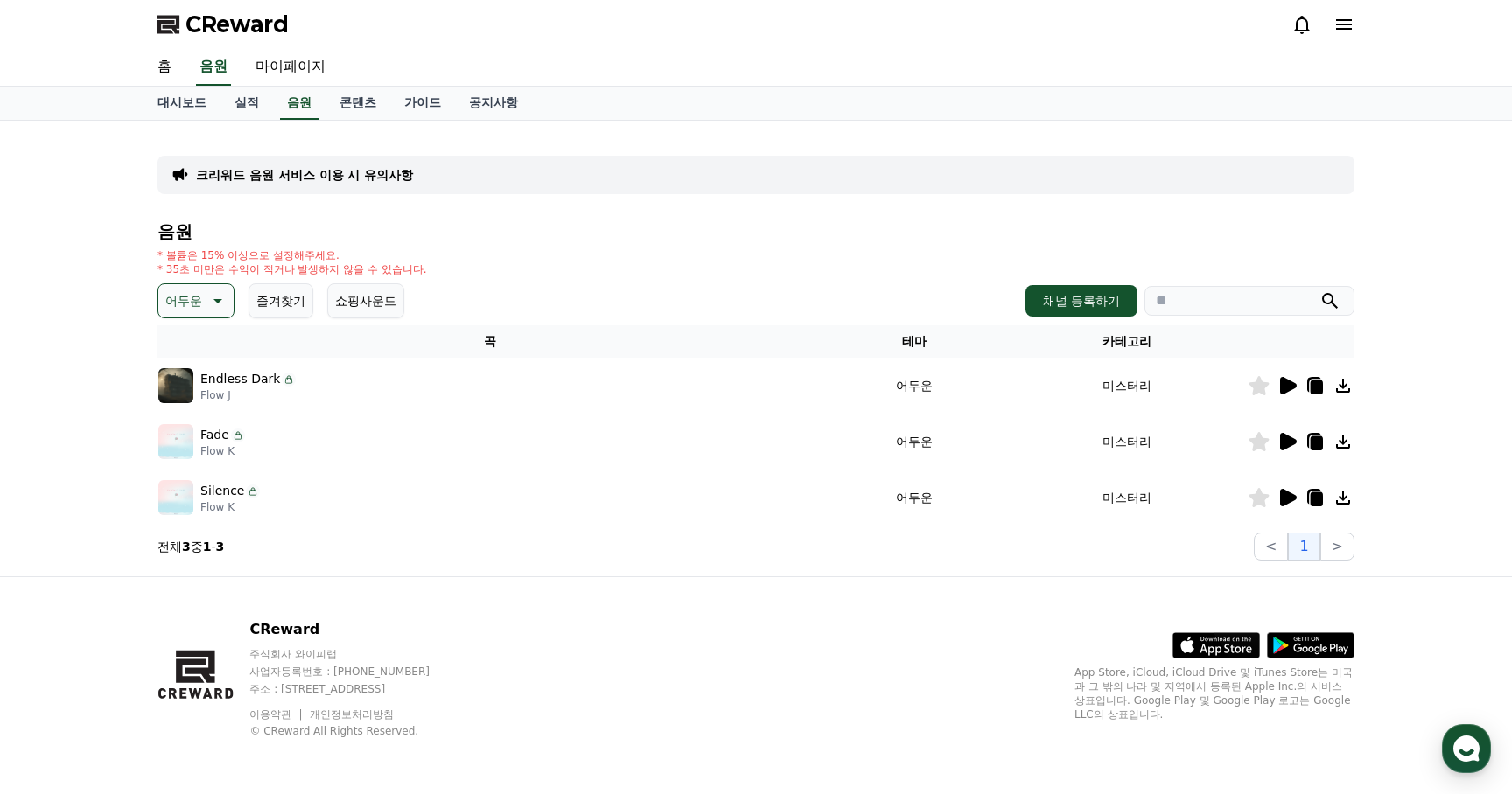
click at [1287, 440] on icon at bounding box center [1288, 442] width 17 height 18
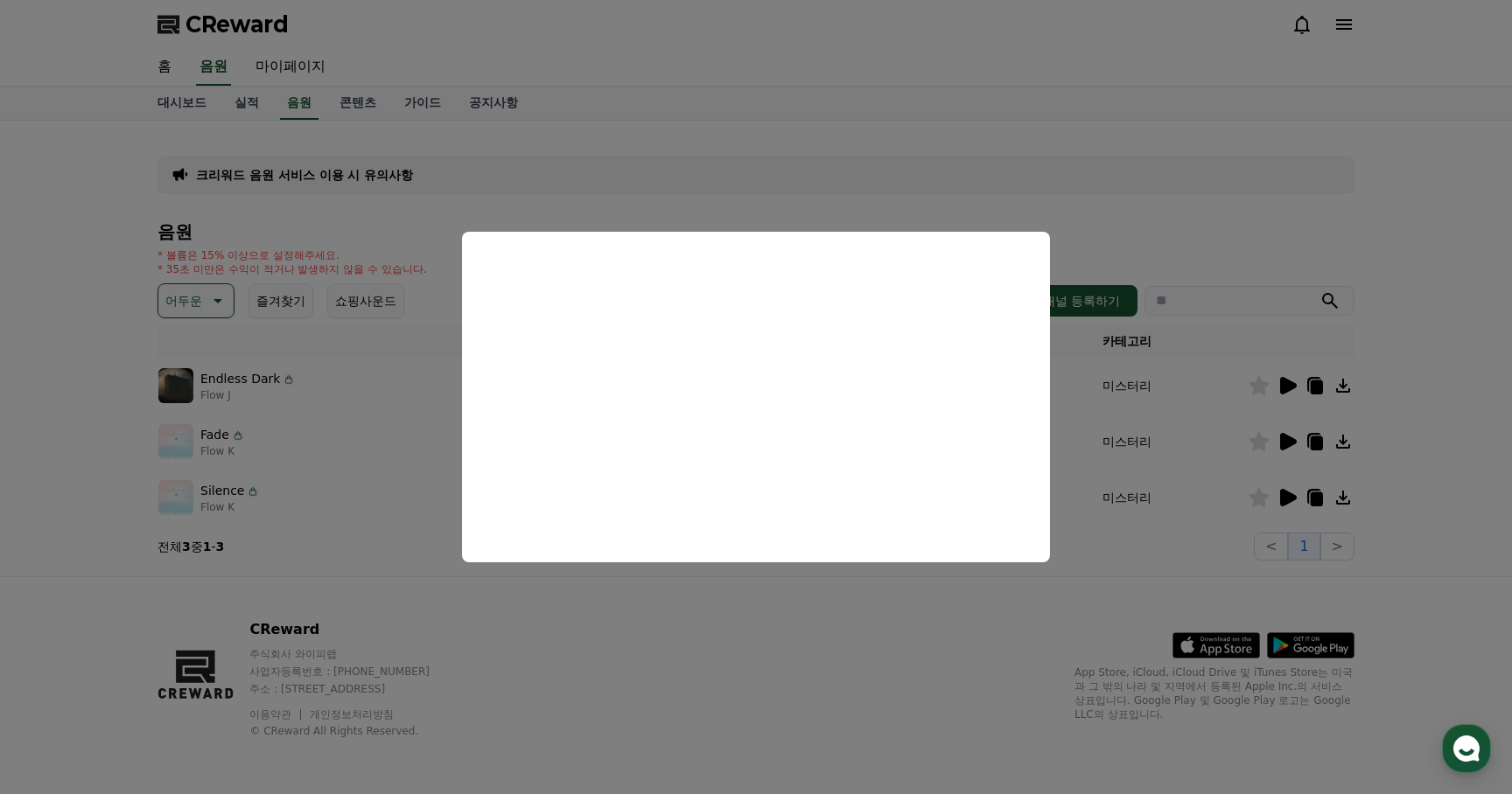
click at [864, 601] on button "close modal" at bounding box center [756, 397] width 1512 height 794
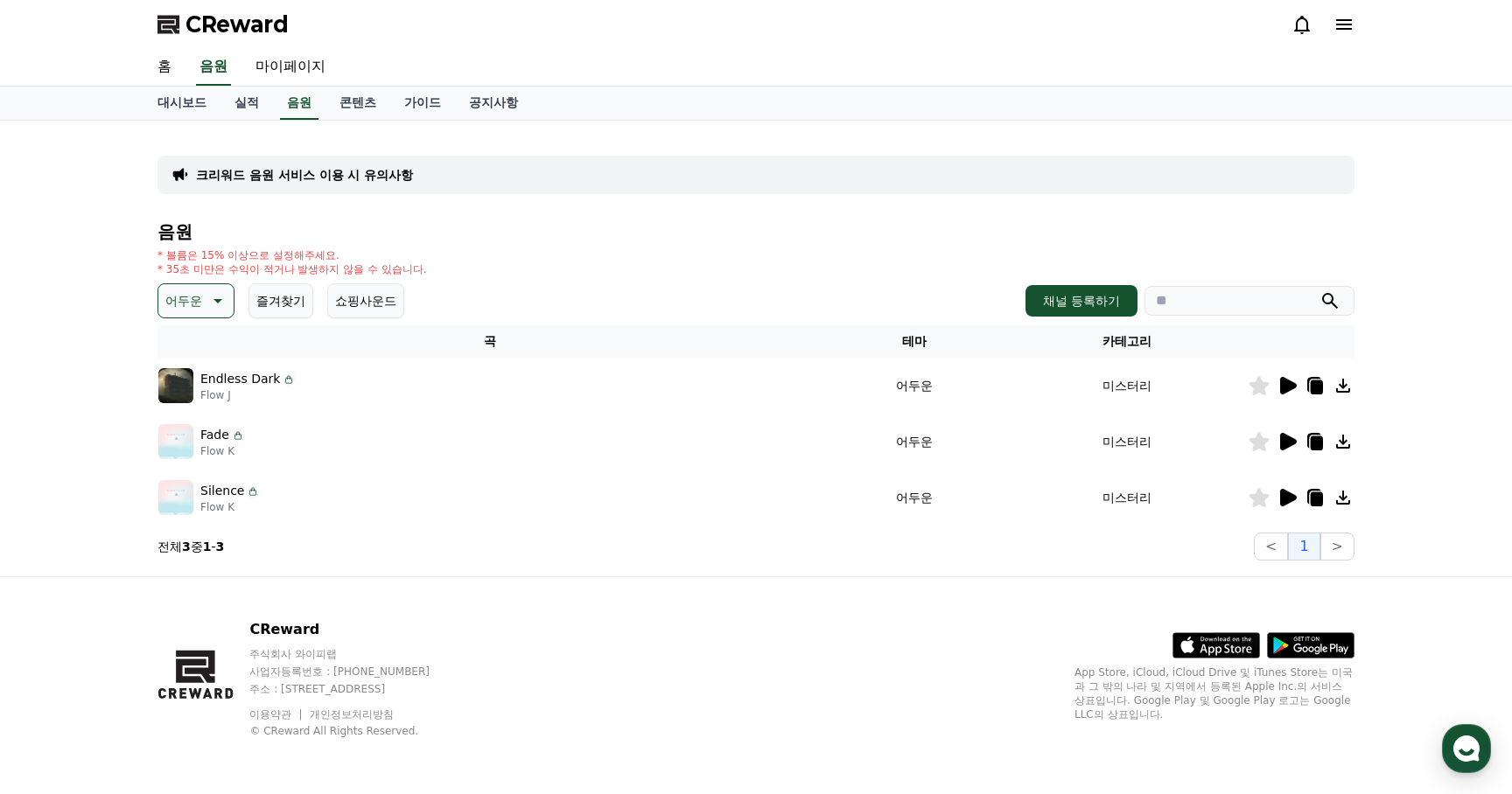
click at [1291, 501] on icon at bounding box center [1288, 498] width 17 height 18
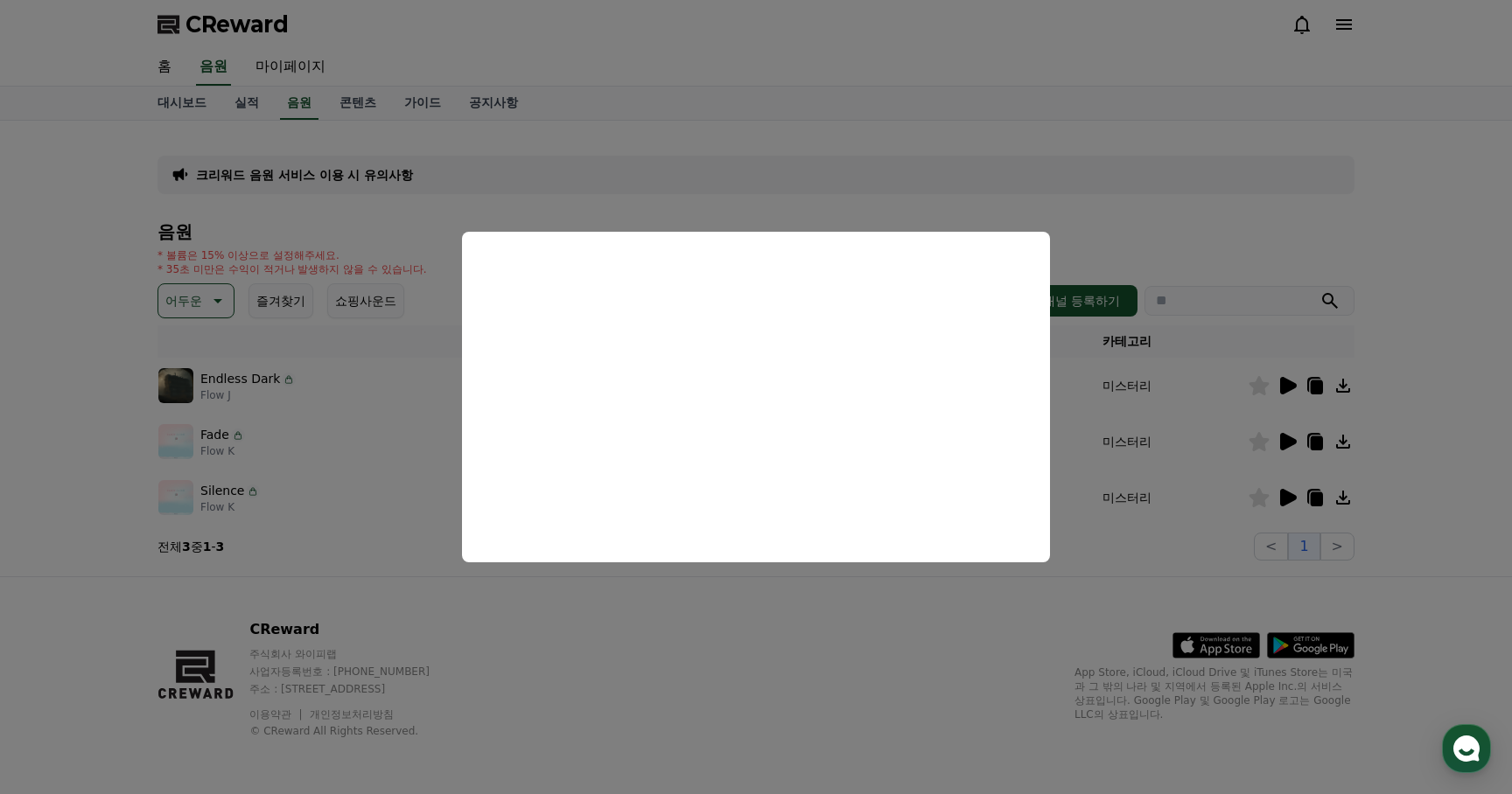
click at [605, 611] on button "close modal" at bounding box center [756, 397] width 1512 height 794
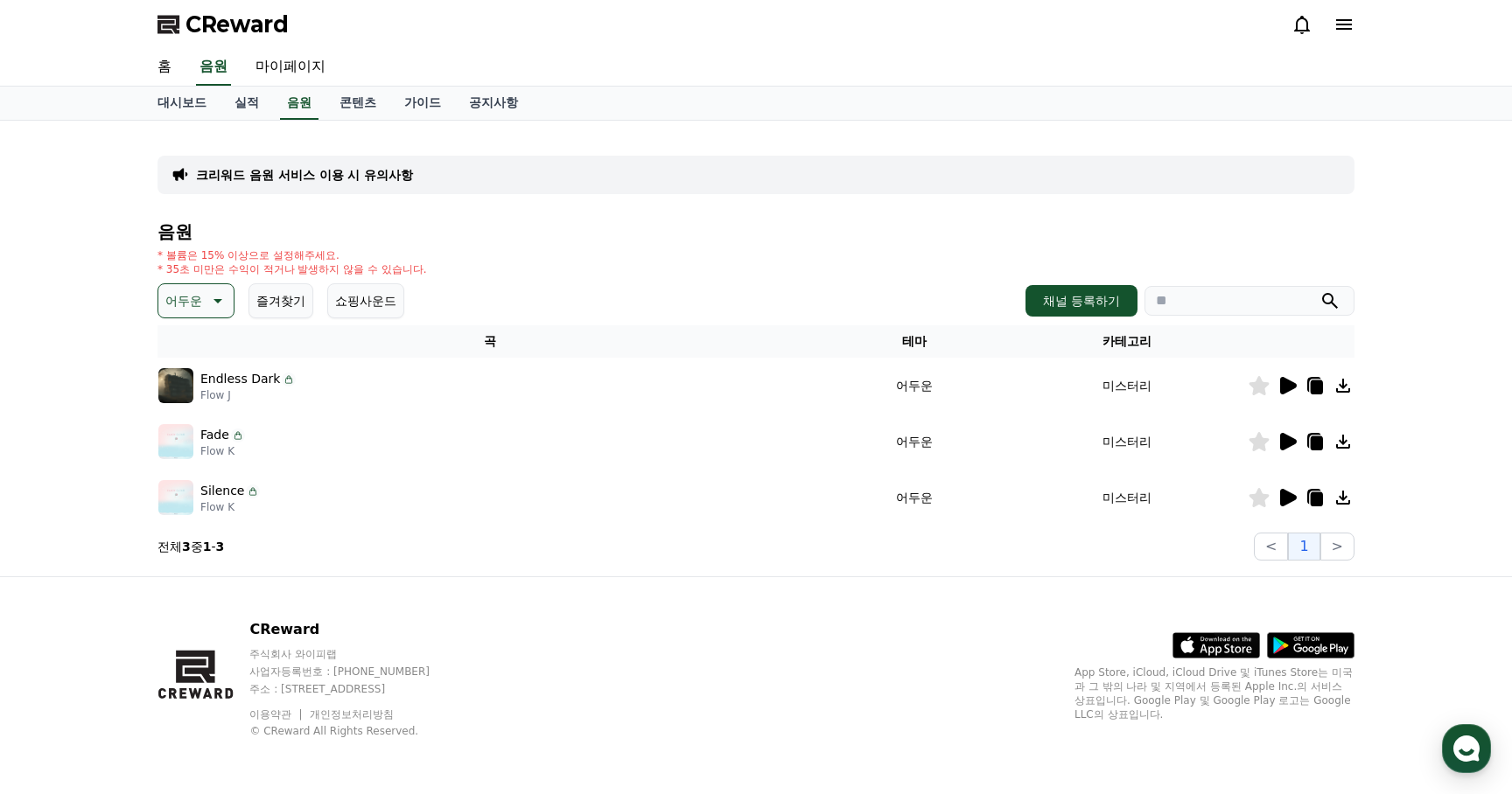
click at [597, 611] on div "CReward 주식회사 와이피랩 사업자등록번호 : 655-81-03655 주소 : 경기도 김포시 양촌읍 양곡로 495, 3층 305-비이16호…" at bounding box center [756, 686] width 1225 height 217
click at [205, 306] on icon at bounding box center [216, 301] width 21 height 21
click at [196, 445] on button "긴장되는" at bounding box center [191, 445] width 63 height 39
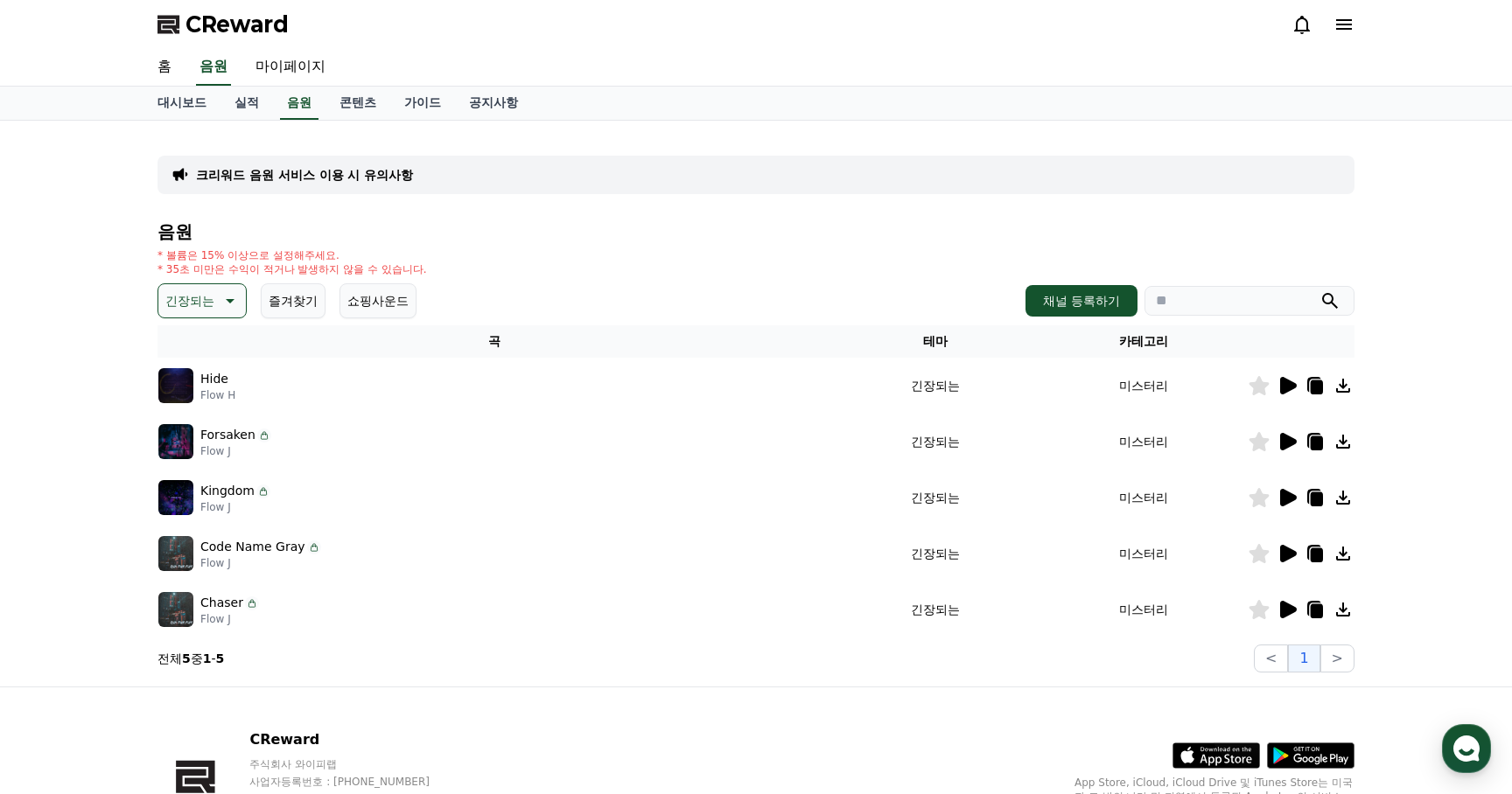
click at [1287, 385] on icon at bounding box center [1288, 386] width 17 height 18
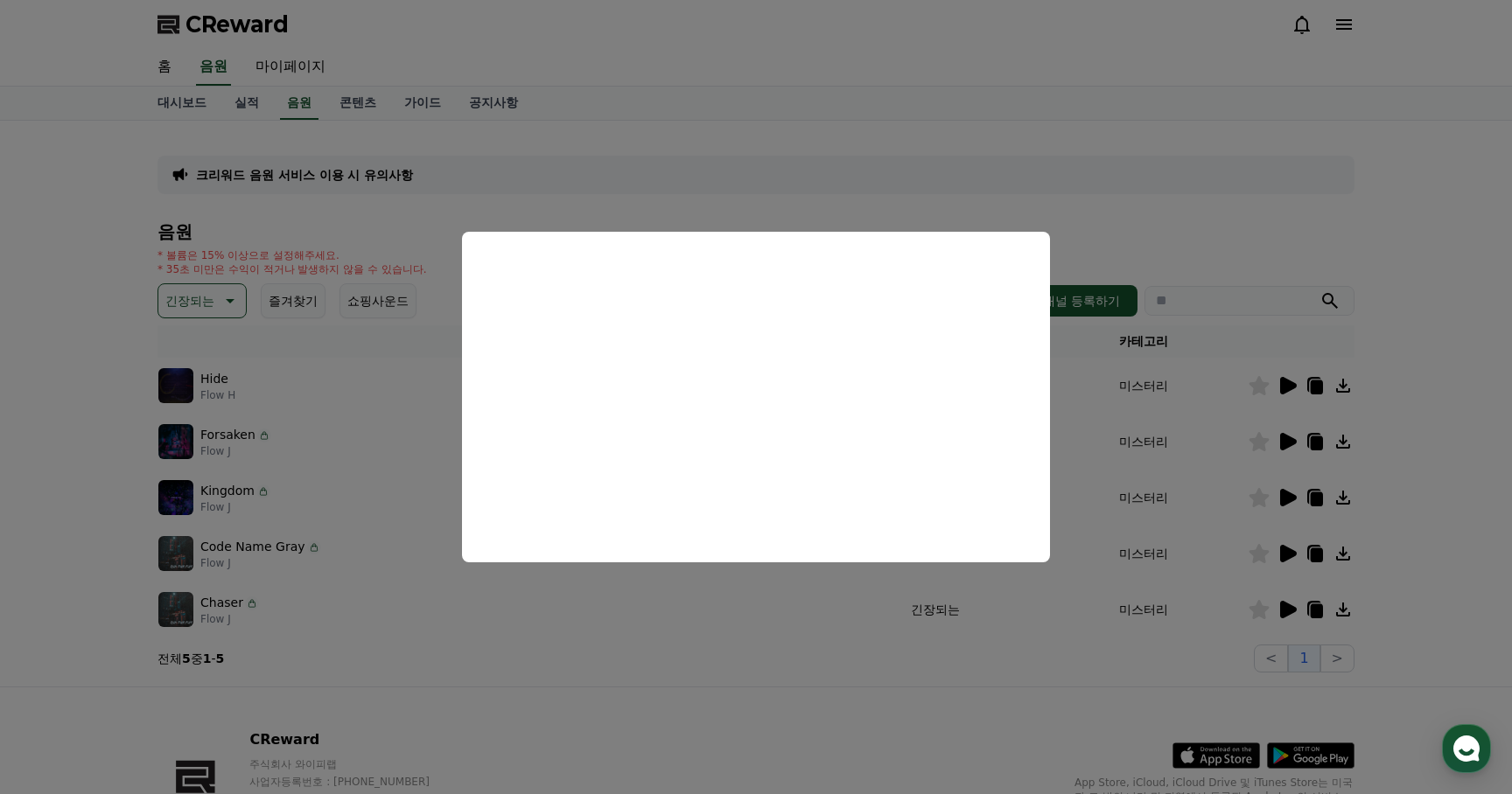
click at [1296, 441] on button "close modal" at bounding box center [756, 397] width 1512 height 794
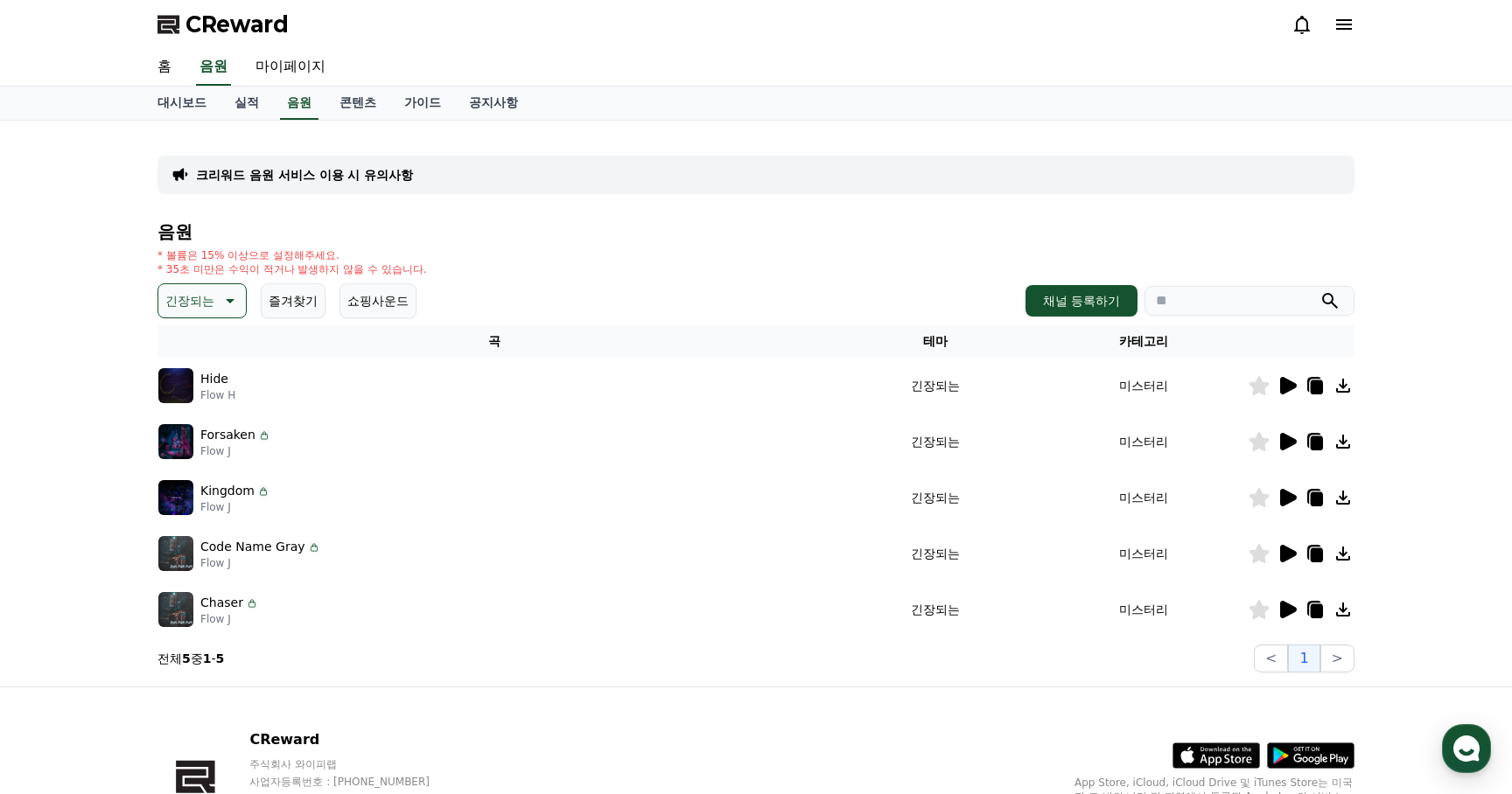
click at [1293, 441] on icon at bounding box center [1288, 442] width 17 height 18
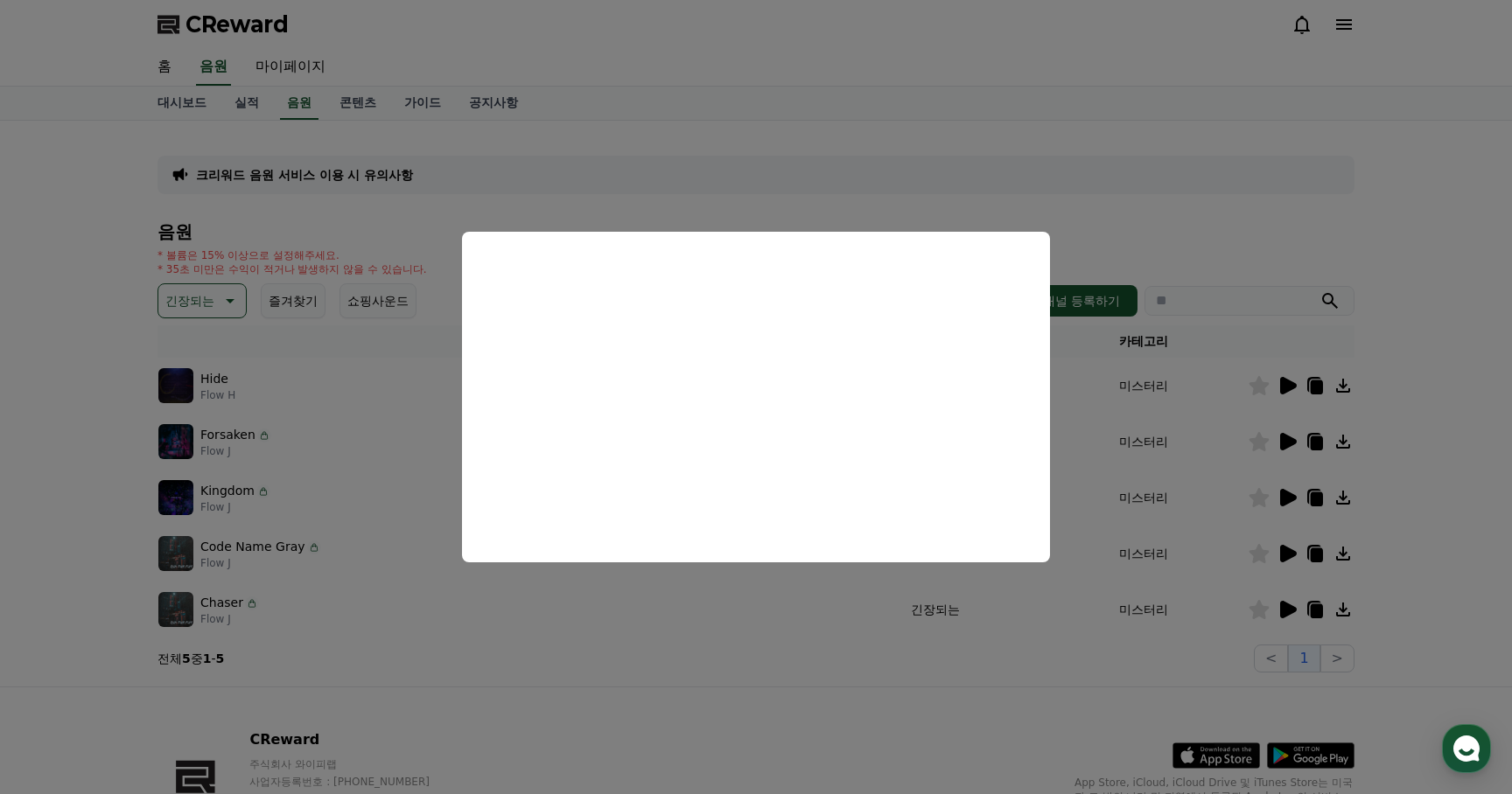
click at [1289, 493] on button "close modal" at bounding box center [756, 397] width 1512 height 794
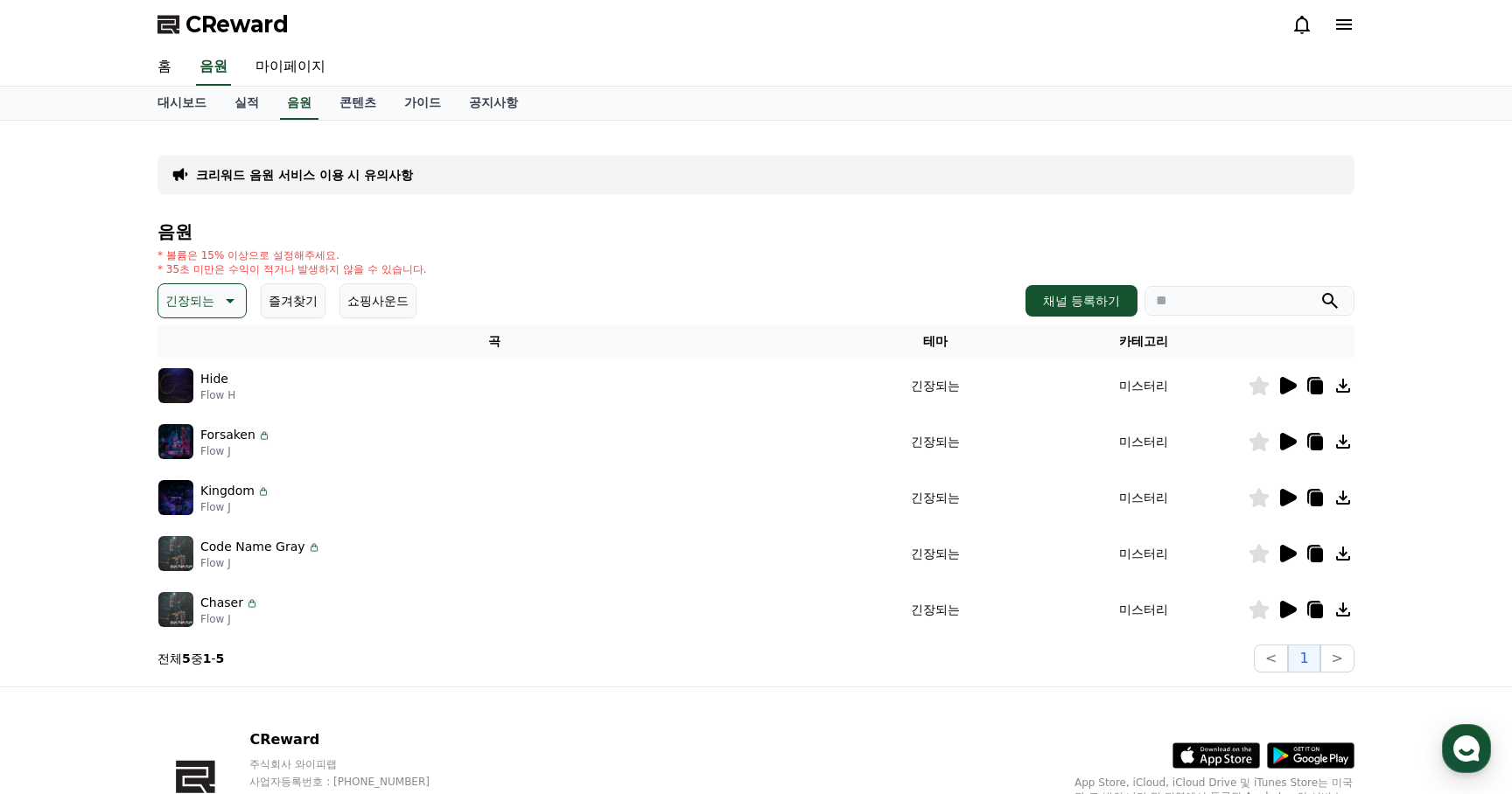
click at [1289, 493] on icon at bounding box center [1288, 498] width 17 height 18
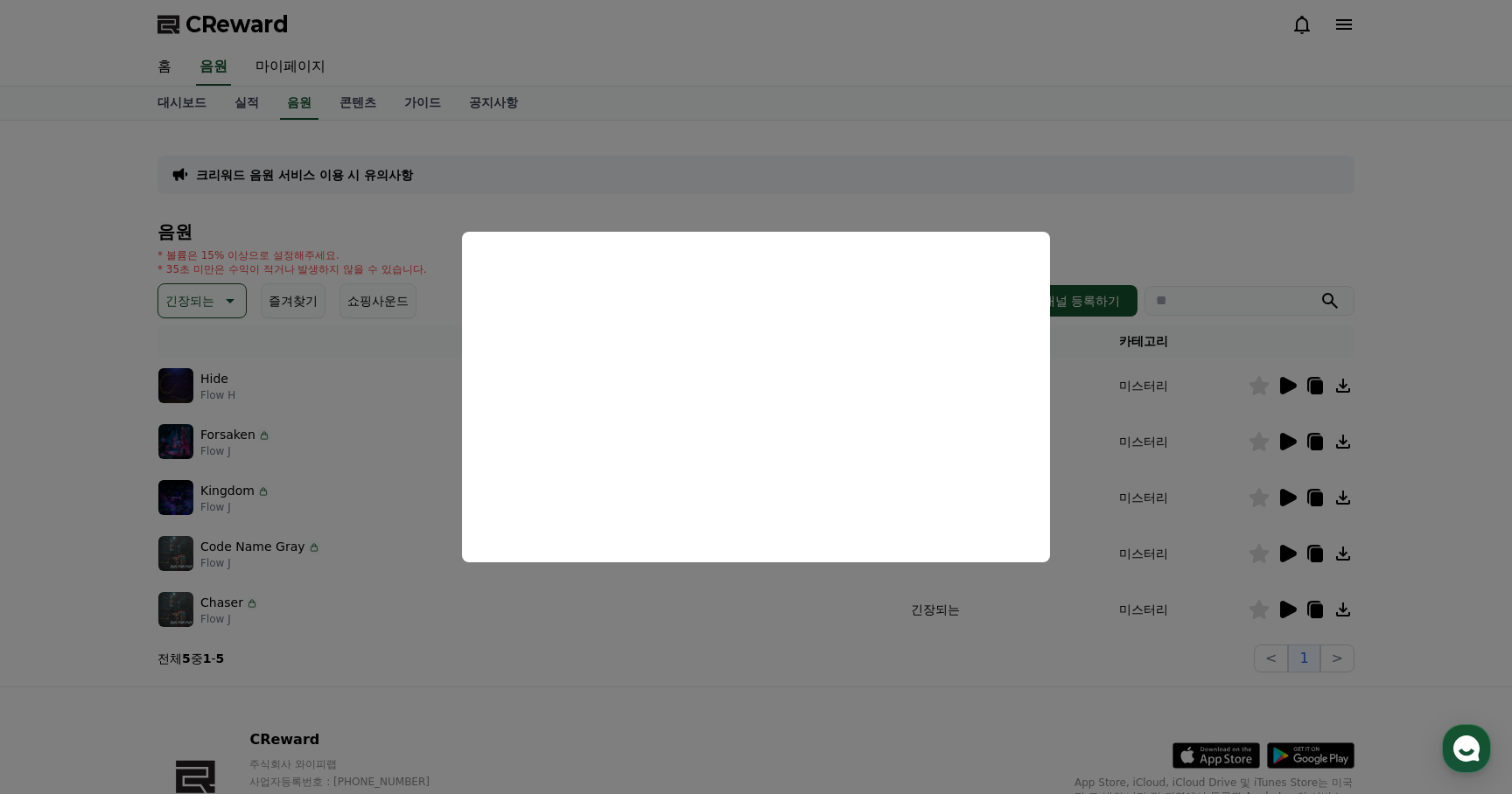
click at [1292, 556] on button "close modal" at bounding box center [756, 397] width 1512 height 794
click at [1292, 556] on icon at bounding box center [1288, 553] width 17 height 18
click at [766, 673] on button "close modal" at bounding box center [756, 397] width 1512 height 794
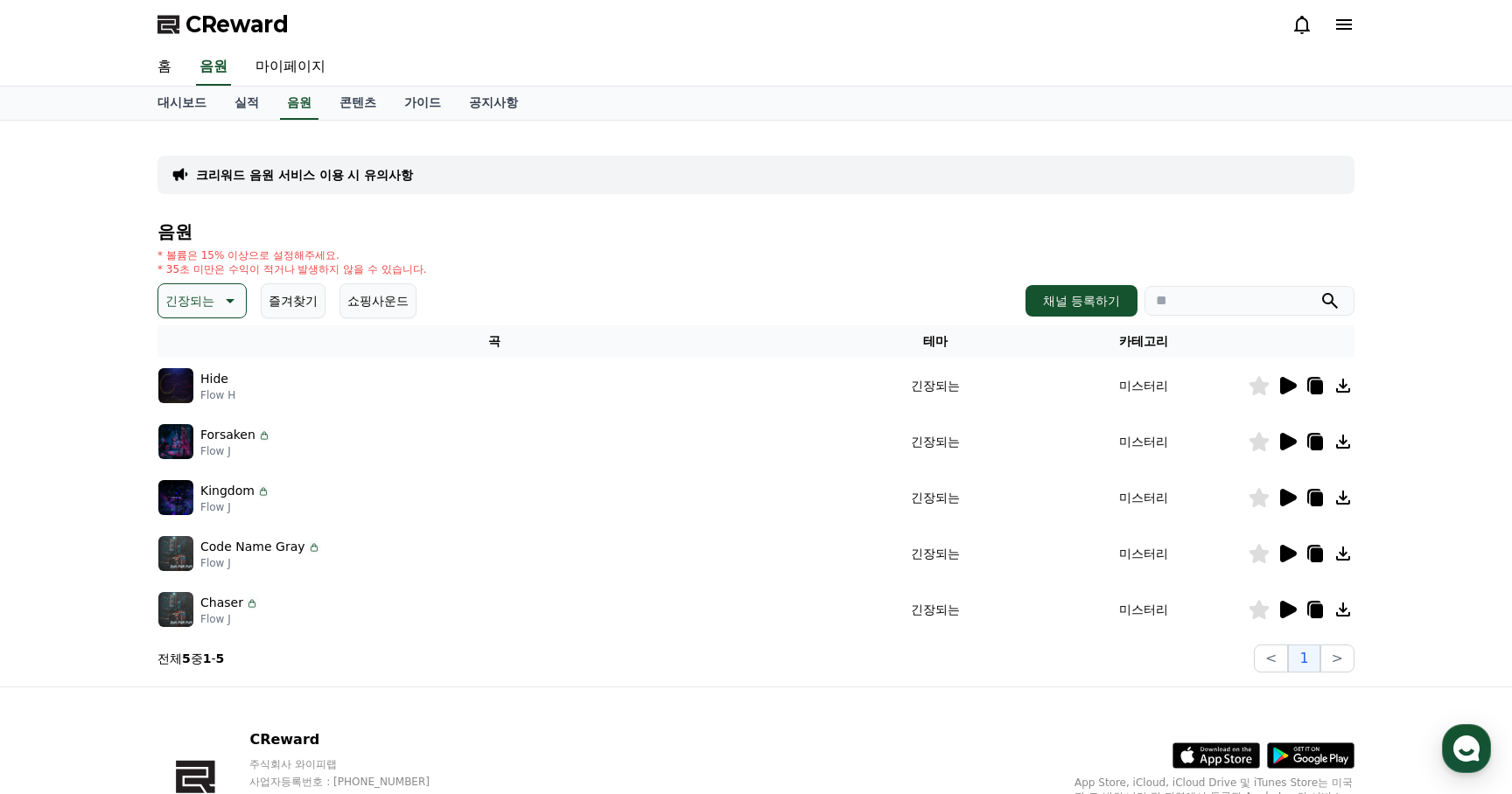
click at [1286, 605] on icon at bounding box center [1288, 610] width 17 height 18
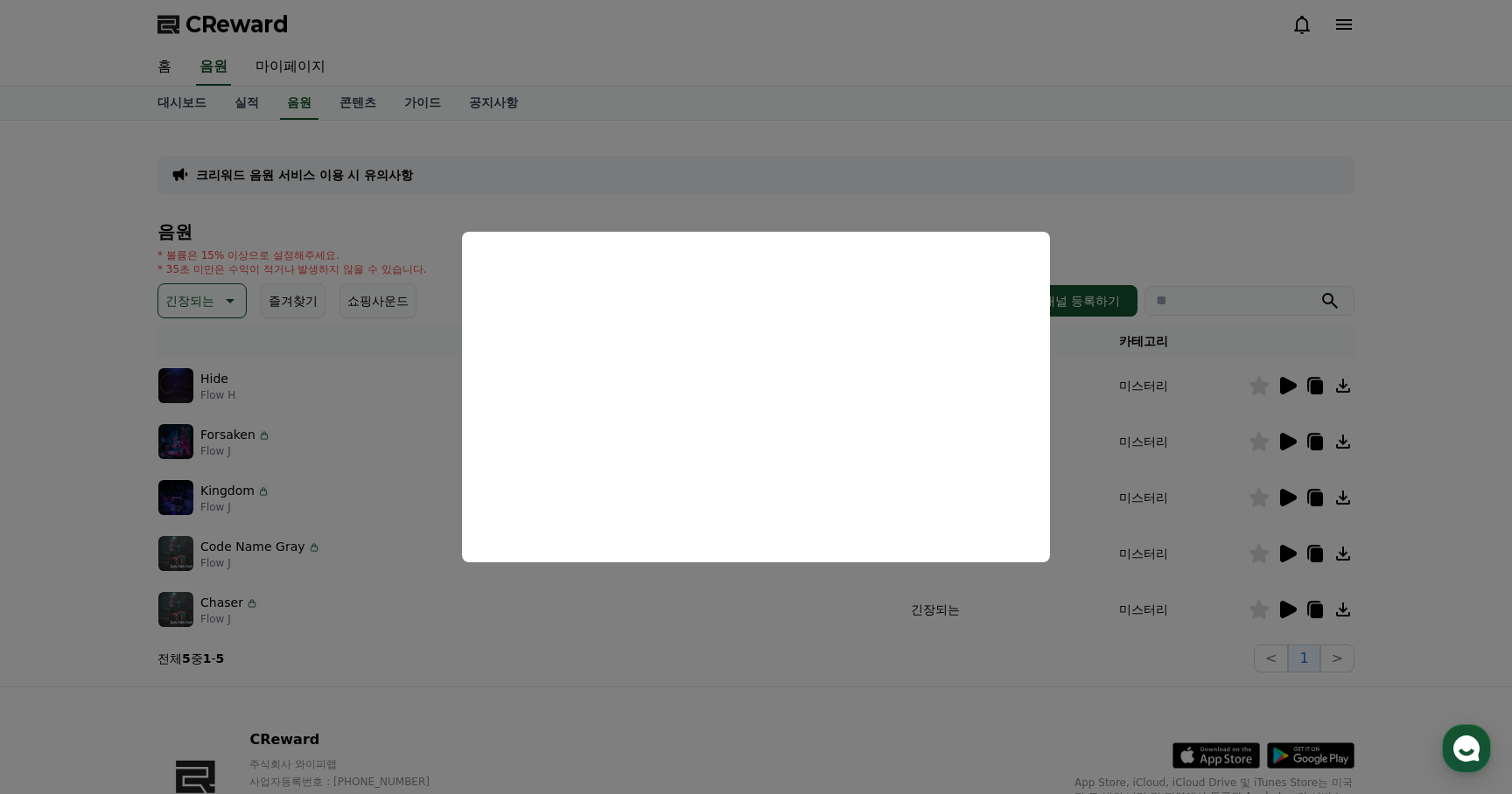
click at [704, 662] on button "close modal" at bounding box center [756, 397] width 1512 height 794
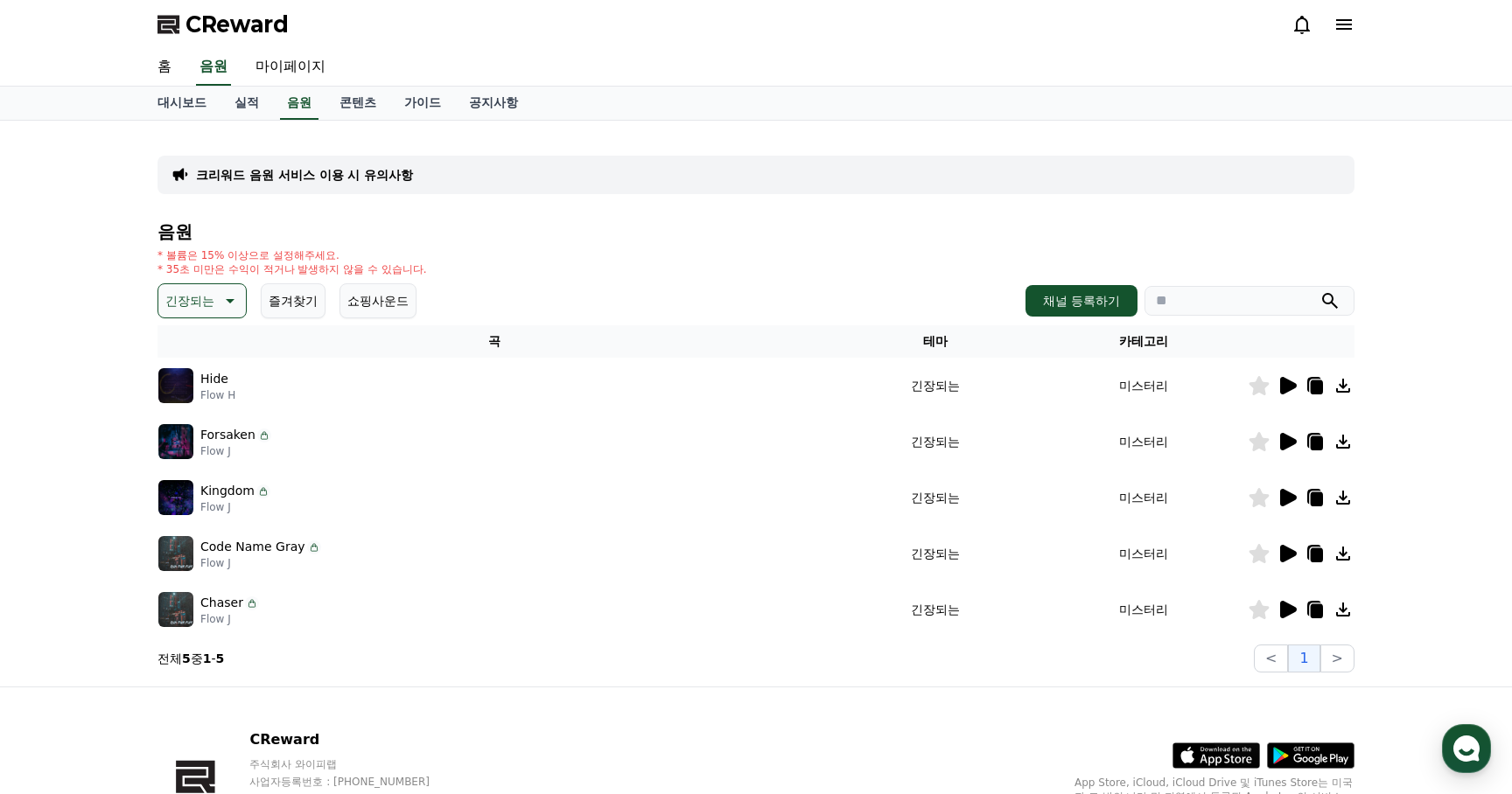
click at [218, 297] on icon at bounding box center [228, 301] width 21 height 21
click at [187, 486] on button "웅장한" at bounding box center [186, 486] width 51 height 39
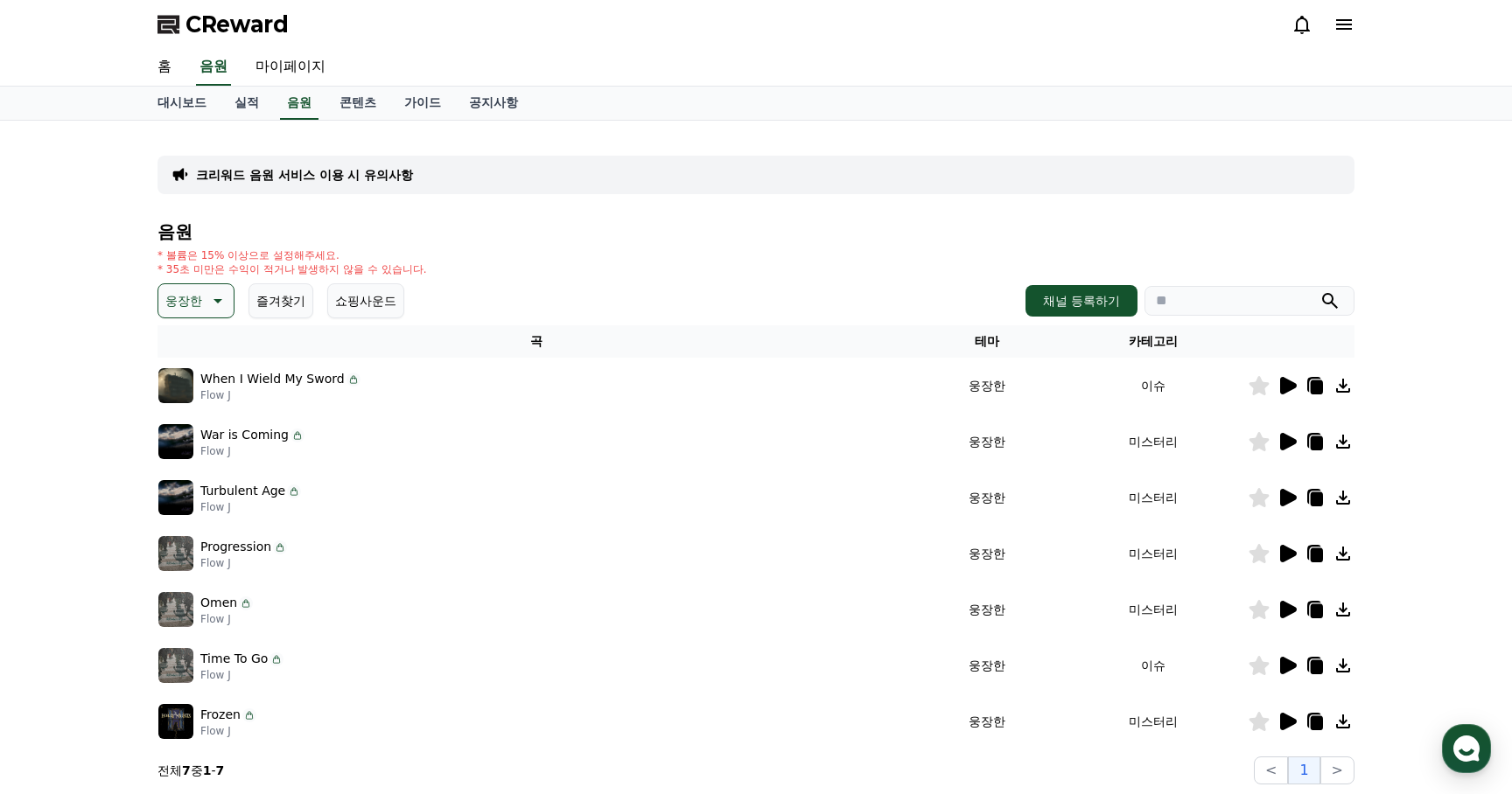
click at [1296, 387] on icon at bounding box center [1288, 386] width 17 height 18
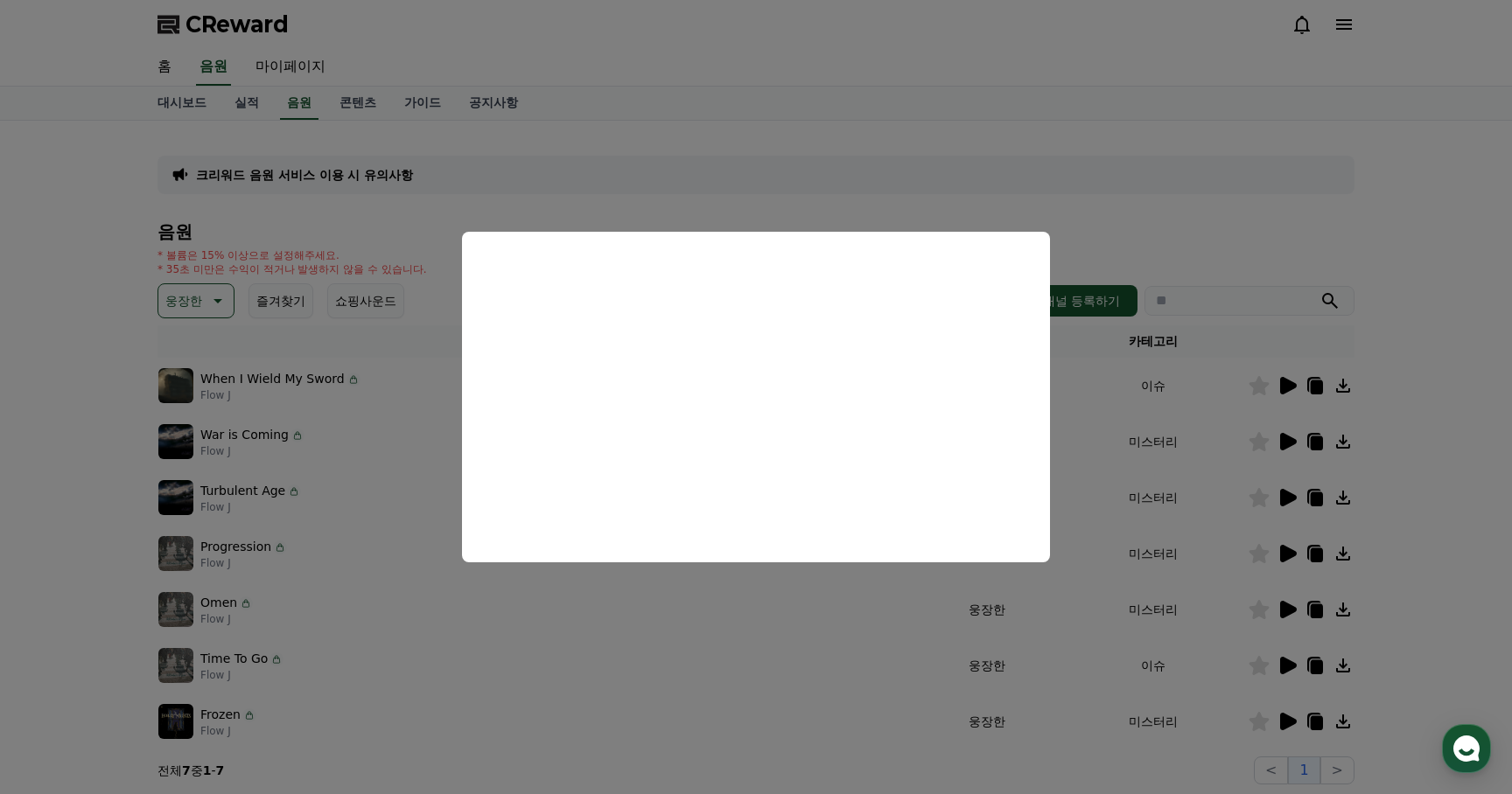
click at [649, 649] on button "close modal" at bounding box center [756, 397] width 1512 height 794
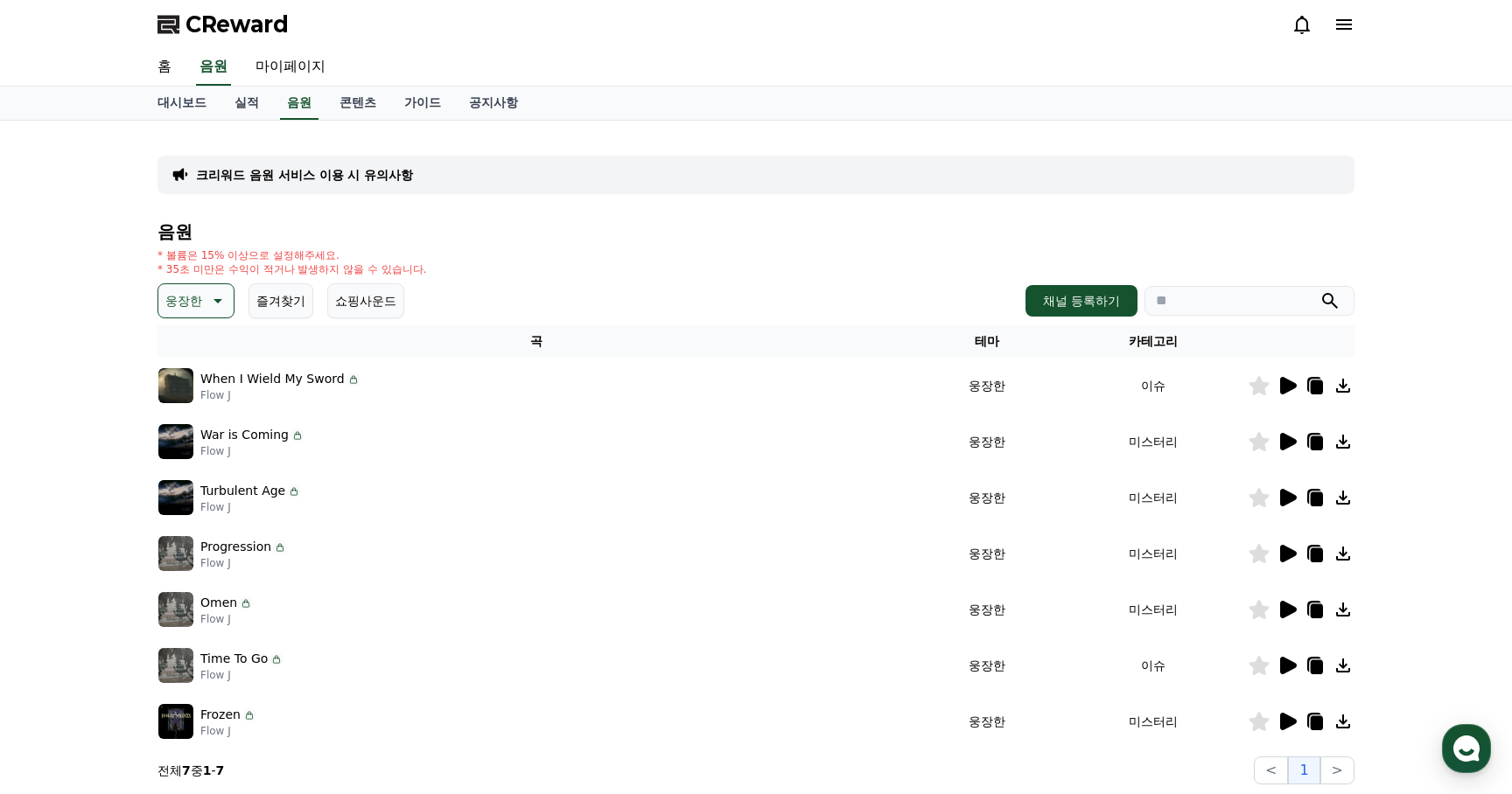
click at [1259, 388] on icon at bounding box center [1259, 386] width 20 height 19
click at [1291, 441] on icon at bounding box center [1288, 442] width 17 height 18
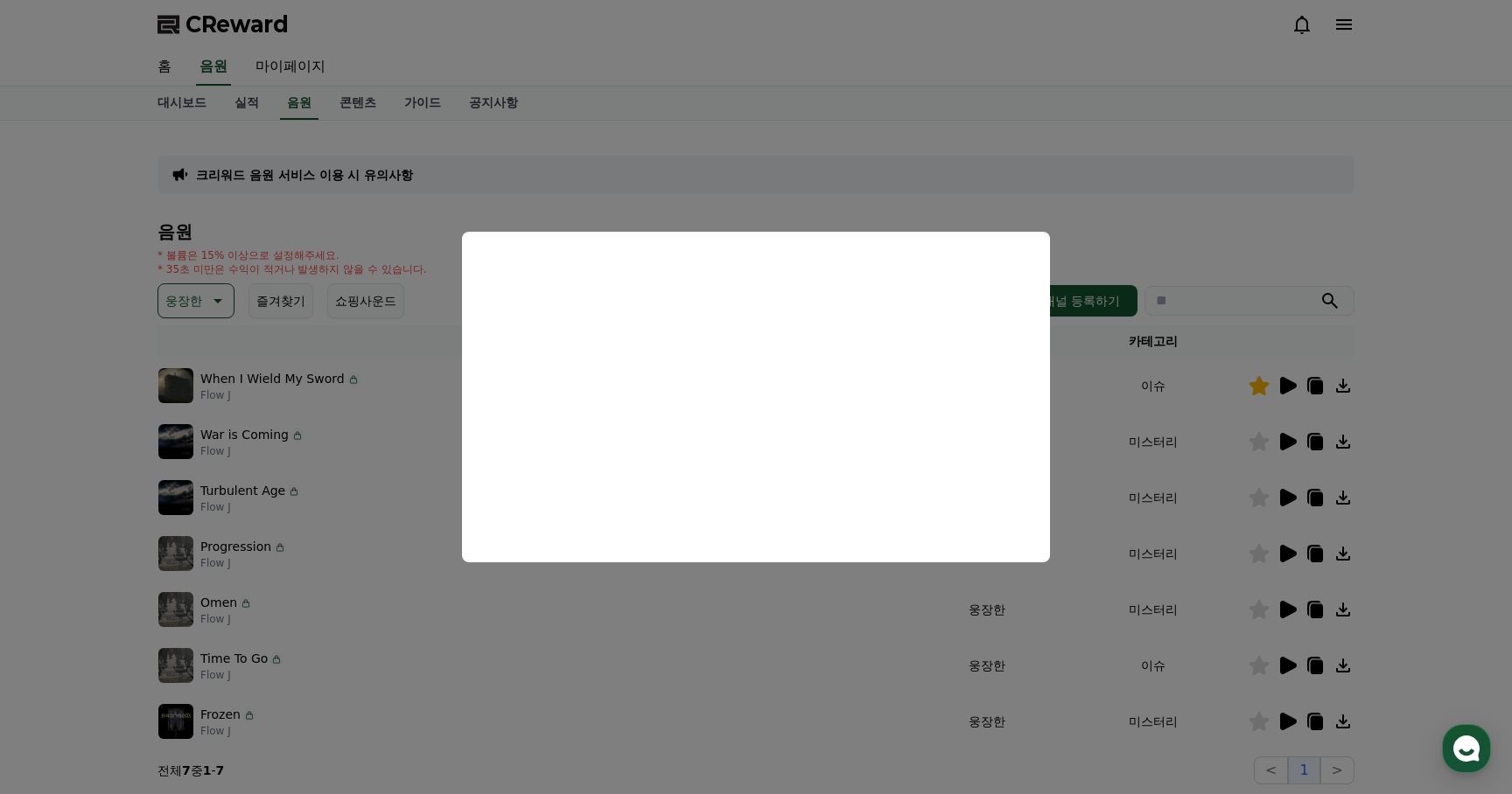
click at [1211, 494] on button "close modal" at bounding box center [756, 397] width 1512 height 794
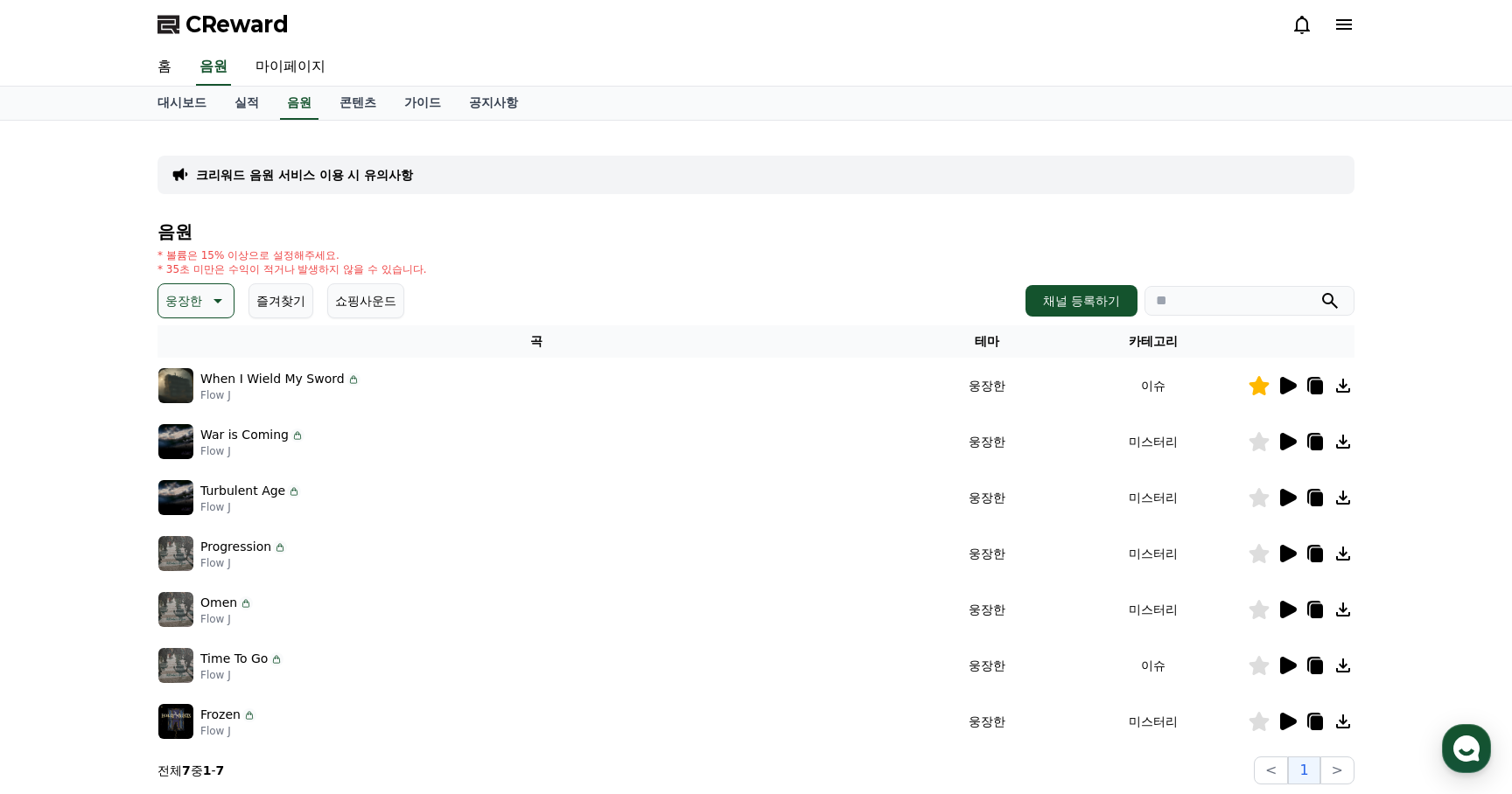
click at [1288, 494] on icon at bounding box center [1288, 498] width 17 height 18
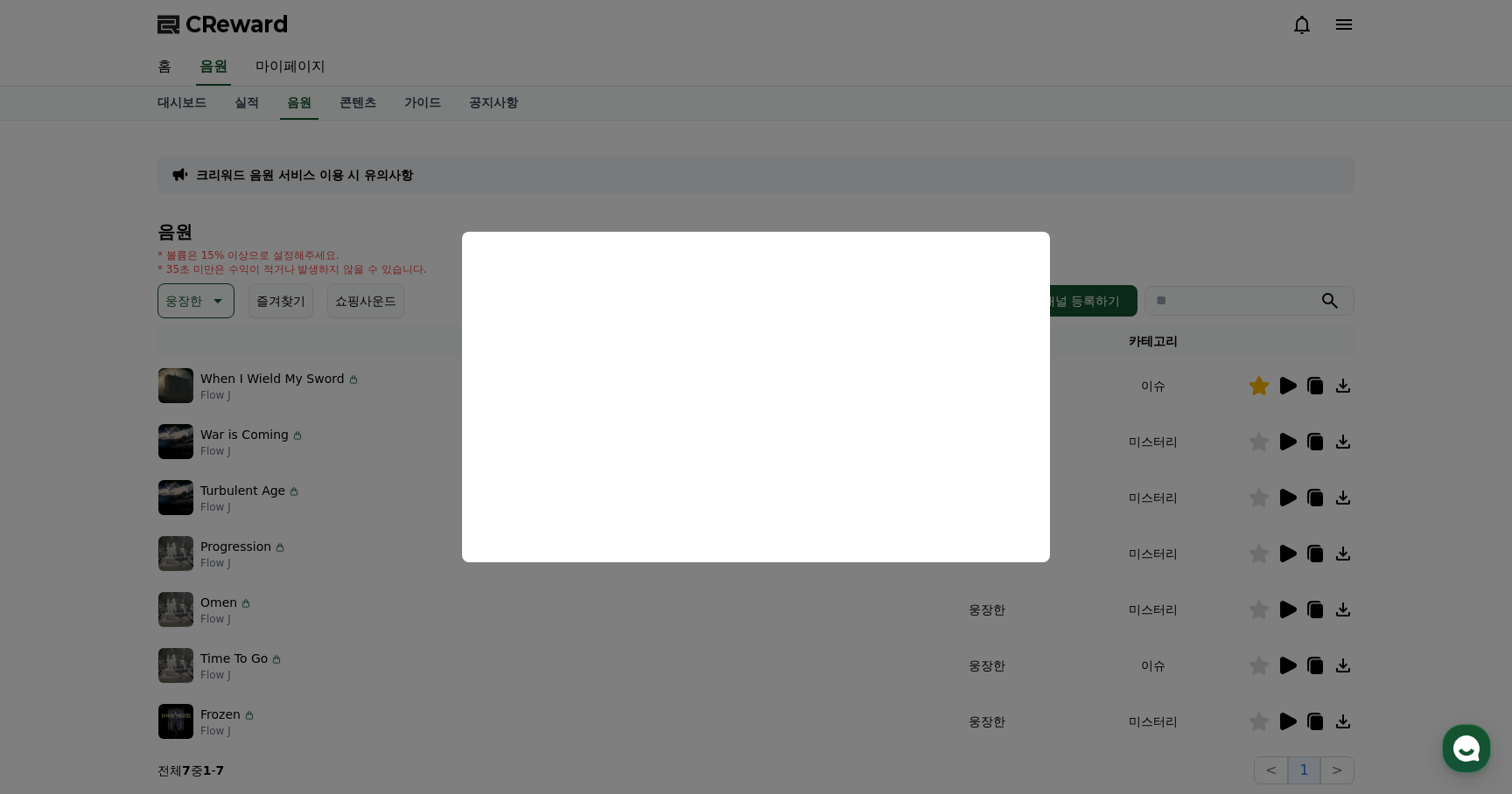
click at [806, 599] on button "close modal" at bounding box center [756, 397] width 1512 height 794
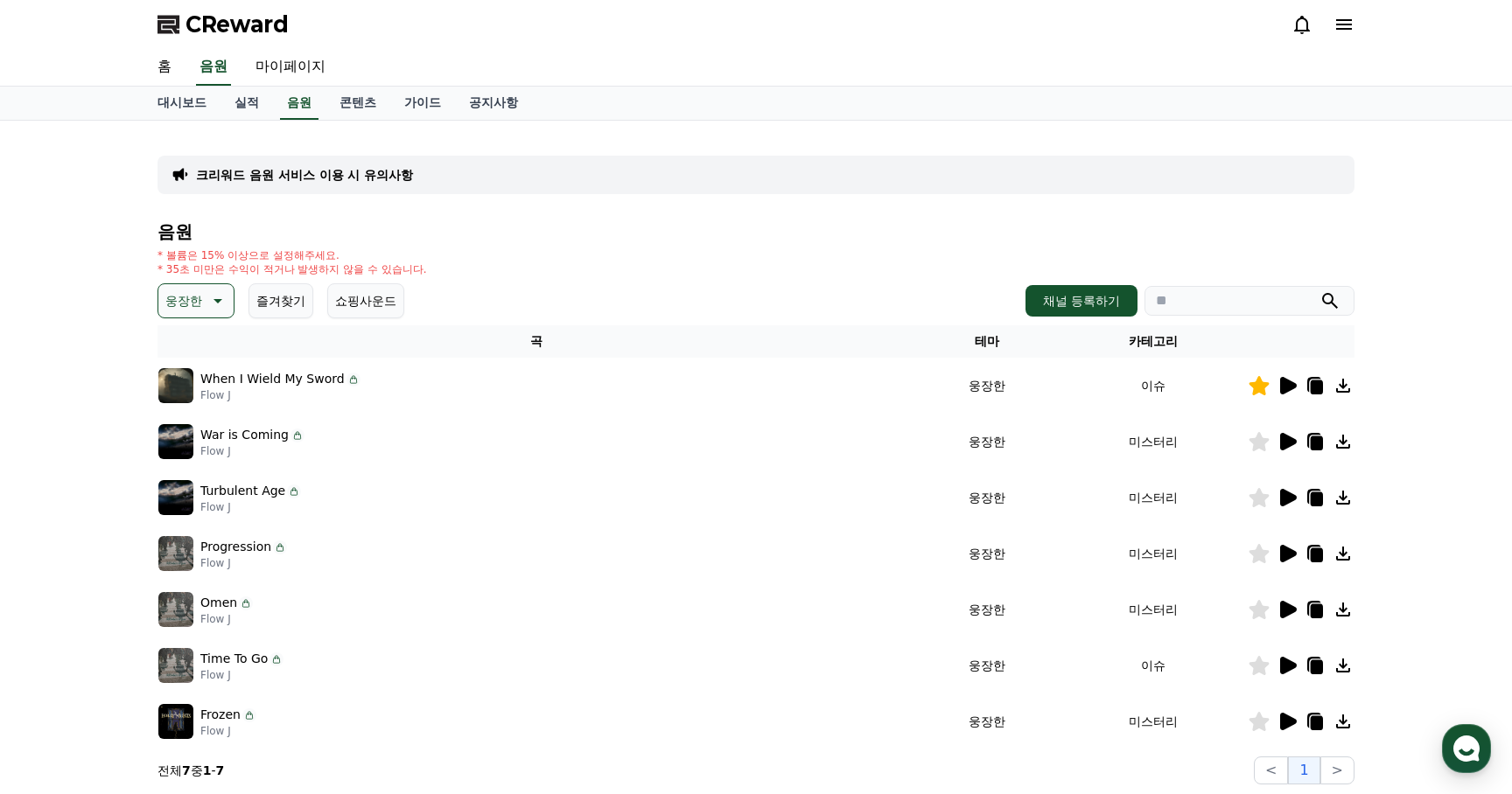
click at [1287, 550] on icon at bounding box center [1288, 553] width 17 height 18
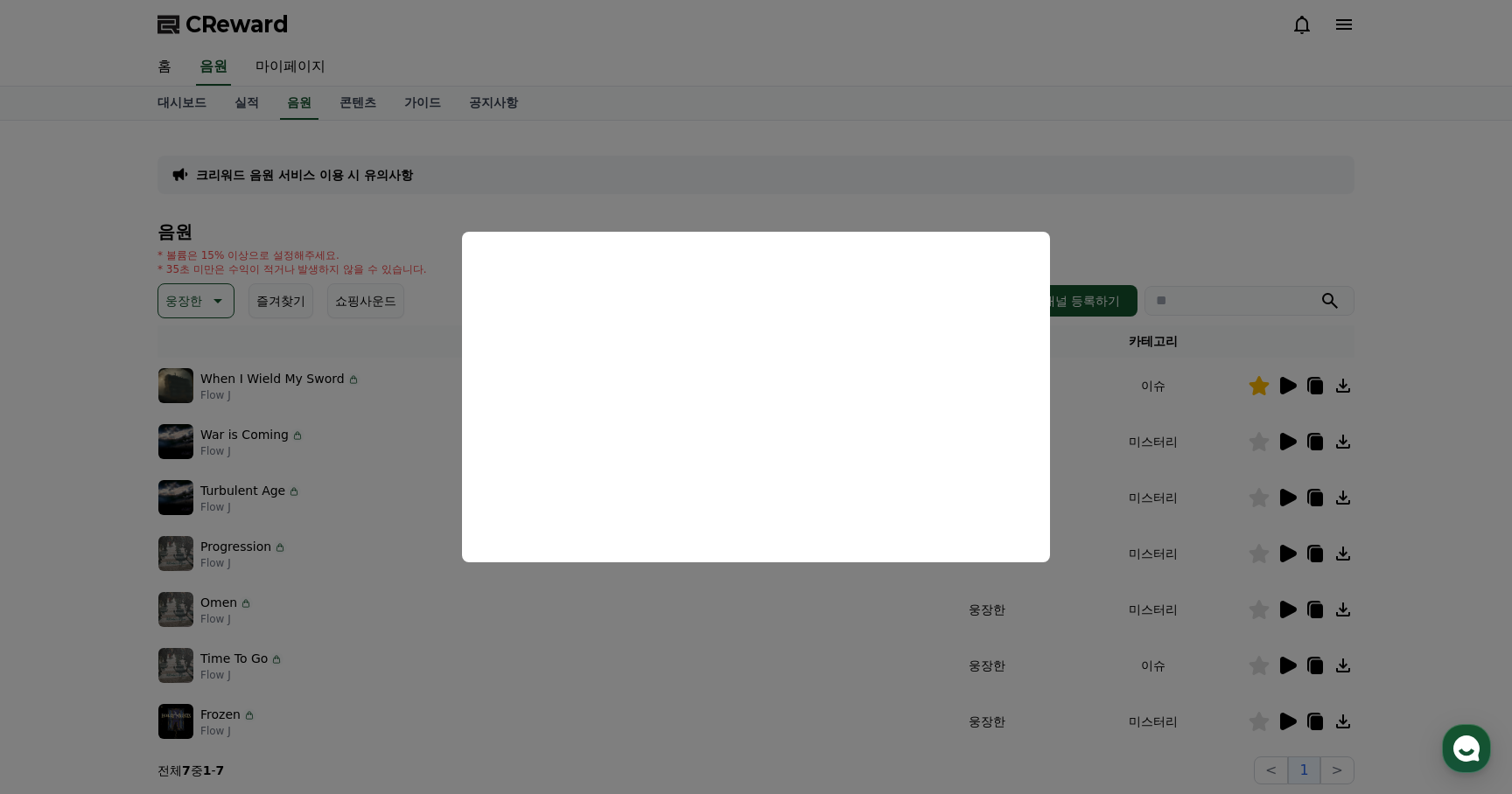
click at [711, 656] on button "close modal" at bounding box center [756, 397] width 1512 height 794
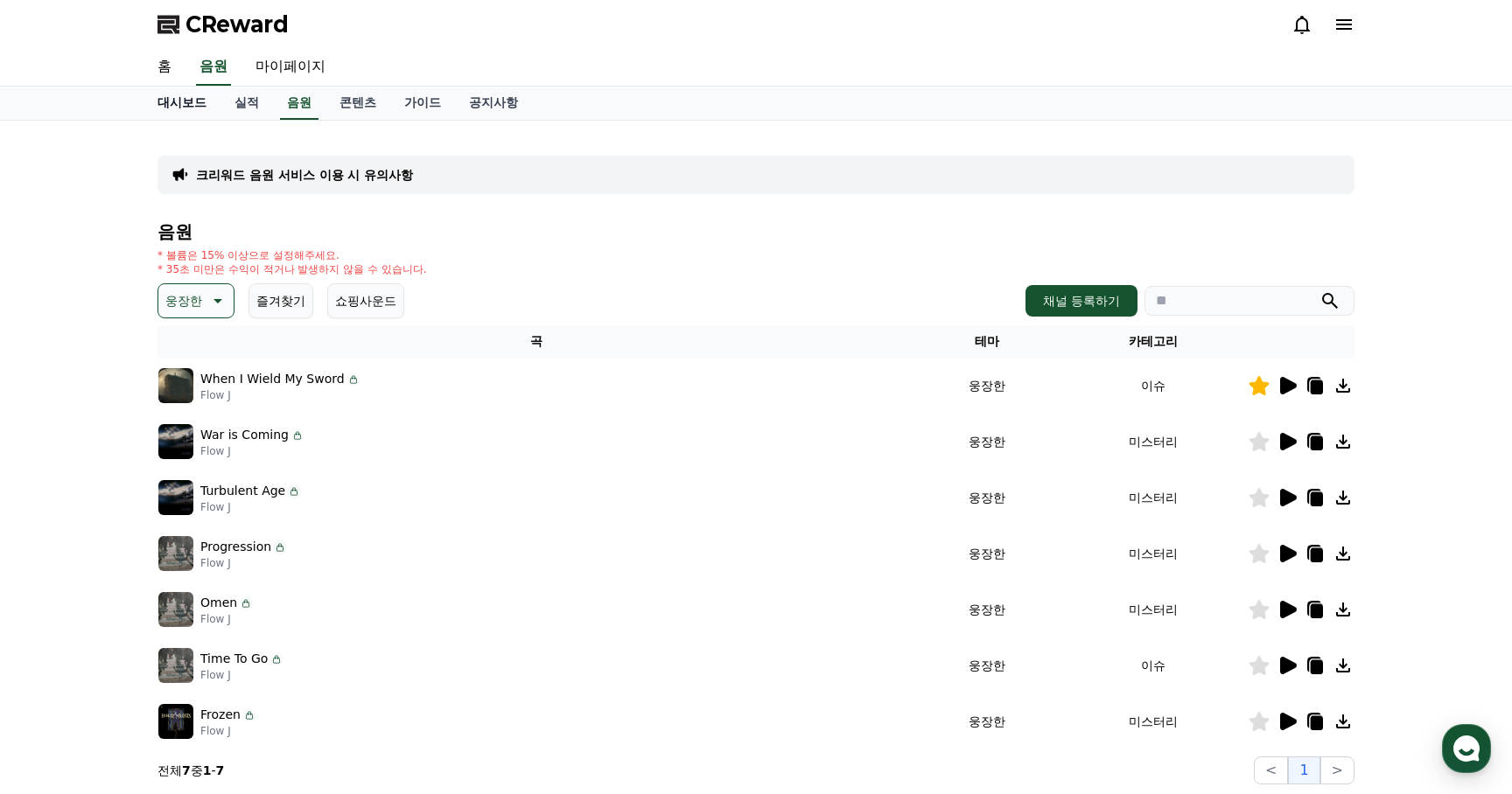
click at [182, 96] on link "대시보드" at bounding box center [182, 103] width 77 height 33
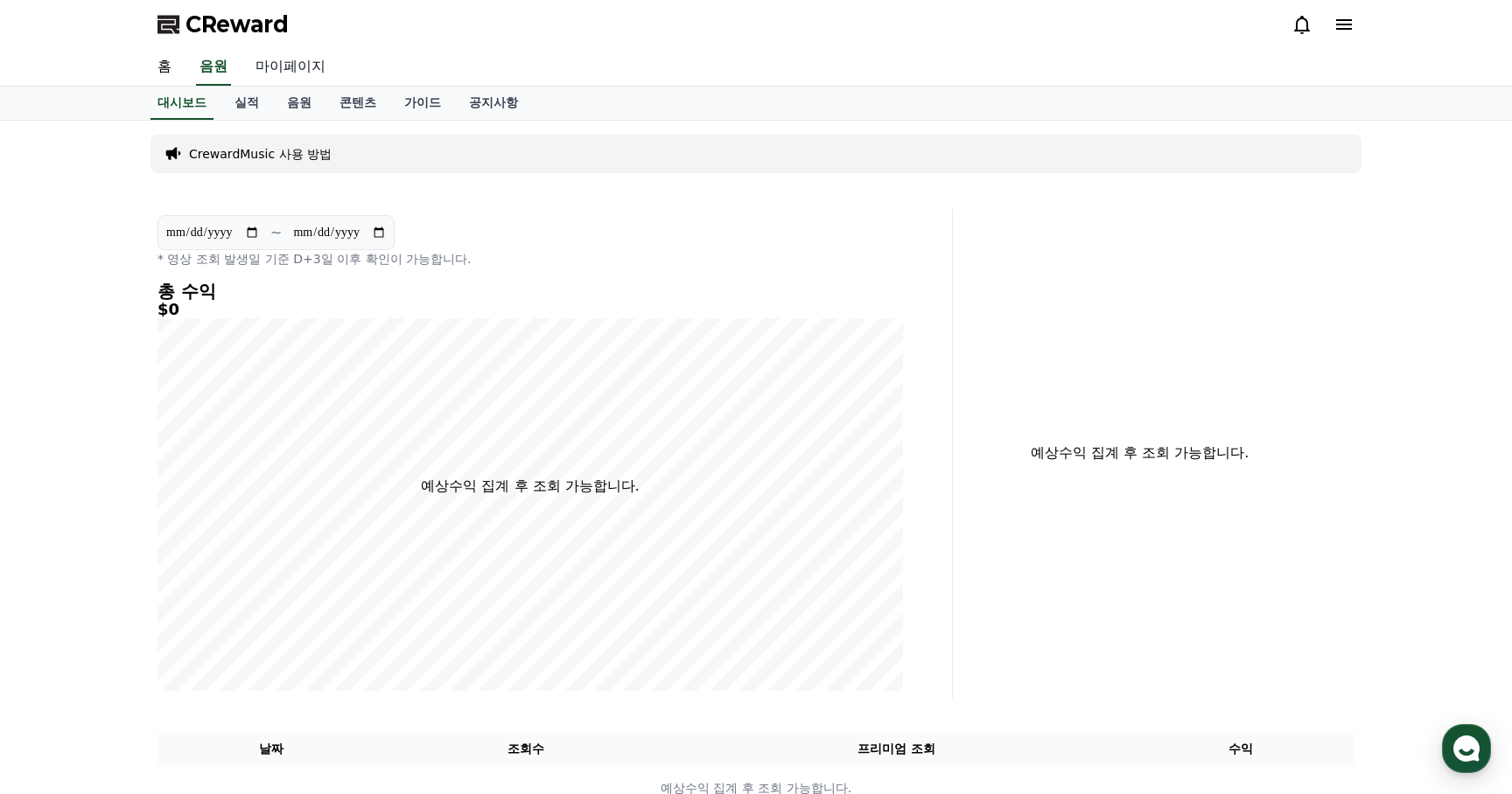
click at [289, 59] on link "마이페이지" at bounding box center [290, 68] width 98 height 37
select select "**********"
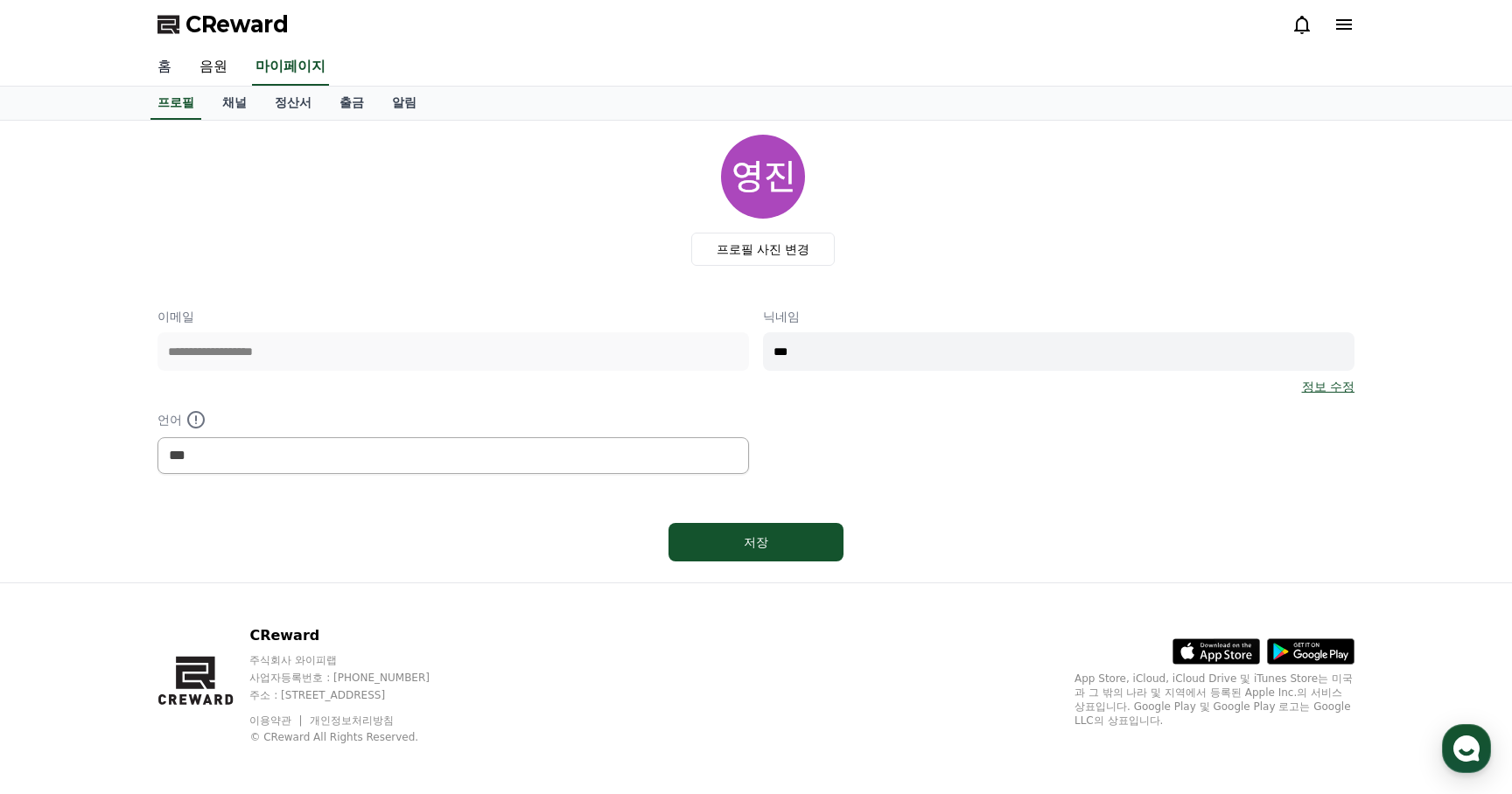
click at [164, 65] on link "홈" at bounding box center [165, 68] width 42 height 37
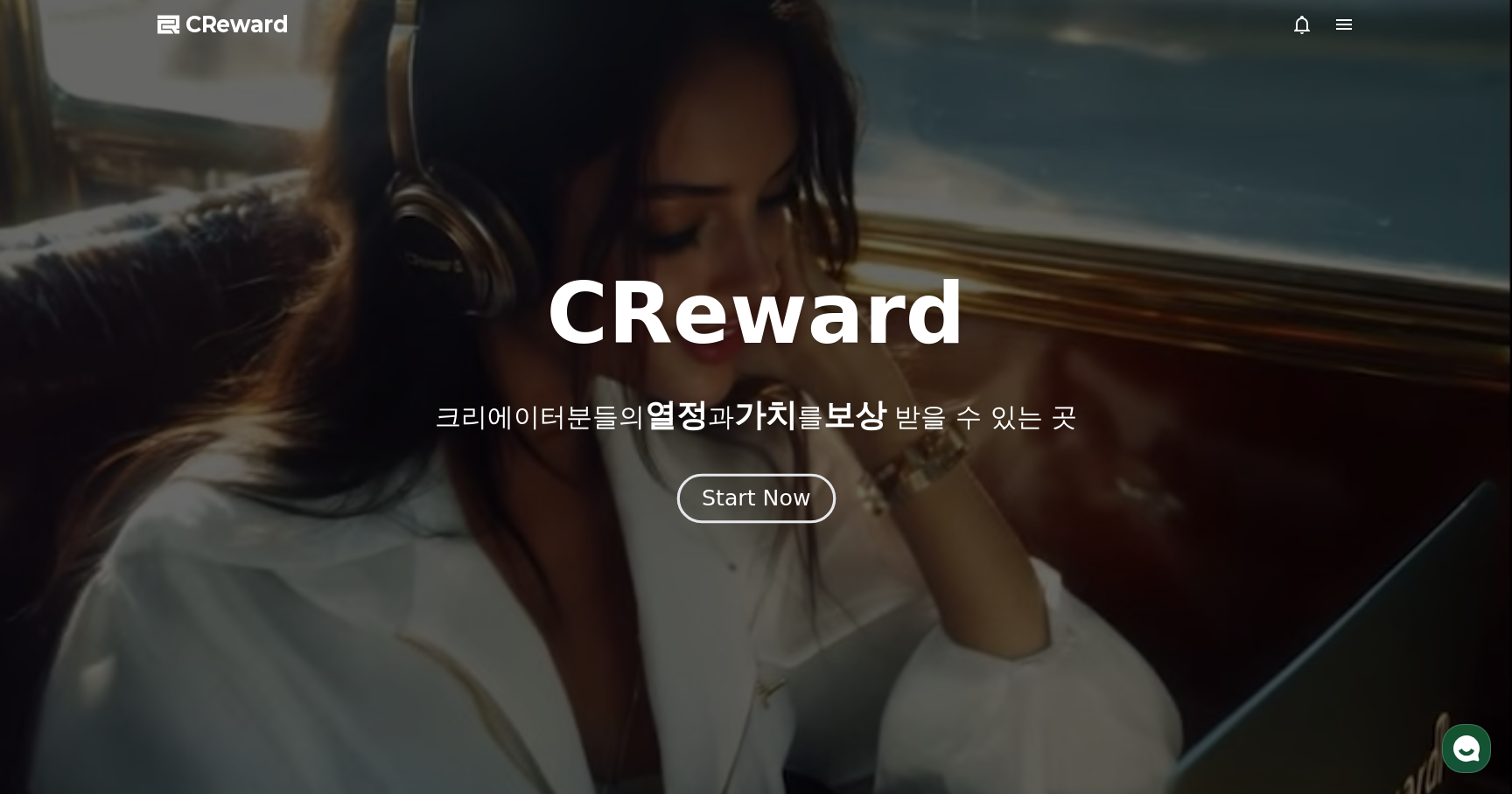
click at [756, 496] on div "Start Now" at bounding box center [756, 499] width 108 height 30
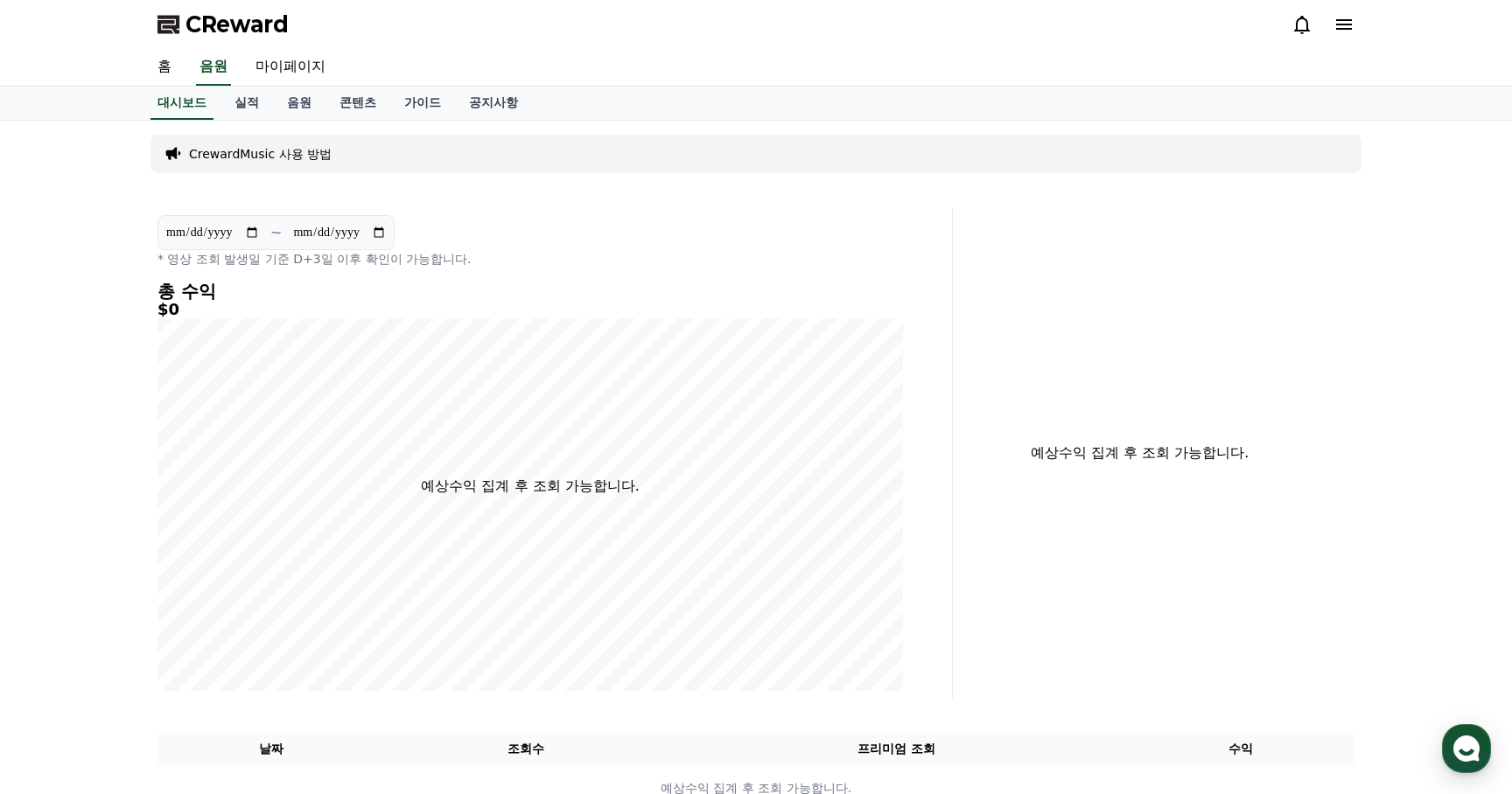
click at [220, 19] on span "CReward" at bounding box center [236, 25] width 103 height 28
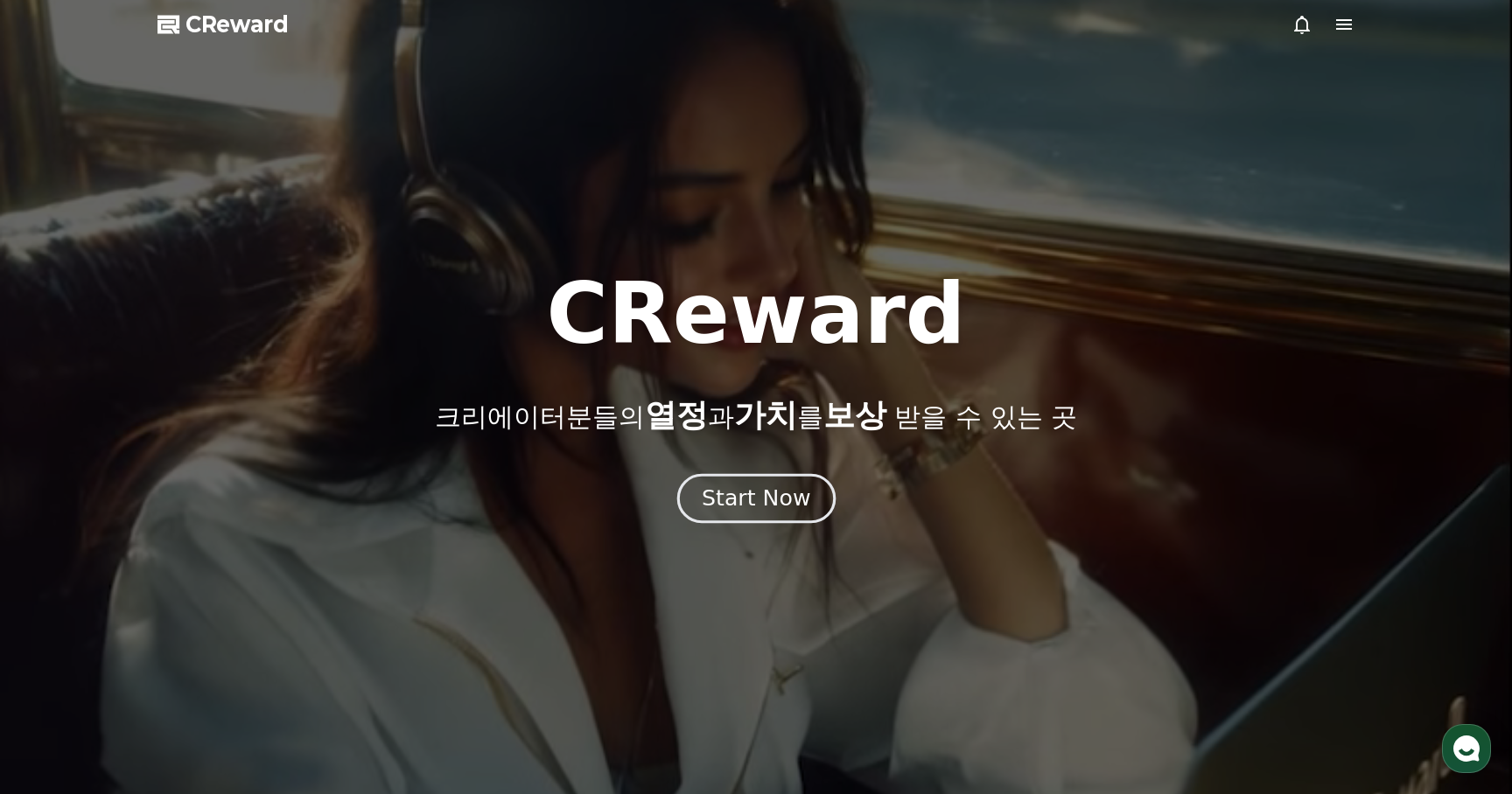
click at [786, 498] on div "Start Now" at bounding box center [756, 499] width 108 height 30
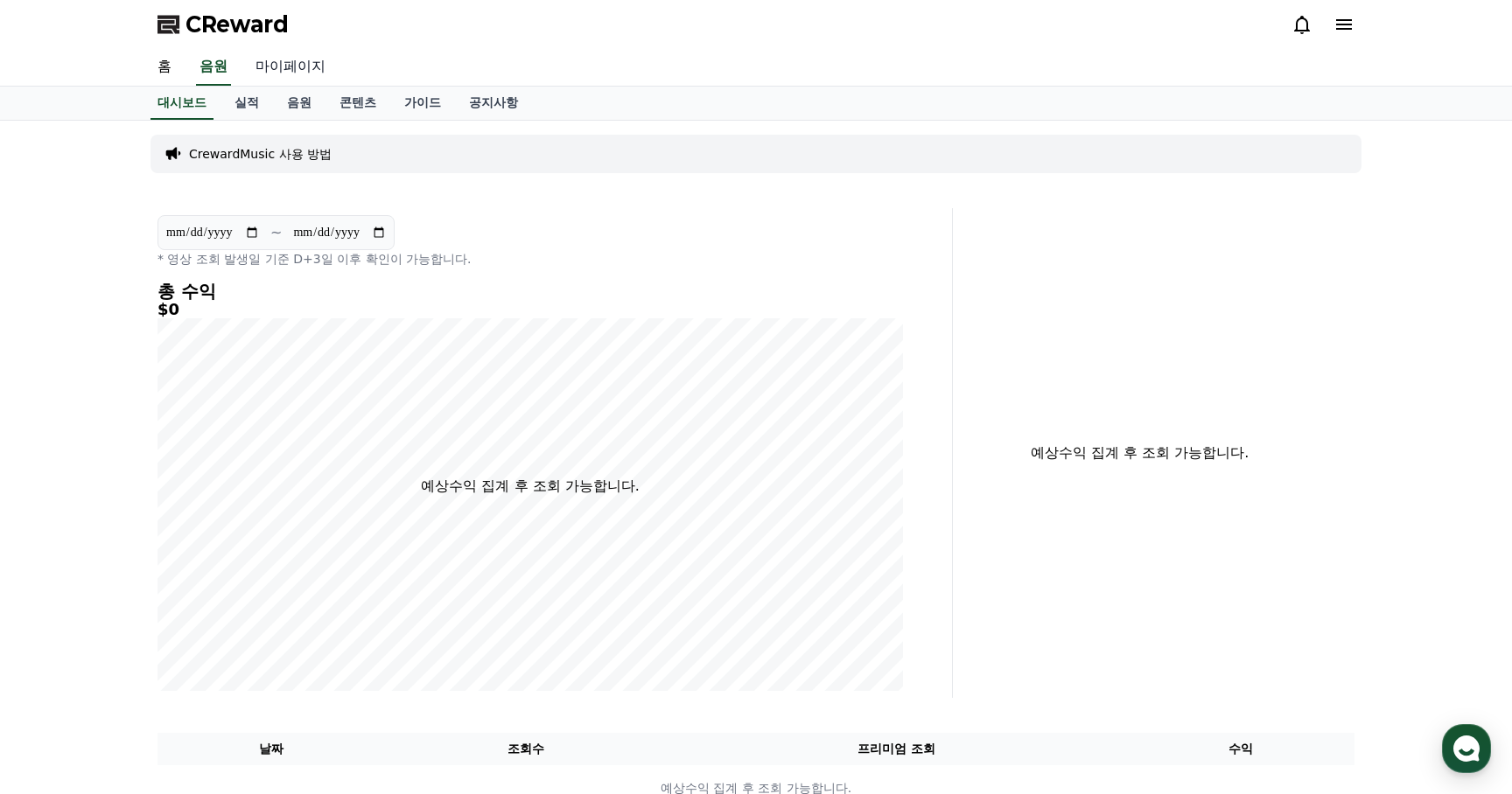
click at [266, 62] on link "마이페이지" at bounding box center [290, 68] width 98 height 37
select select "**********"
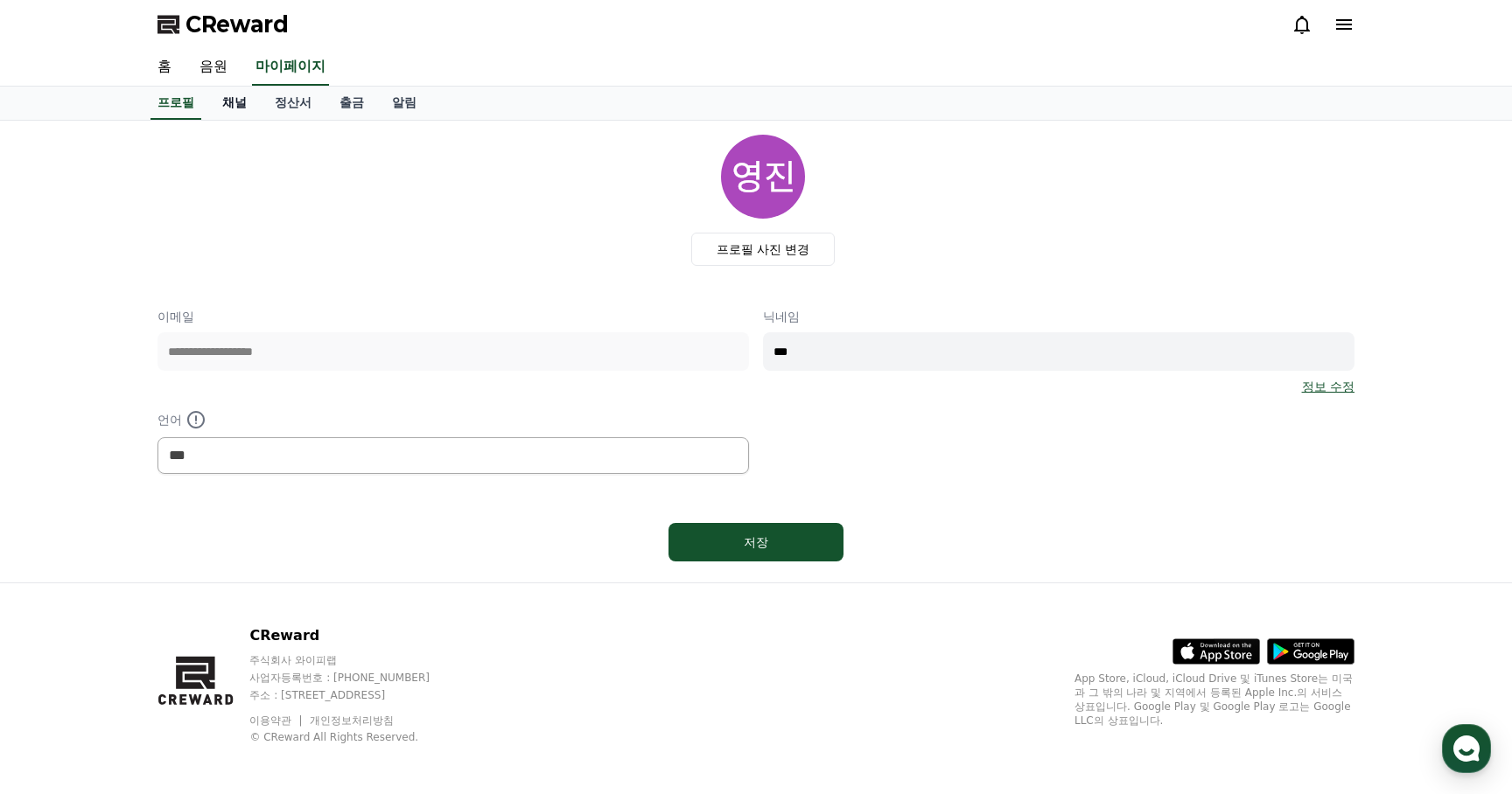
click at [229, 104] on link "채널" at bounding box center [235, 103] width 53 height 33
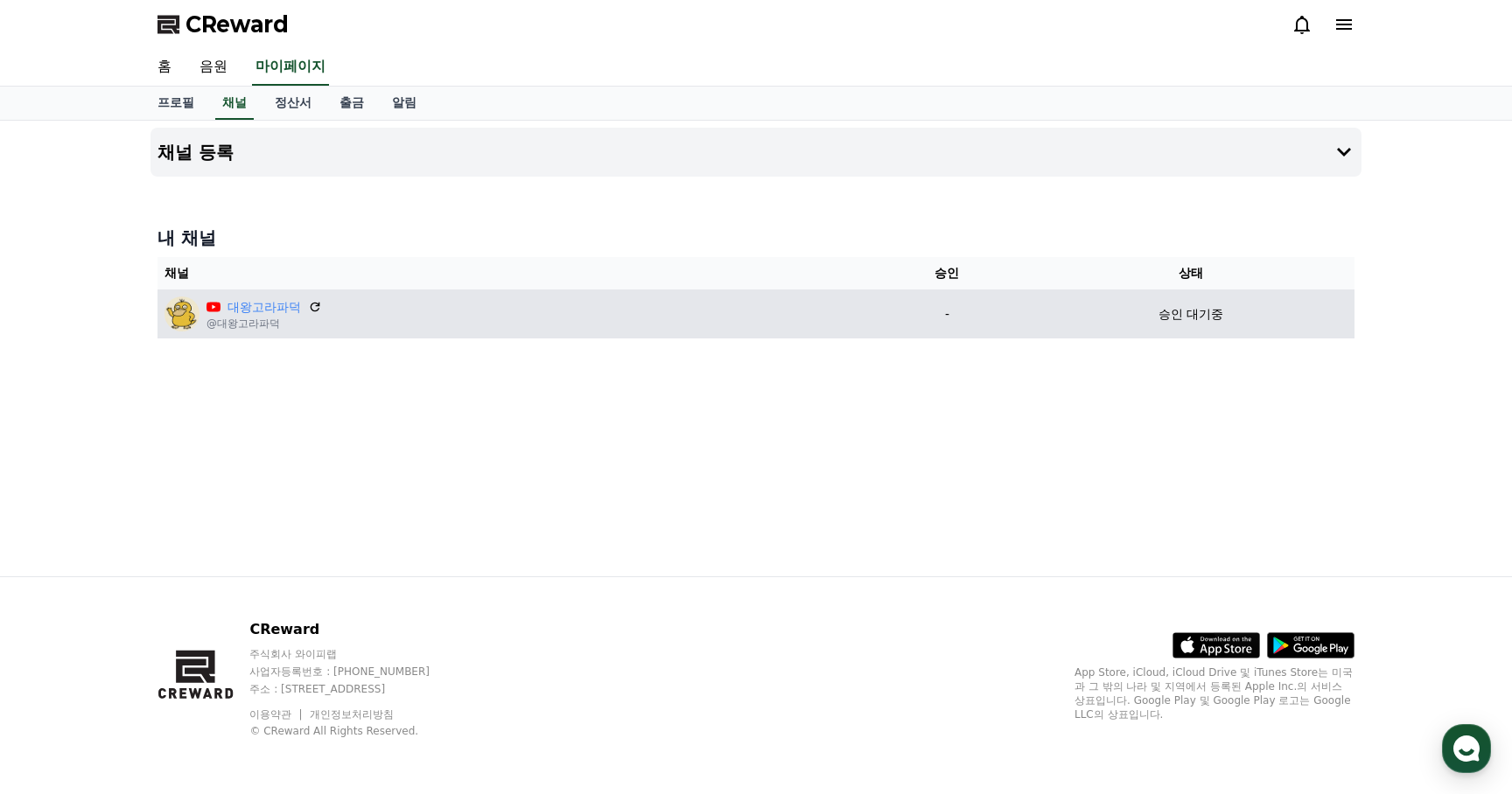
click at [494, 308] on div "대왕고라파덕 @대왕고라파덕" at bounding box center [512, 314] width 696 height 35
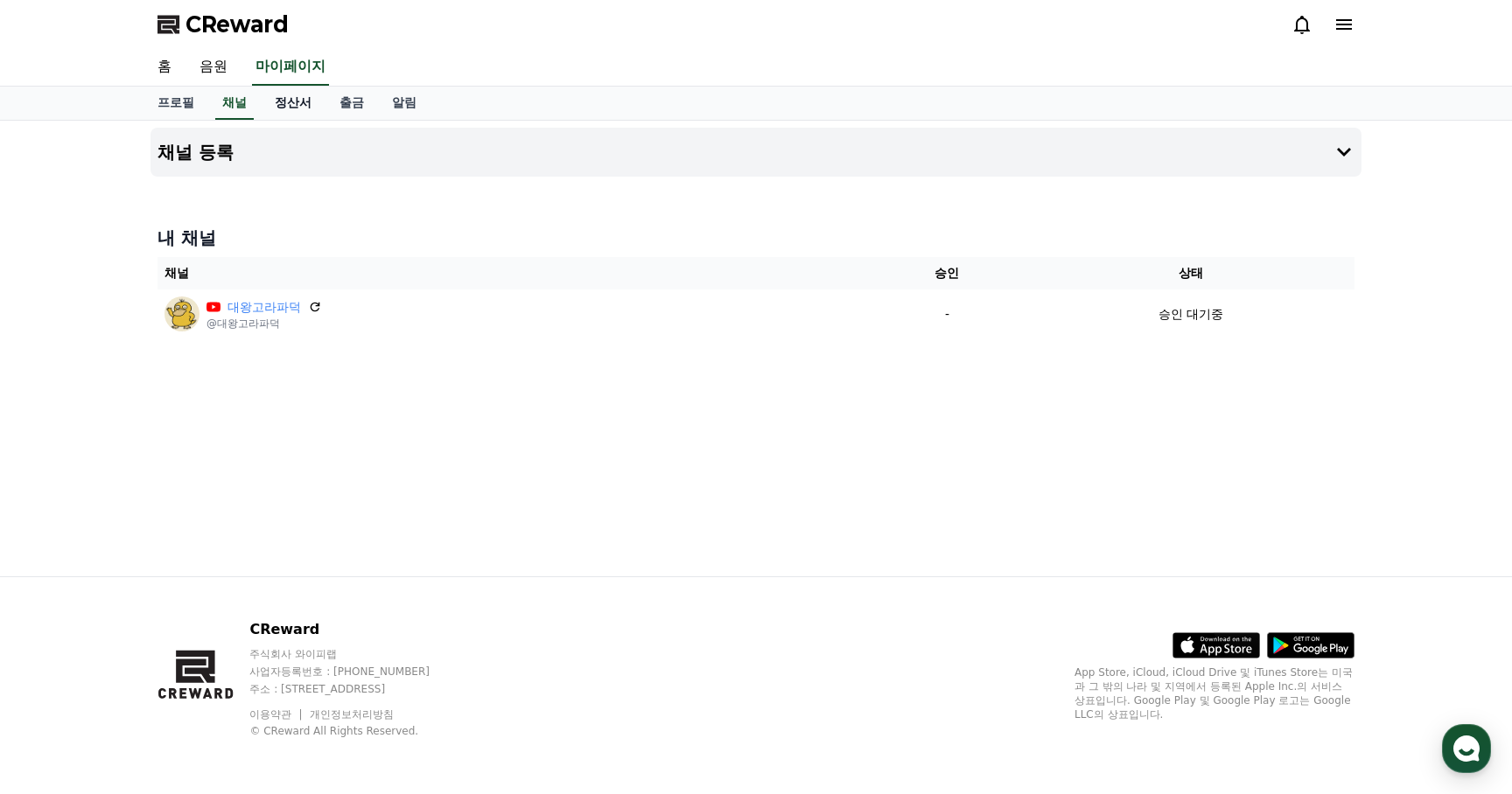
click at [283, 109] on link "정산서" at bounding box center [293, 103] width 64 height 33
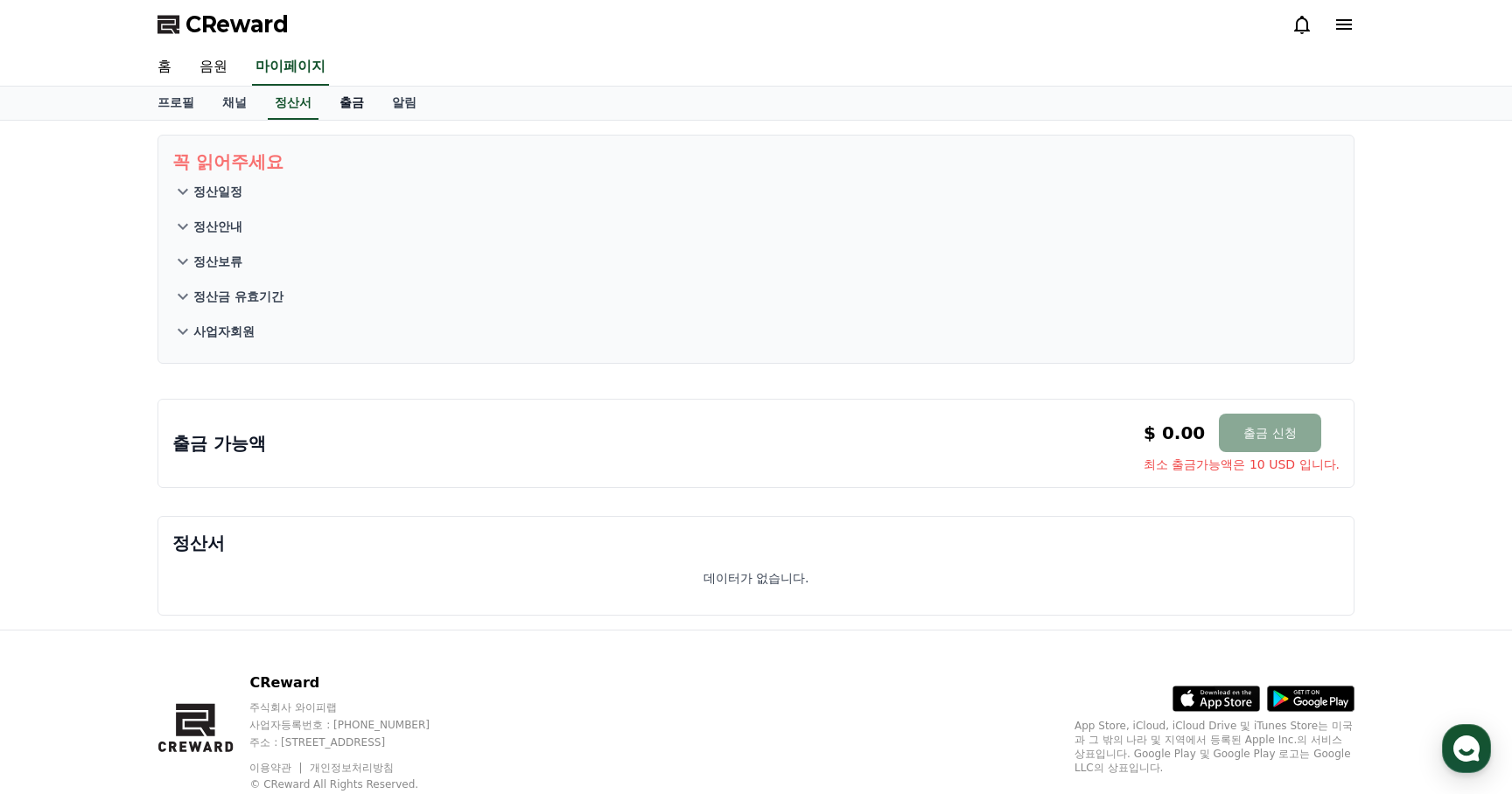
click at [342, 106] on link "출금" at bounding box center [352, 103] width 53 height 33
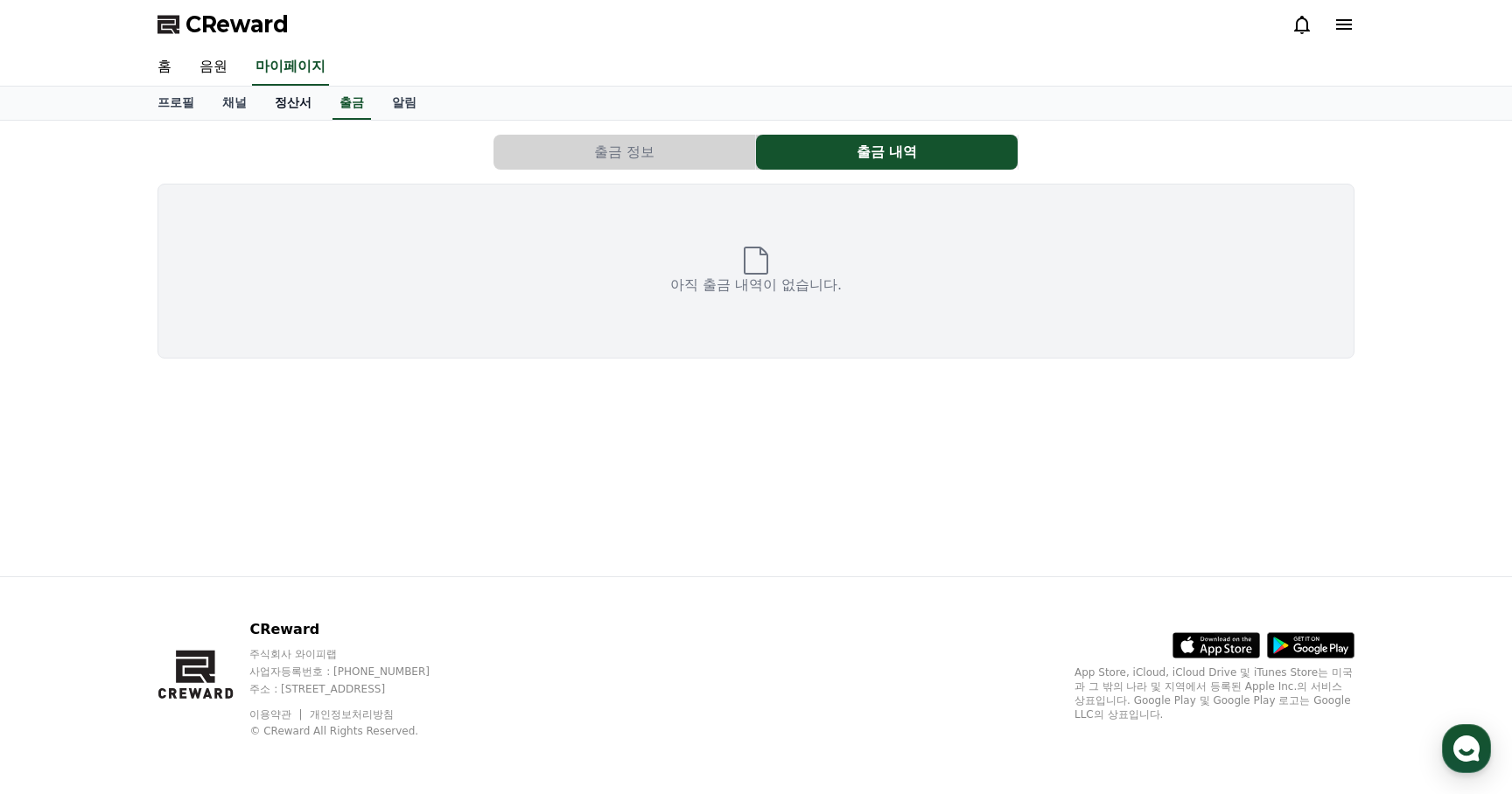
click at [278, 108] on link "정산서" at bounding box center [293, 103] width 64 height 33
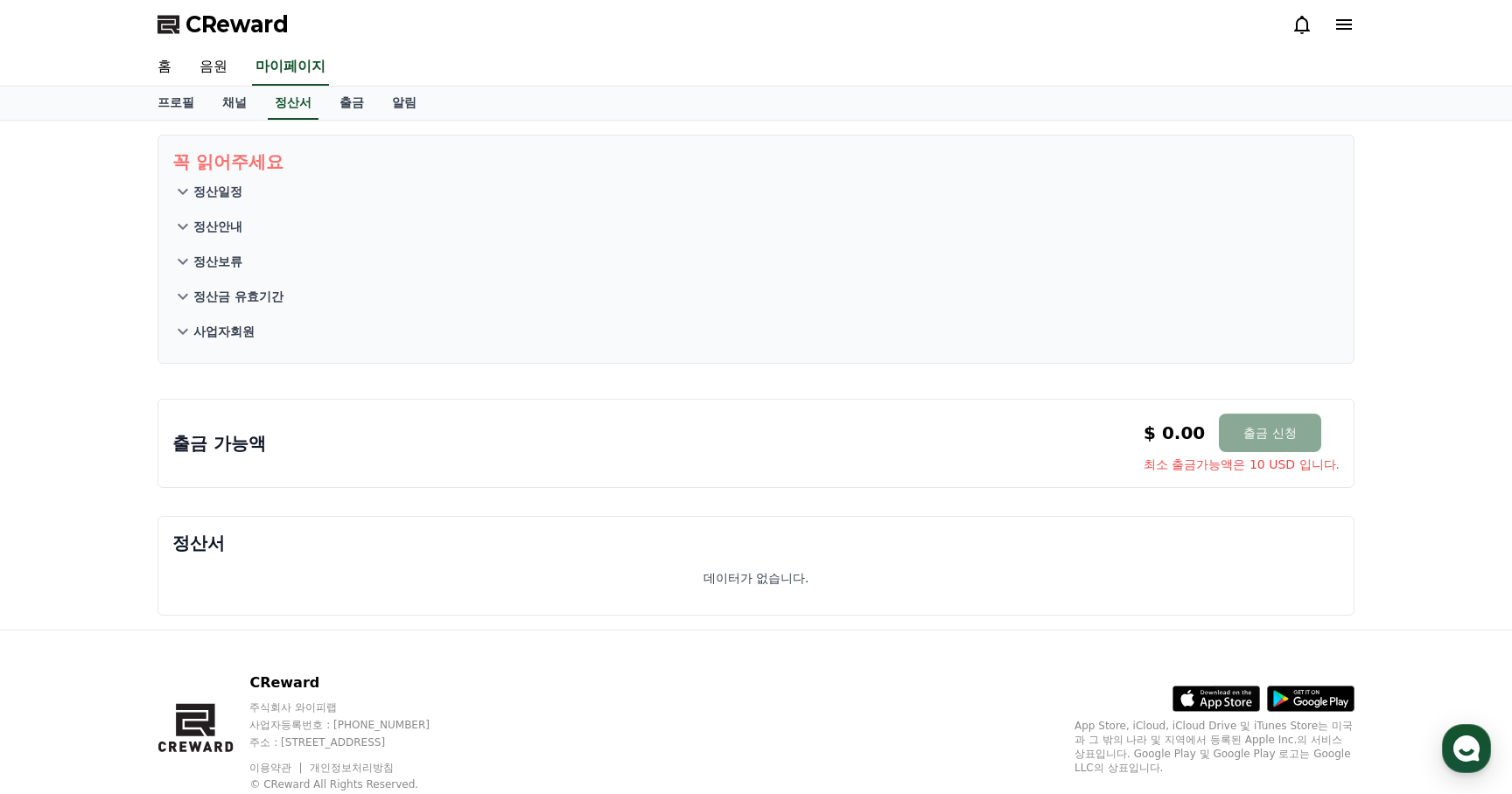
click at [220, 262] on p "정산보류" at bounding box center [218, 262] width 49 height 18
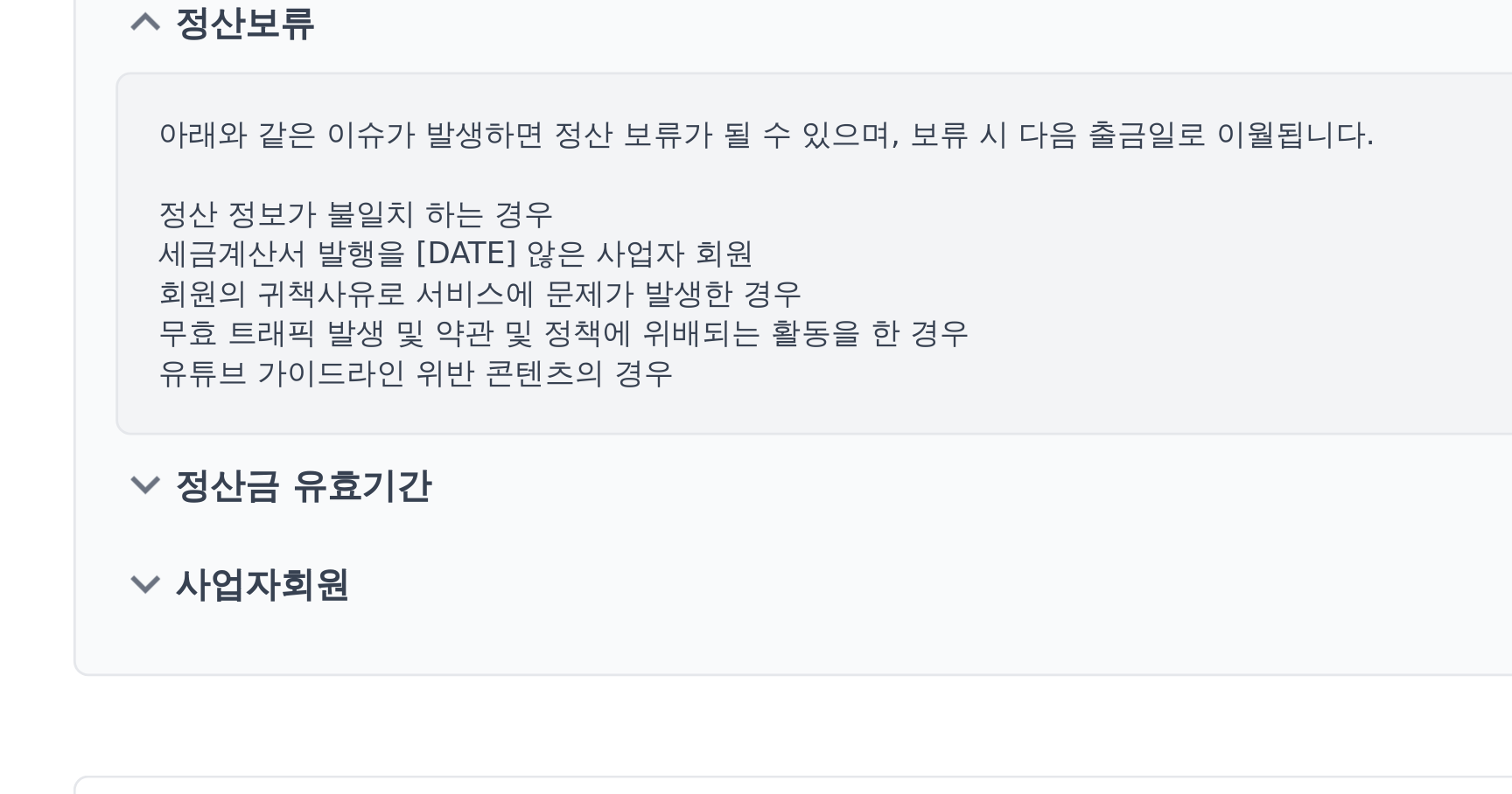
click at [251, 423] on p "정산금 유효기간" at bounding box center [238, 424] width 90 height 18
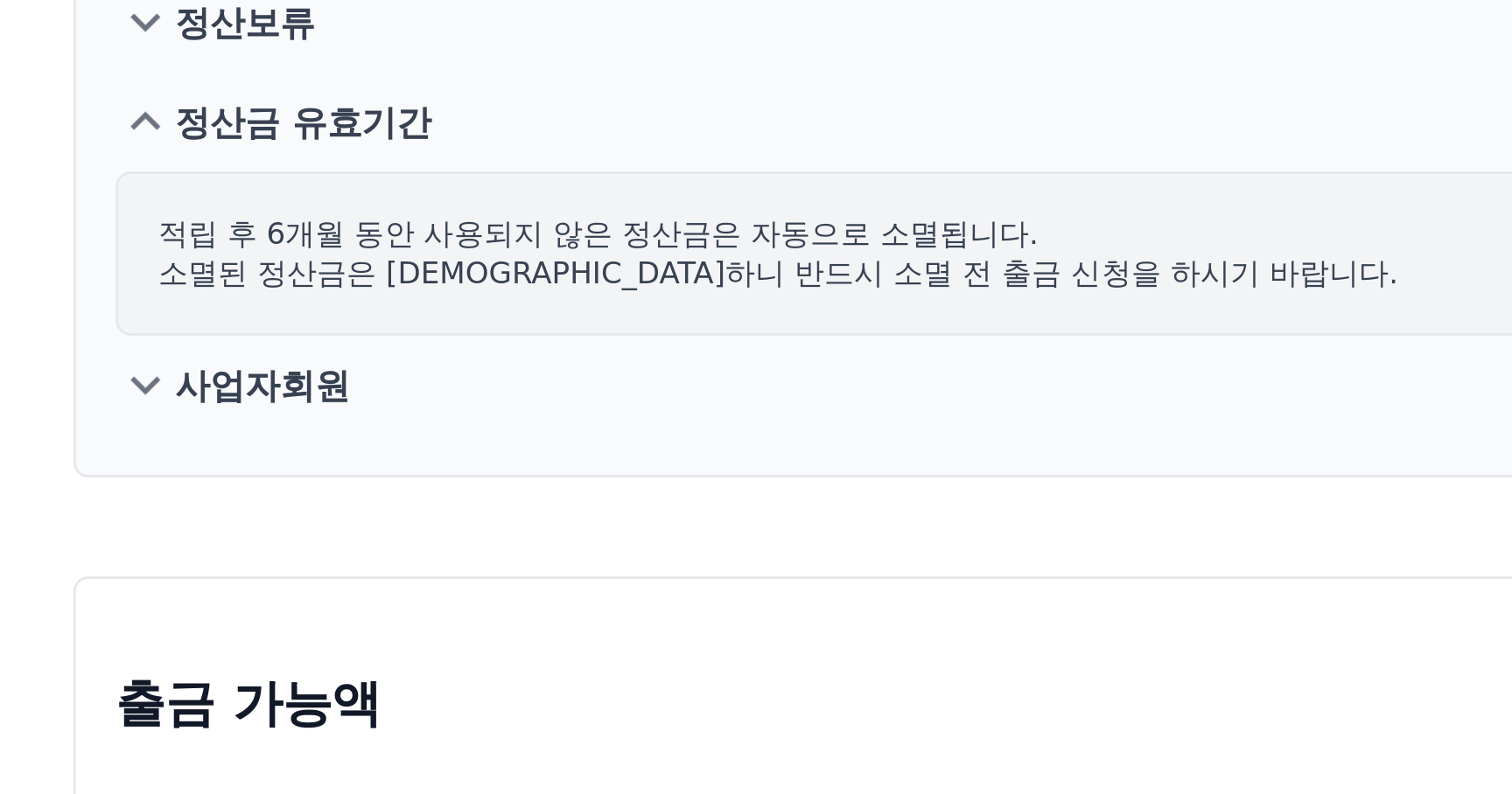
click at [241, 397] on p "사업자회원" at bounding box center [223, 390] width 61 height 18
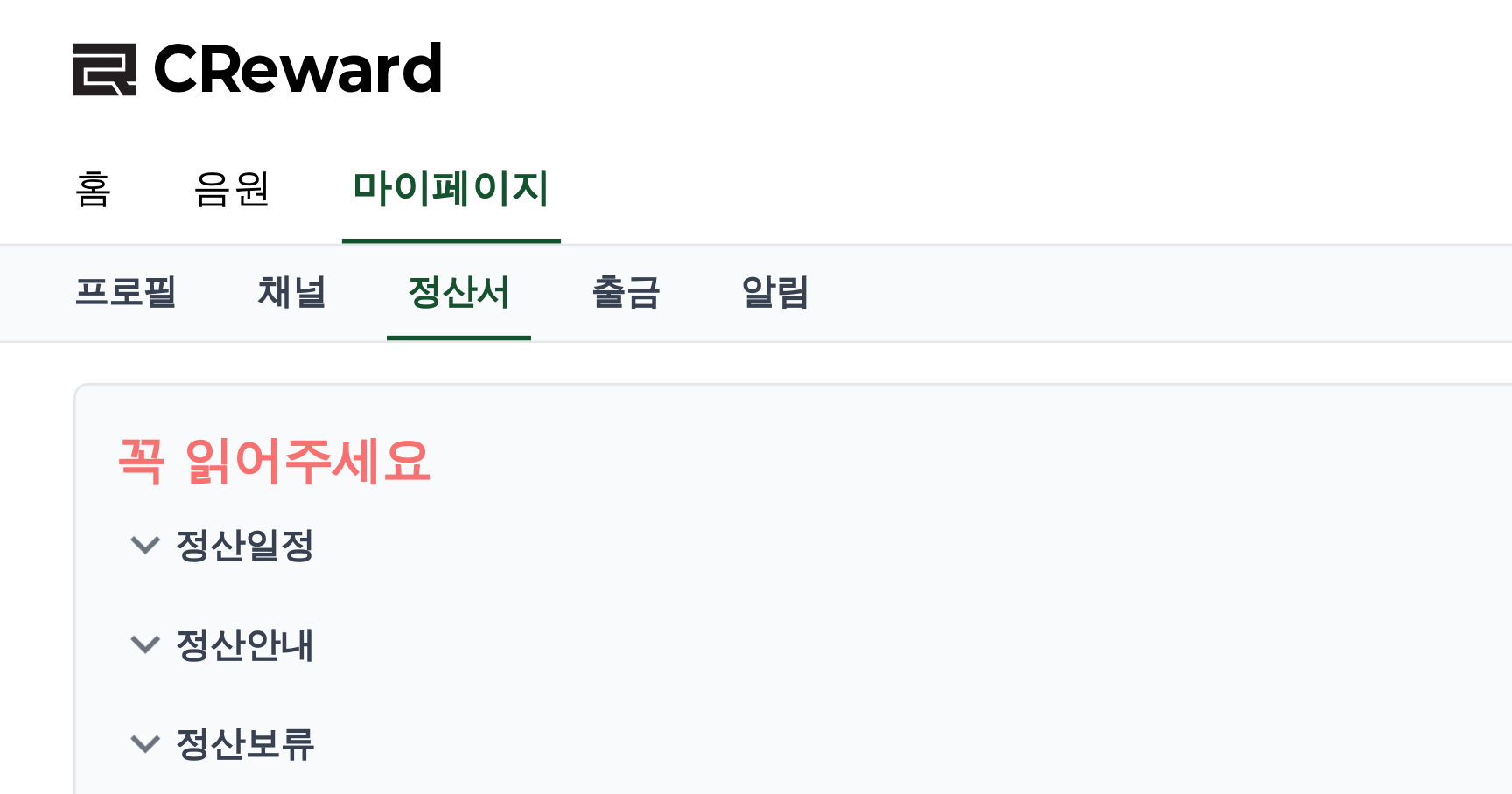
click at [231, 197] on p "정산일정" at bounding box center [218, 191] width 49 height 18
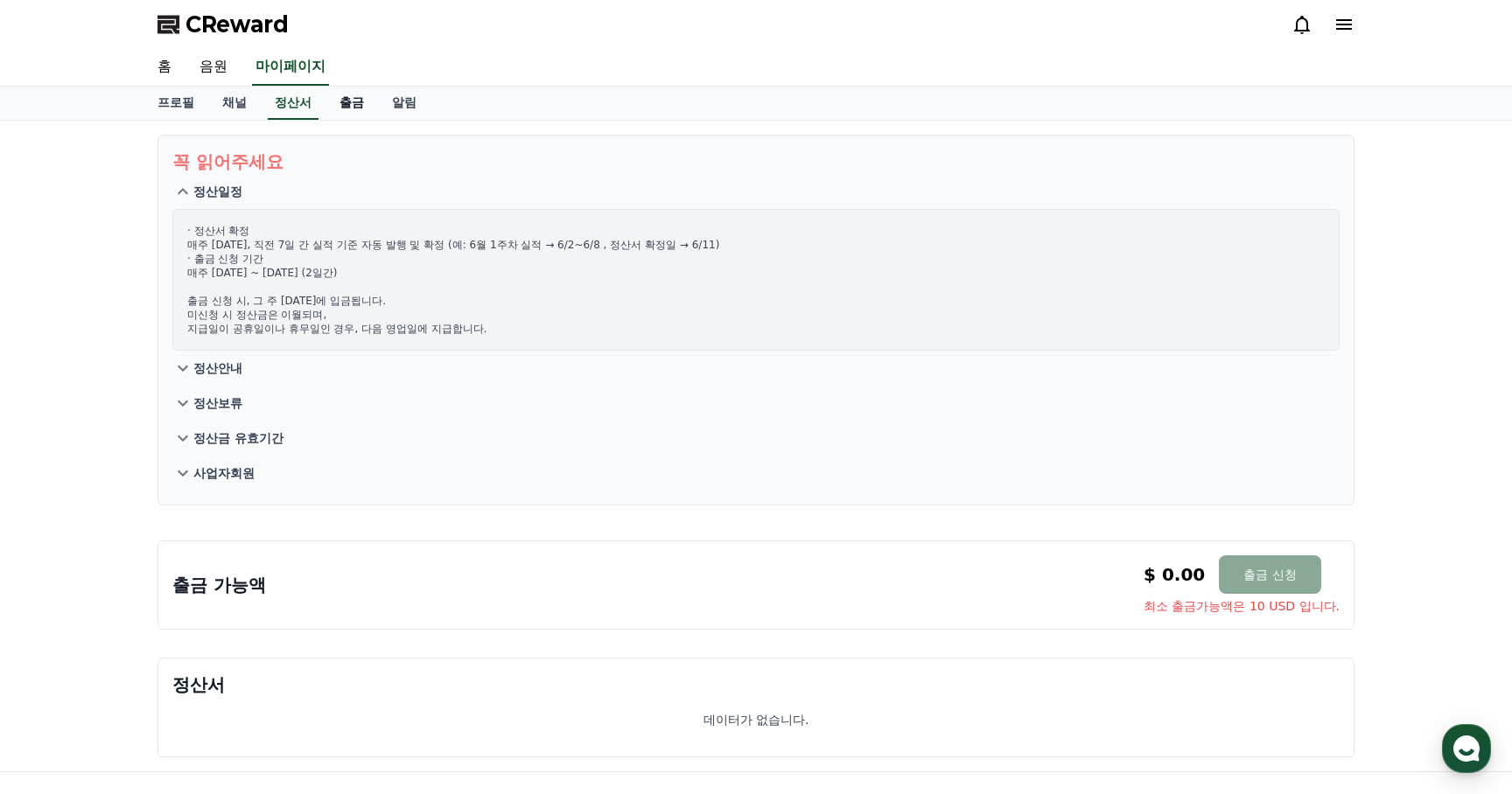
click at [344, 94] on link "출금" at bounding box center [352, 103] width 53 height 33
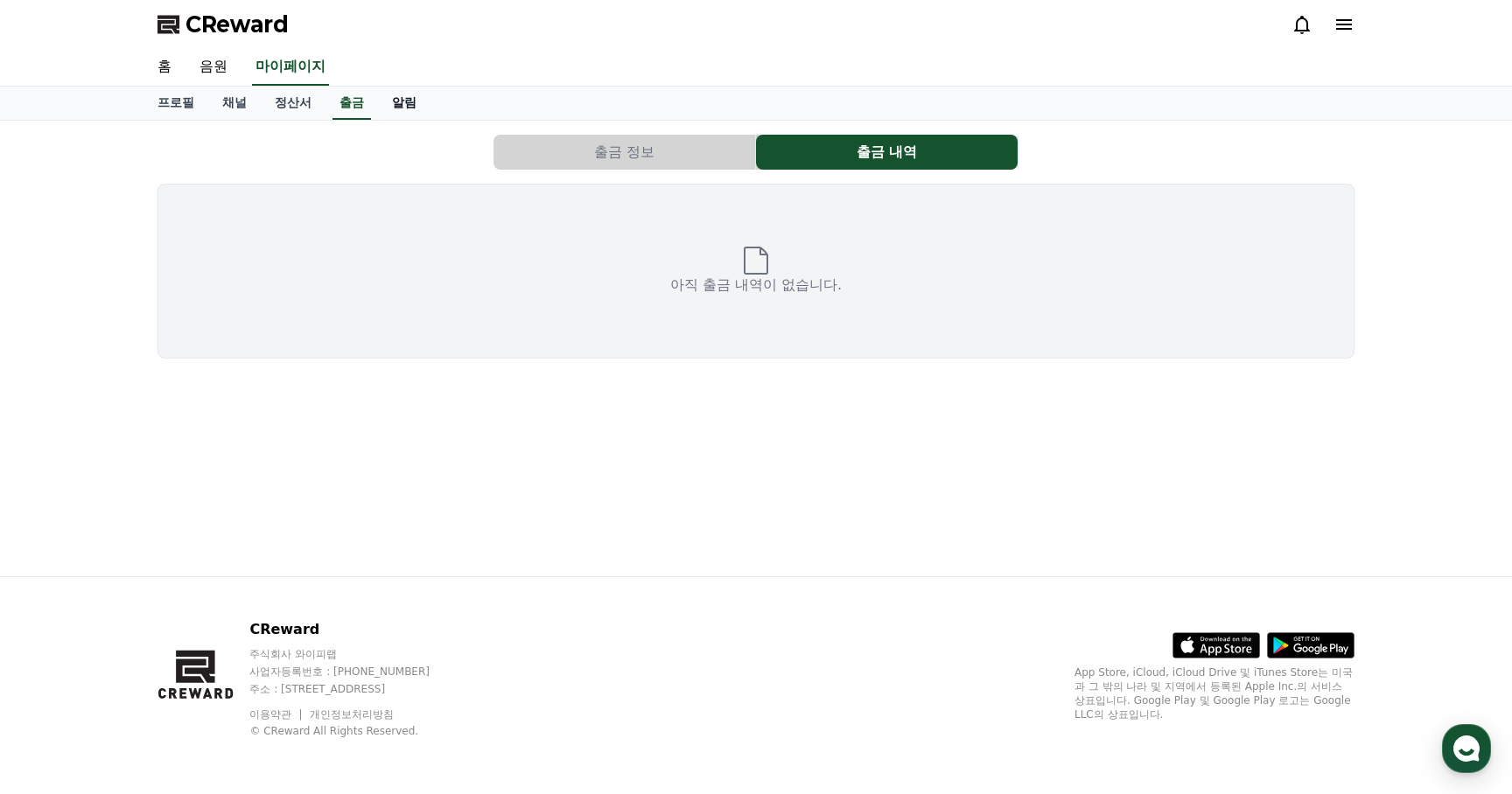
click at [382, 101] on link "알림" at bounding box center [405, 103] width 53 height 33
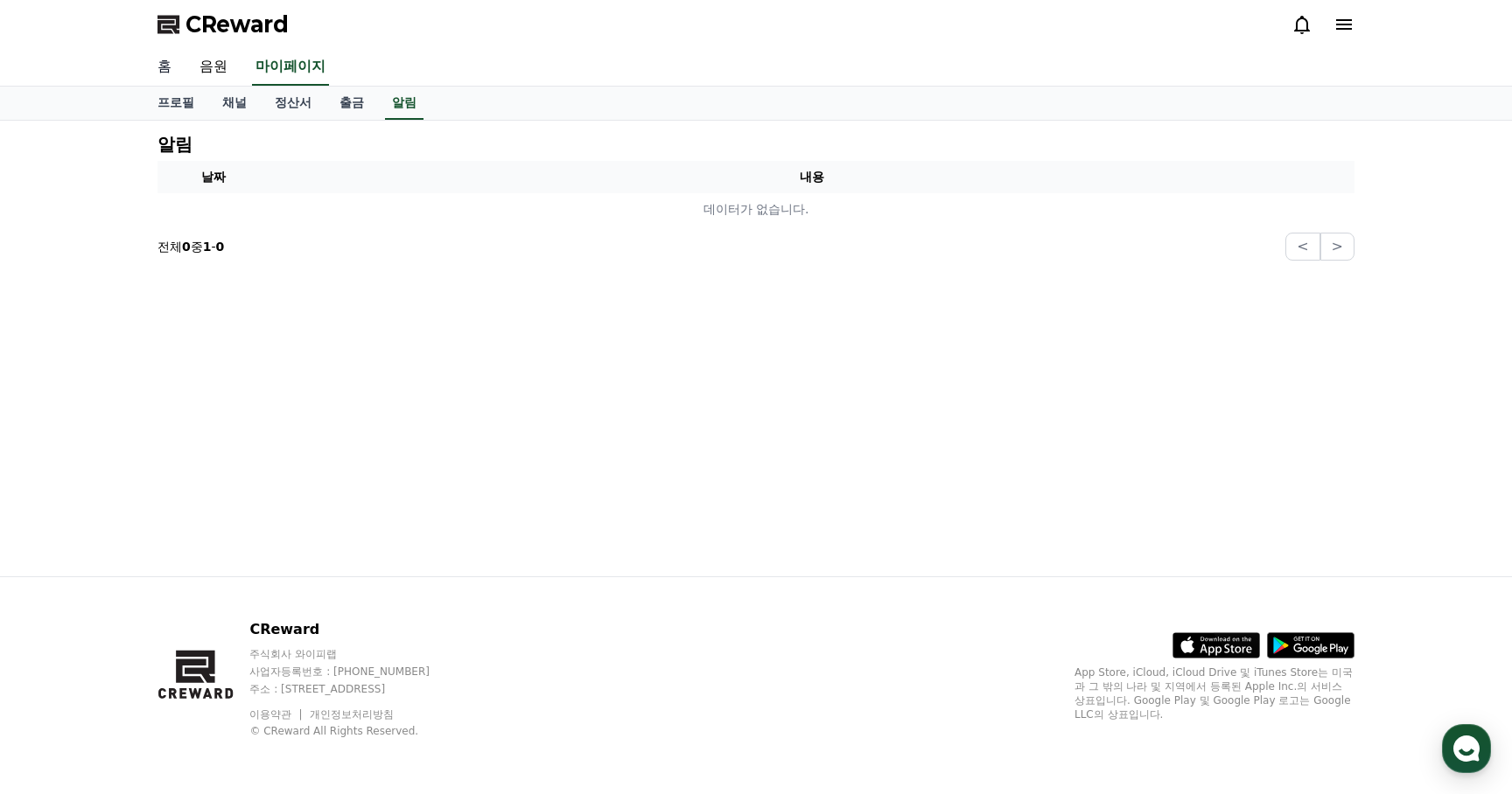
click at [169, 68] on link "홈" at bounding box center [165, 68] width 42 height 37
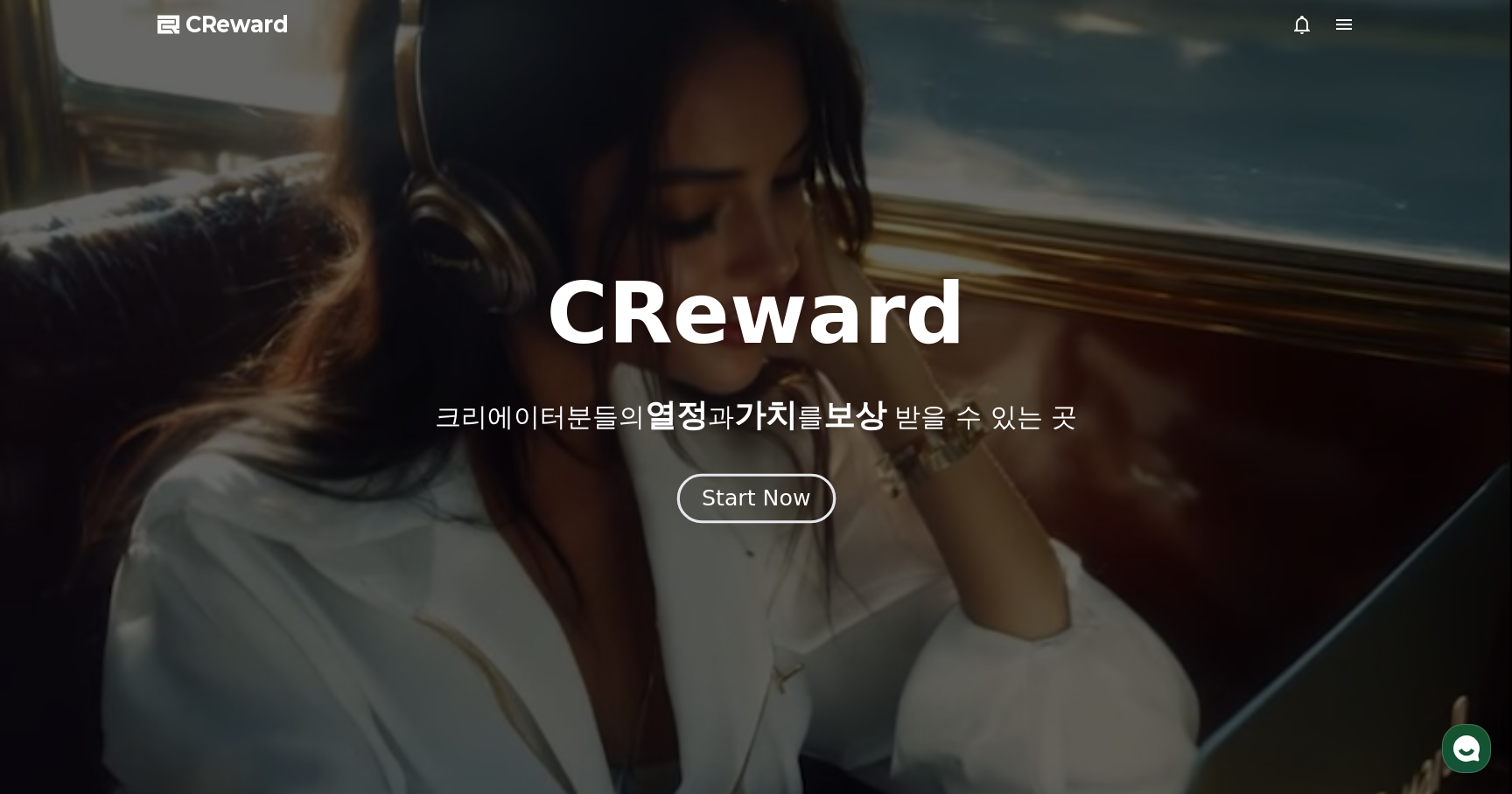
click at [768, 495] on div "Start Now" at bounding box center [756, 499] width 108 height 30
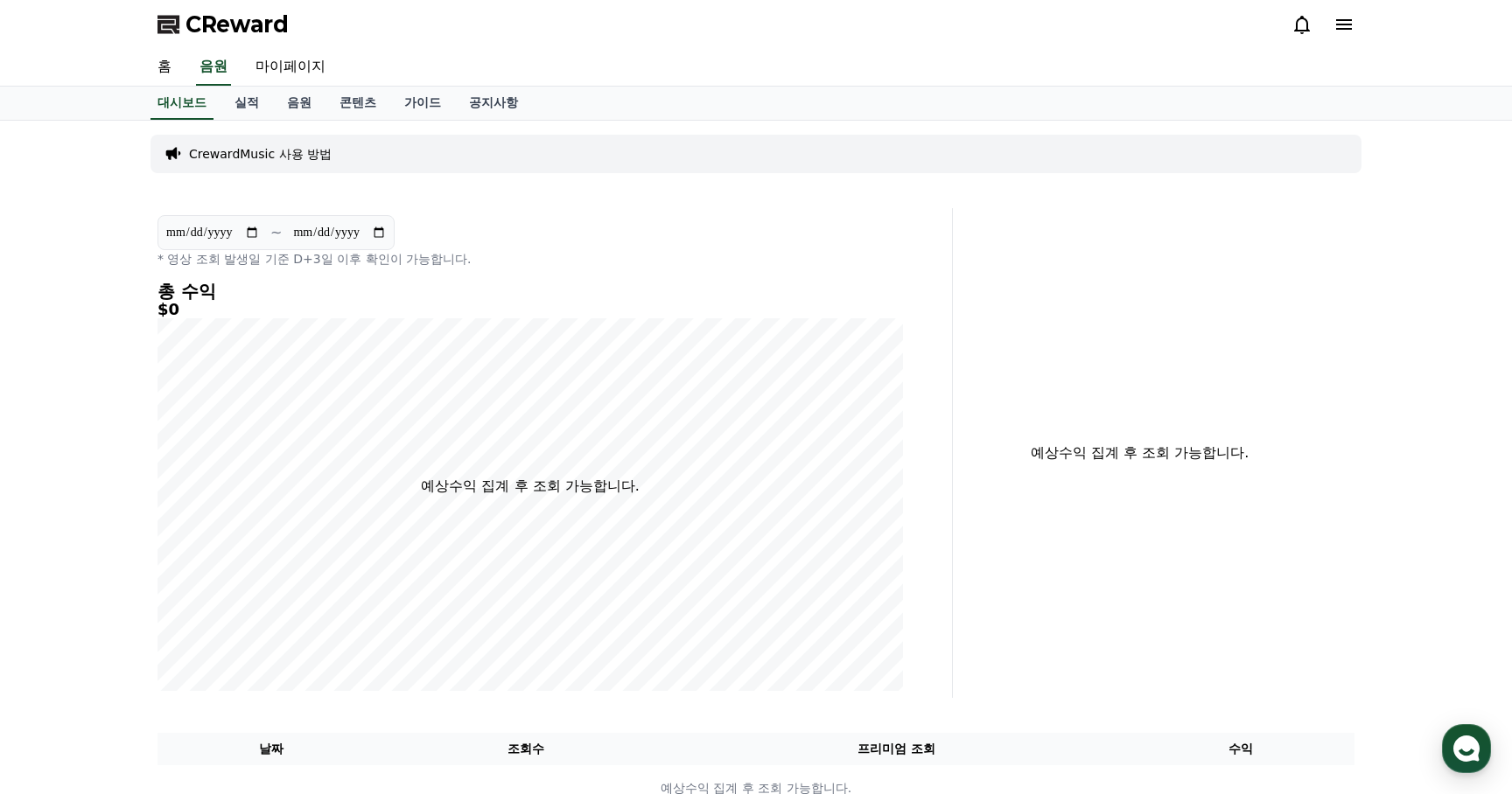
click at [330, 190] on div "**********" at bounding box center [756, 473] width 1225 height 705
click at [310, 155] on p "CrewardMusic 사용 방법" at bounding box center [260, 154] width 143 height 18
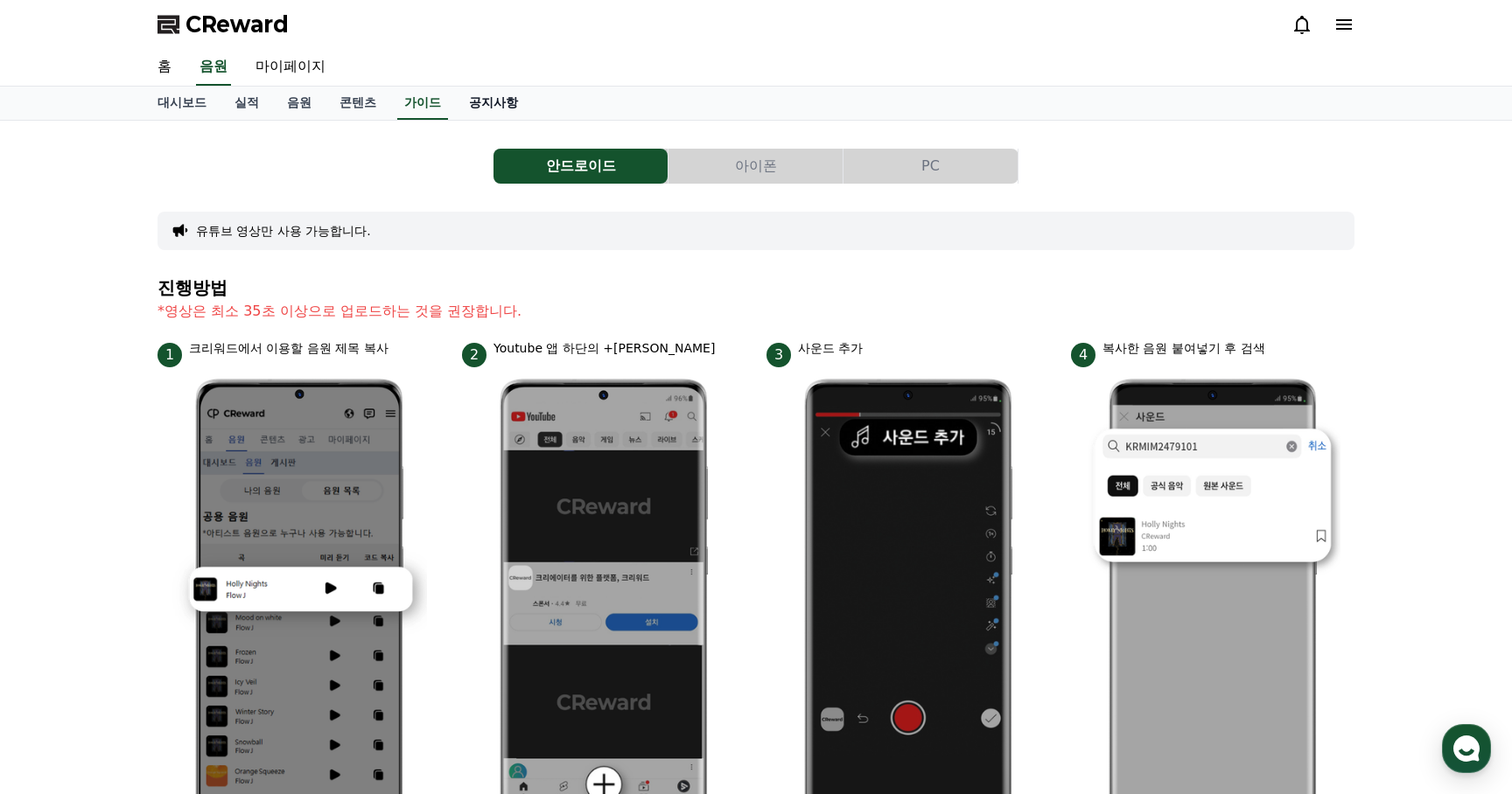
click at [455, 94] on link "공지사항" at bounding box center [493, 103] width 77 height 33
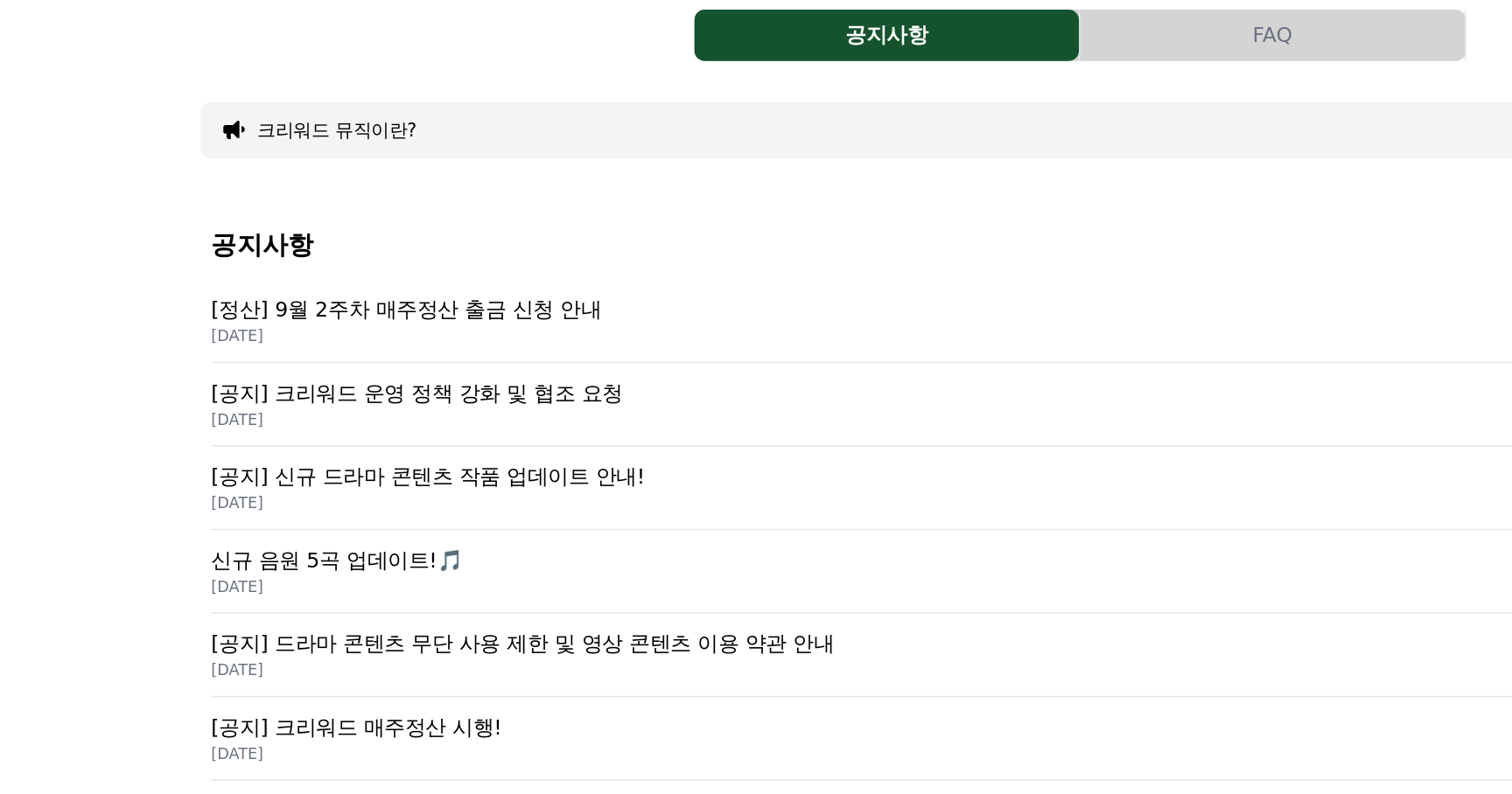
click at [374, 414] on p "[공지] 크리워드 운영 정책 강화 및 협조 요청" at bounding box center [756, 411] width 1183 height 21
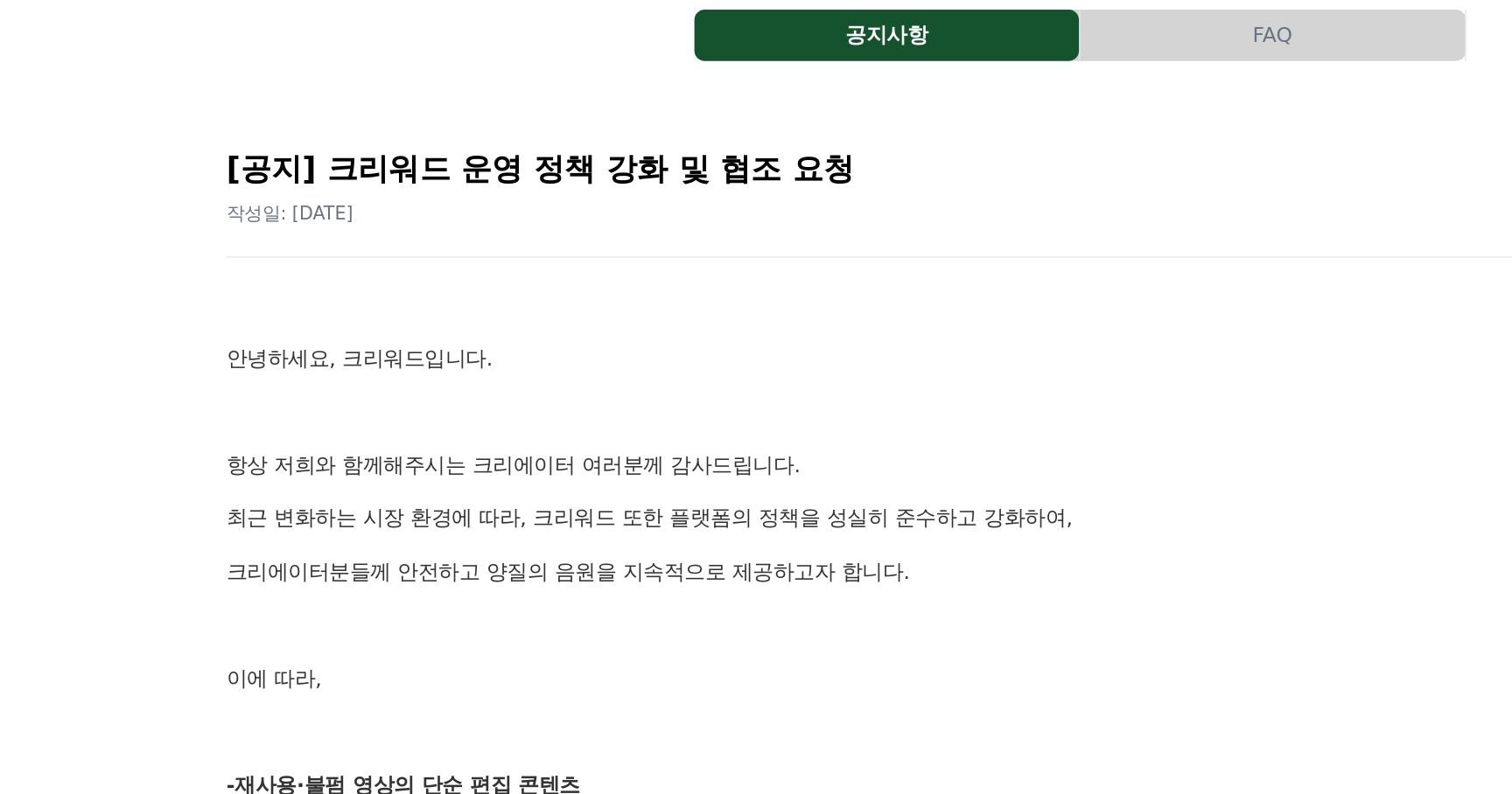
drag, startPoint x: 314, startPoint y: 493, endPoint x: 326, endPoint y: 546, distance: 54.3
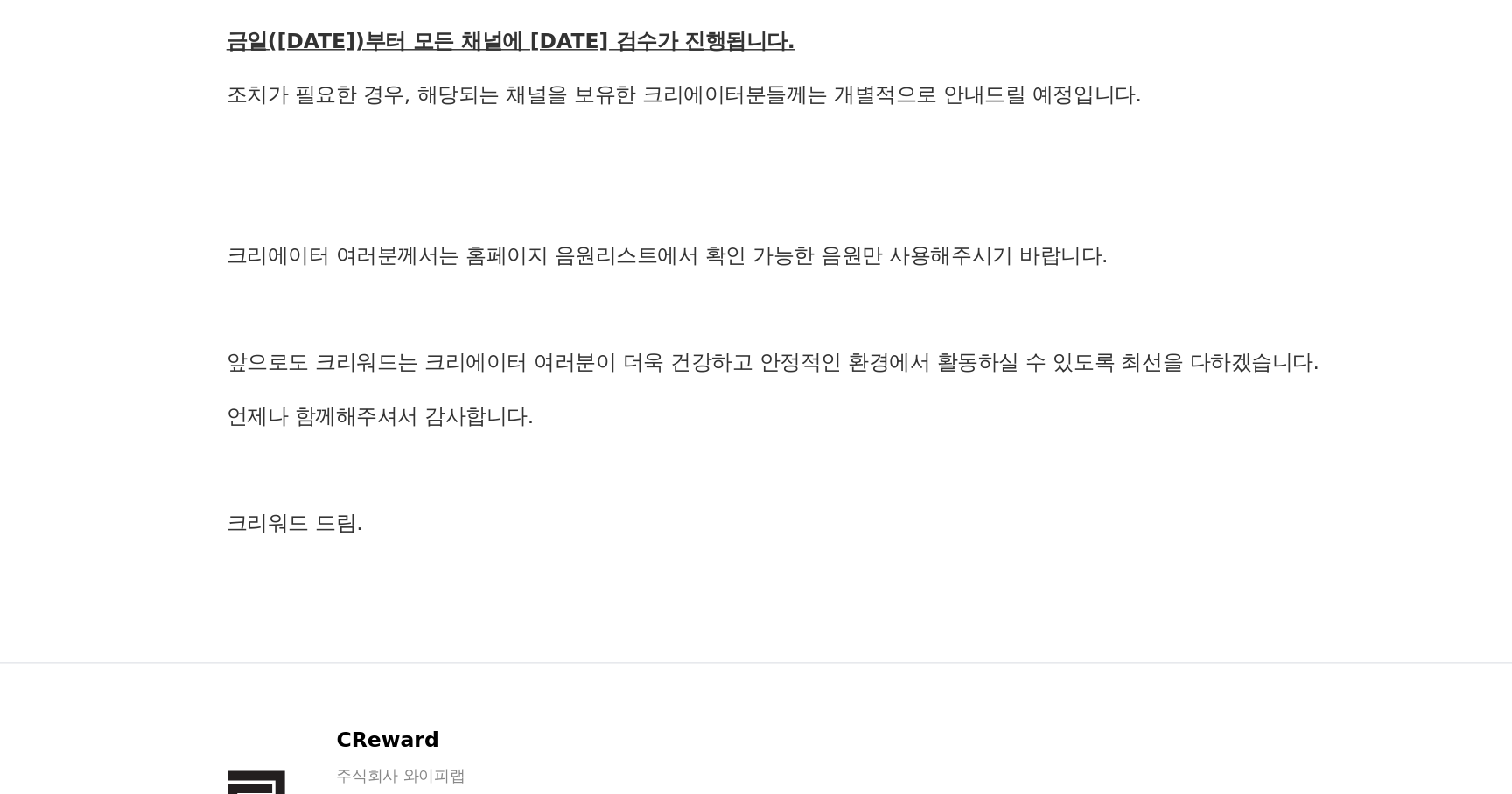
scroll to position [908, 0]
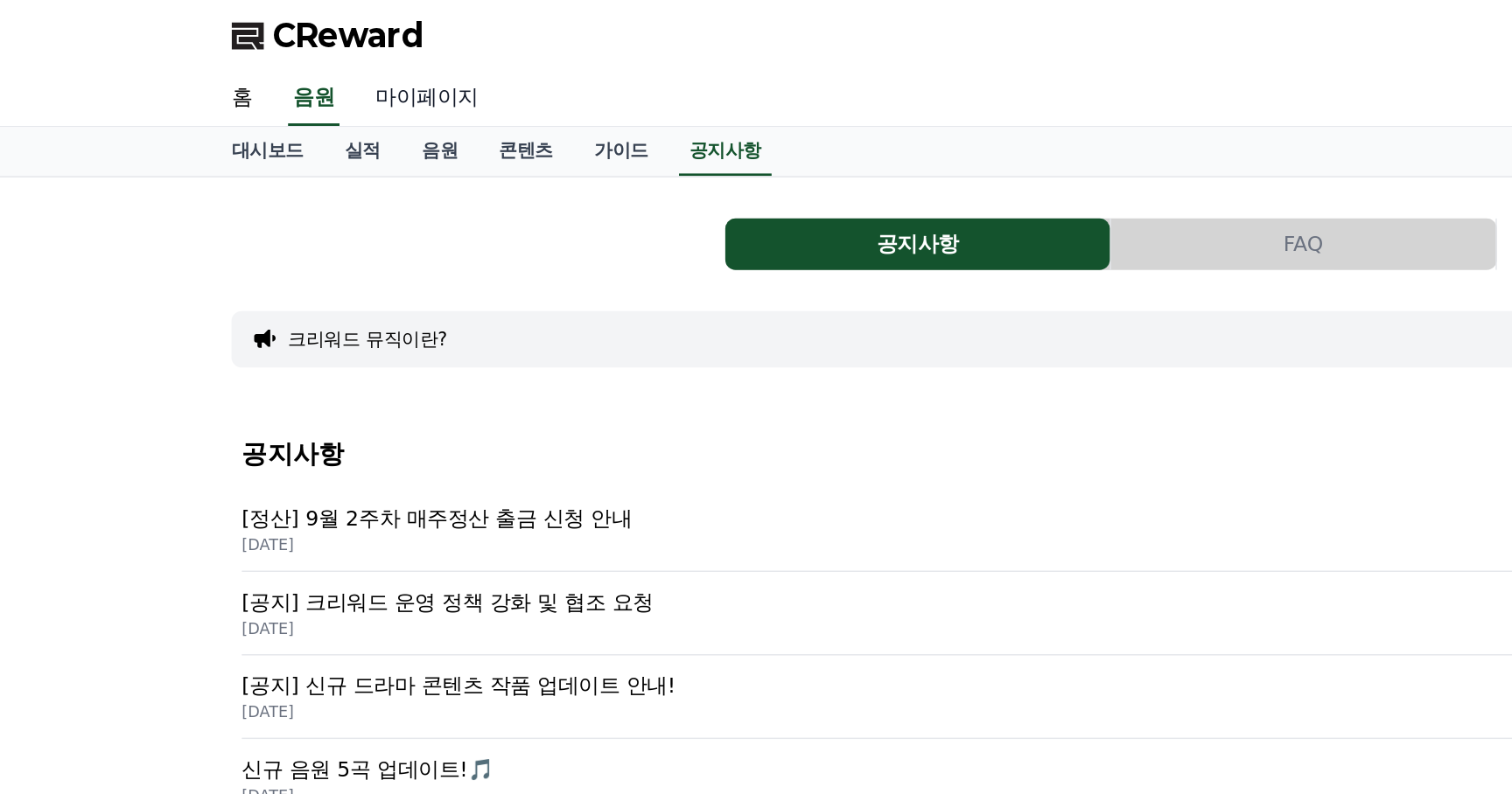
click at [279, 59] on link "마이페이지" at bounding box center [290, 68] width 98 height 37
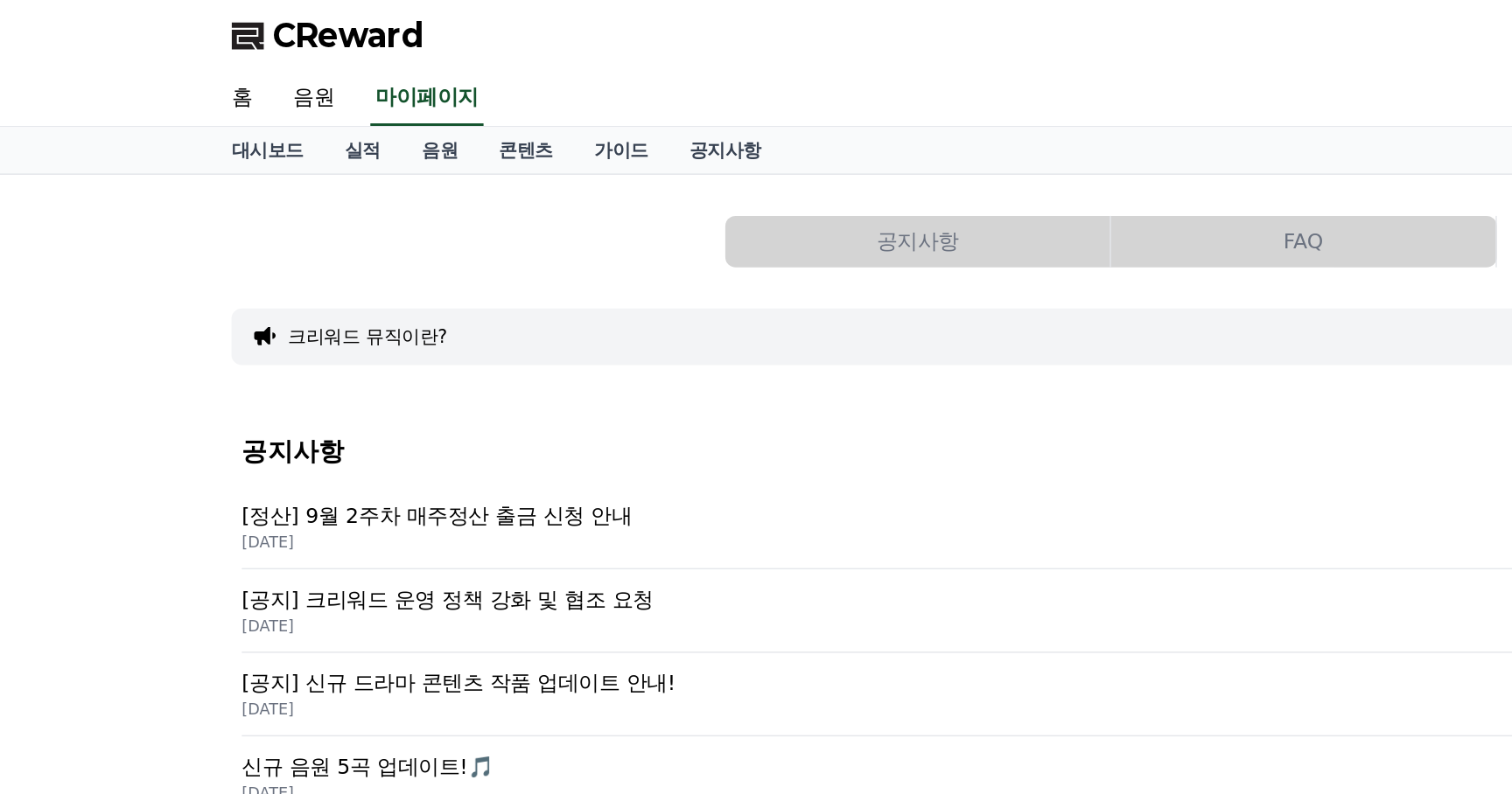
select select "**********"
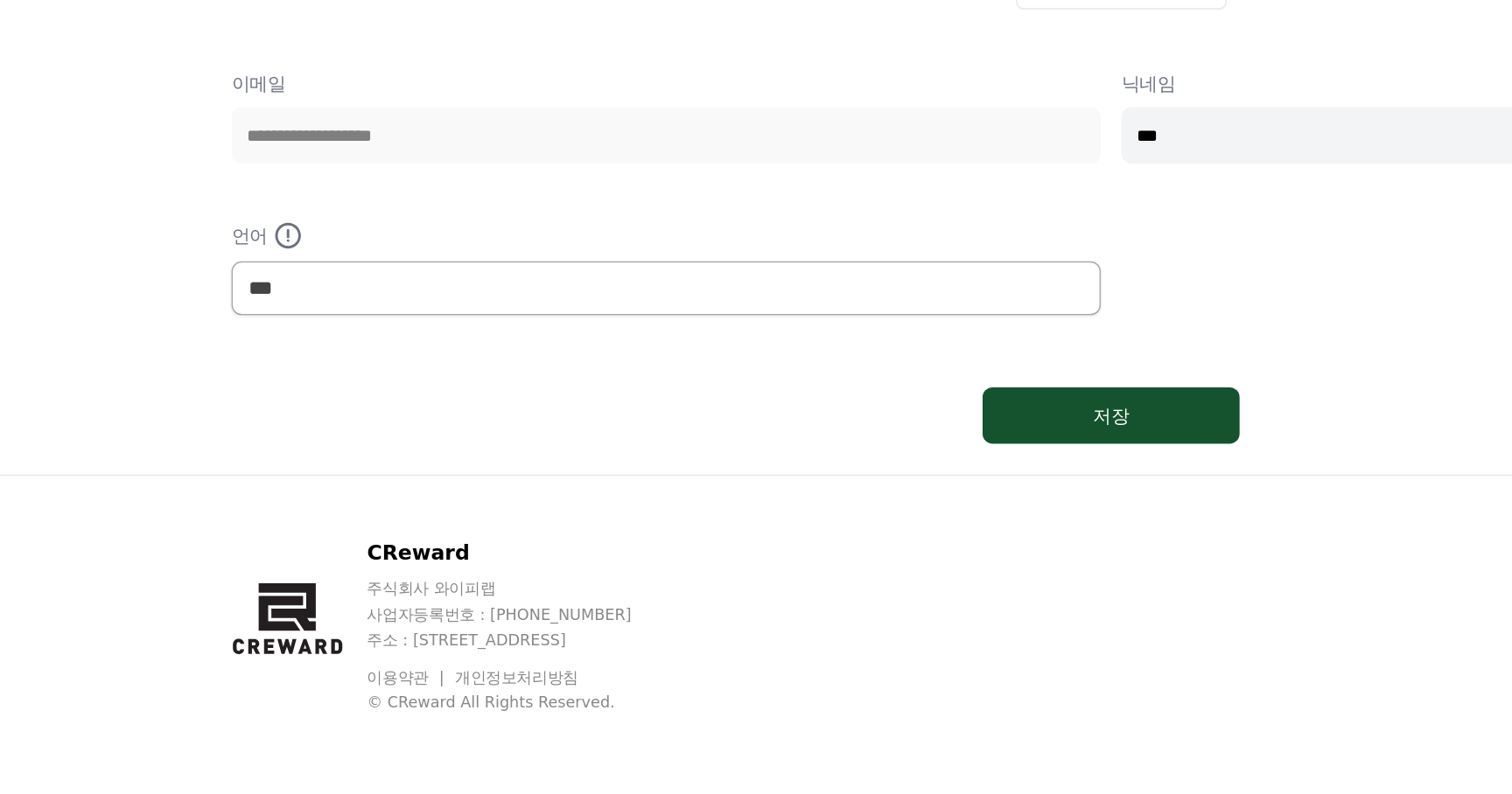
scroll to position [5, 0]
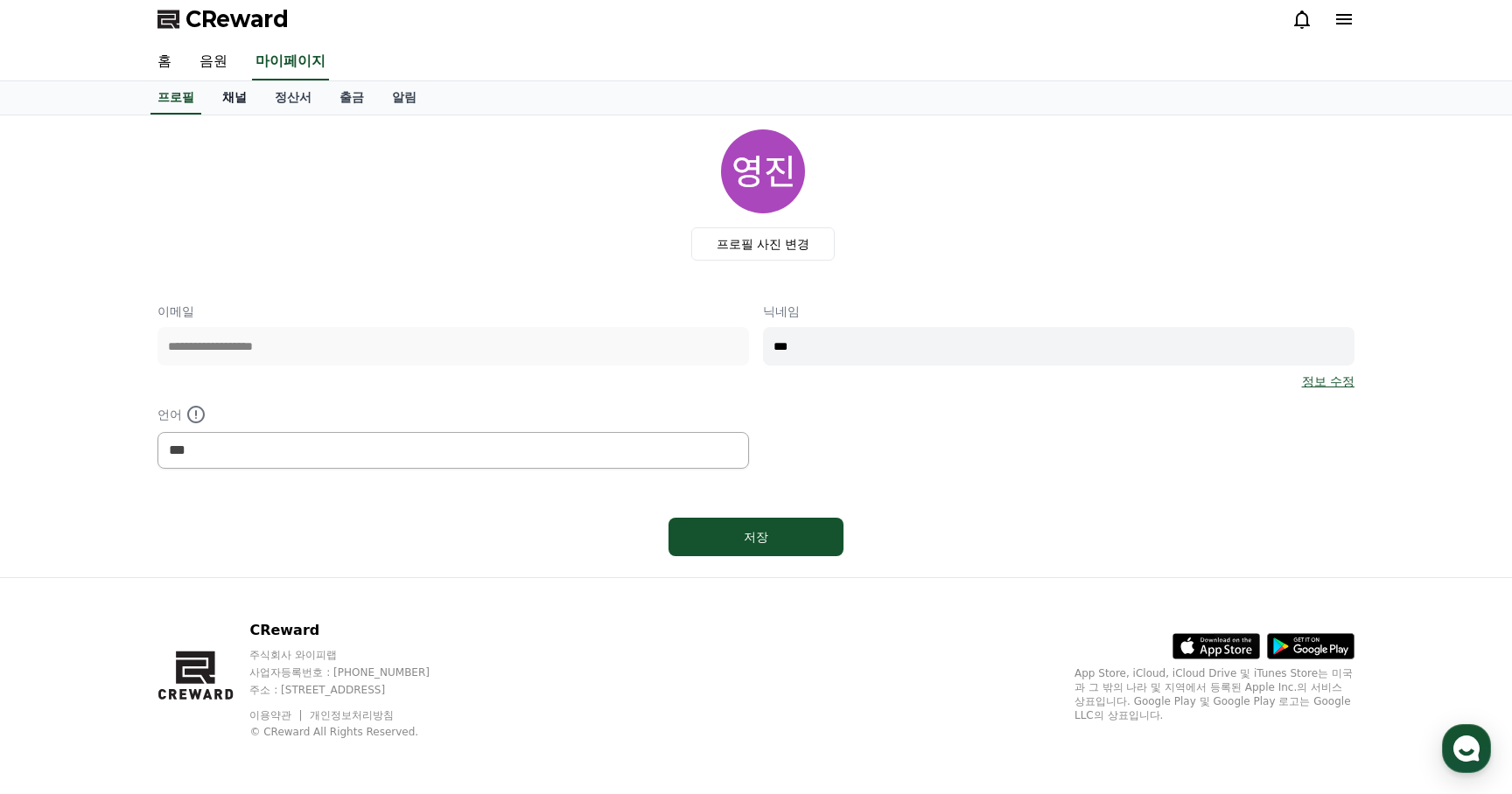
click at [236, 103] on link "채널" at bounding box center [235, 98] width 53 height 33
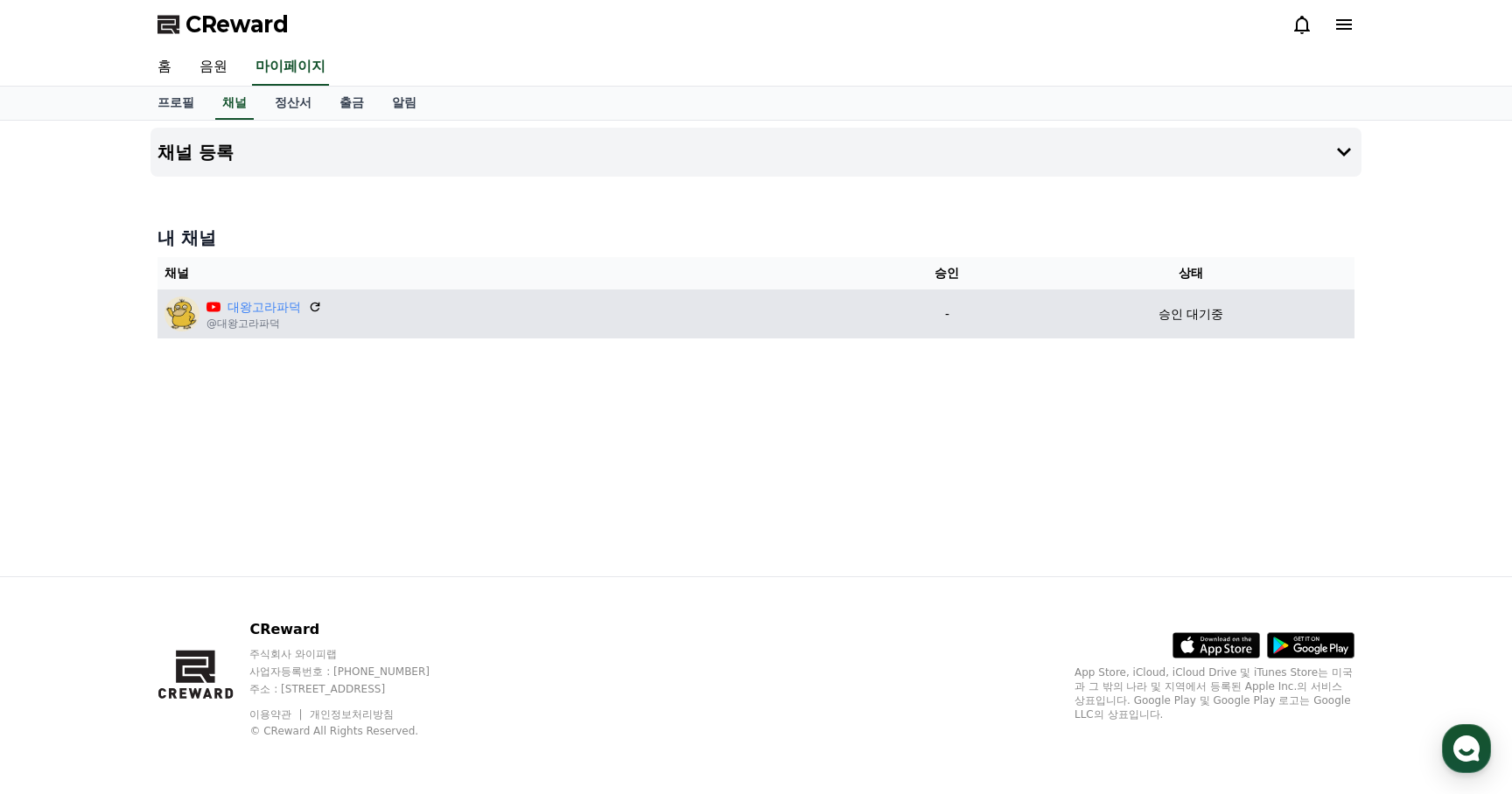
click at [1190, 314] on p "승인 대기중" at bounding box center [1190, 314] width 64 height 19
click at [307, 307] on icon at bounding box center [315, 307] width 16 height 16
